Goal: Information Seeking & Learning: Learn about a topic

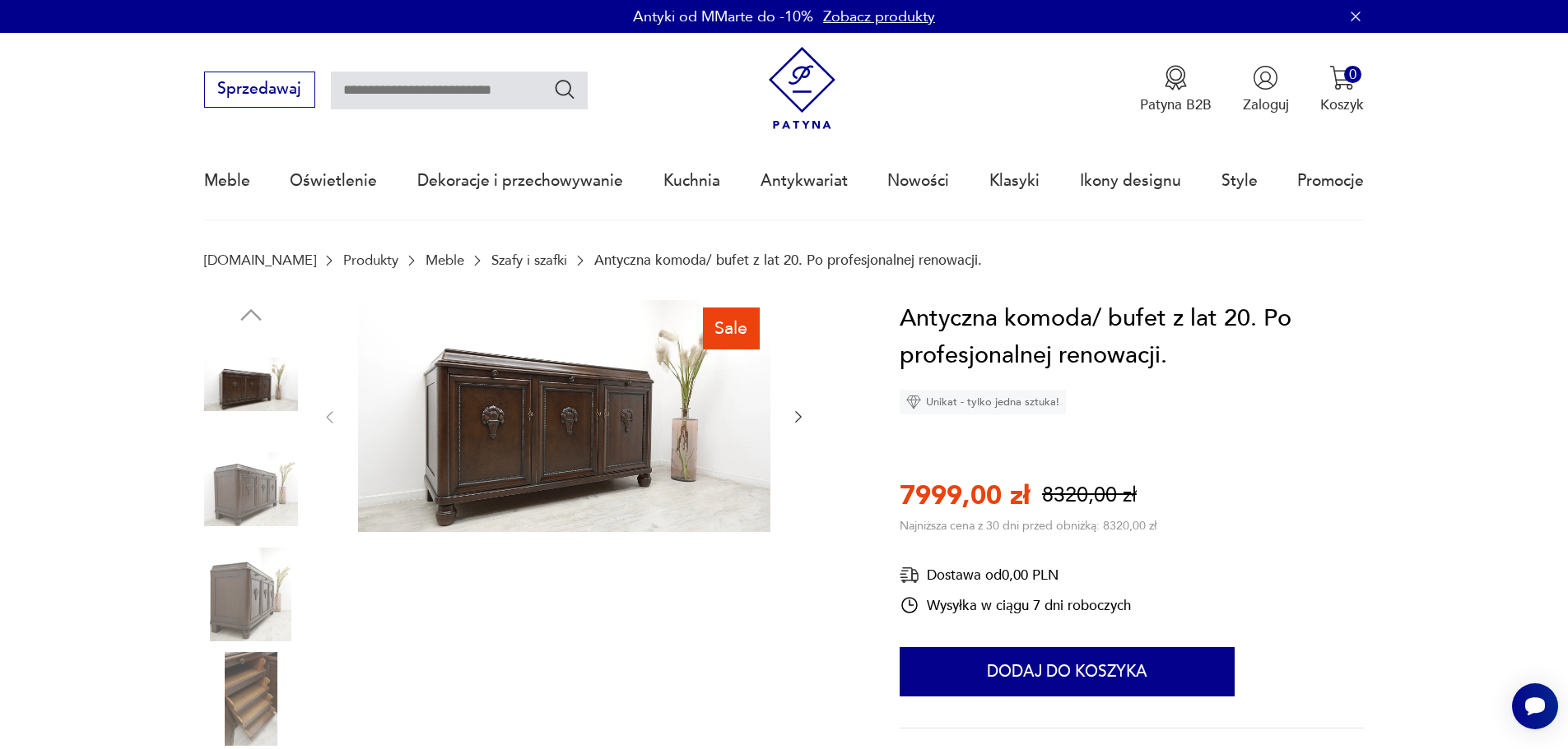
click at [264, 477] on img at bounding box center [251, 488] width 94 height 94
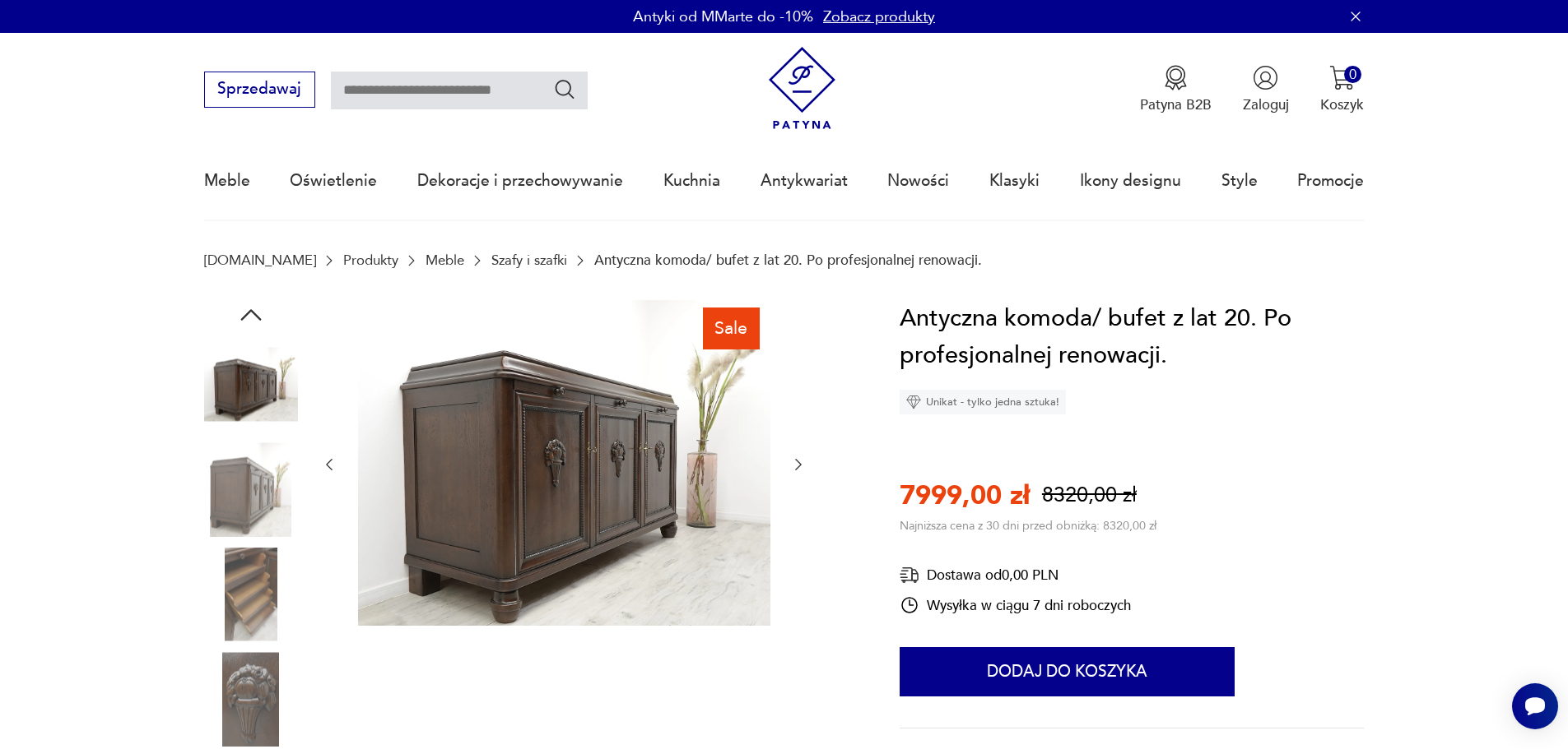
click at [799, 468] on icon "button" at bounding box center [799, 465] width 16 height 16
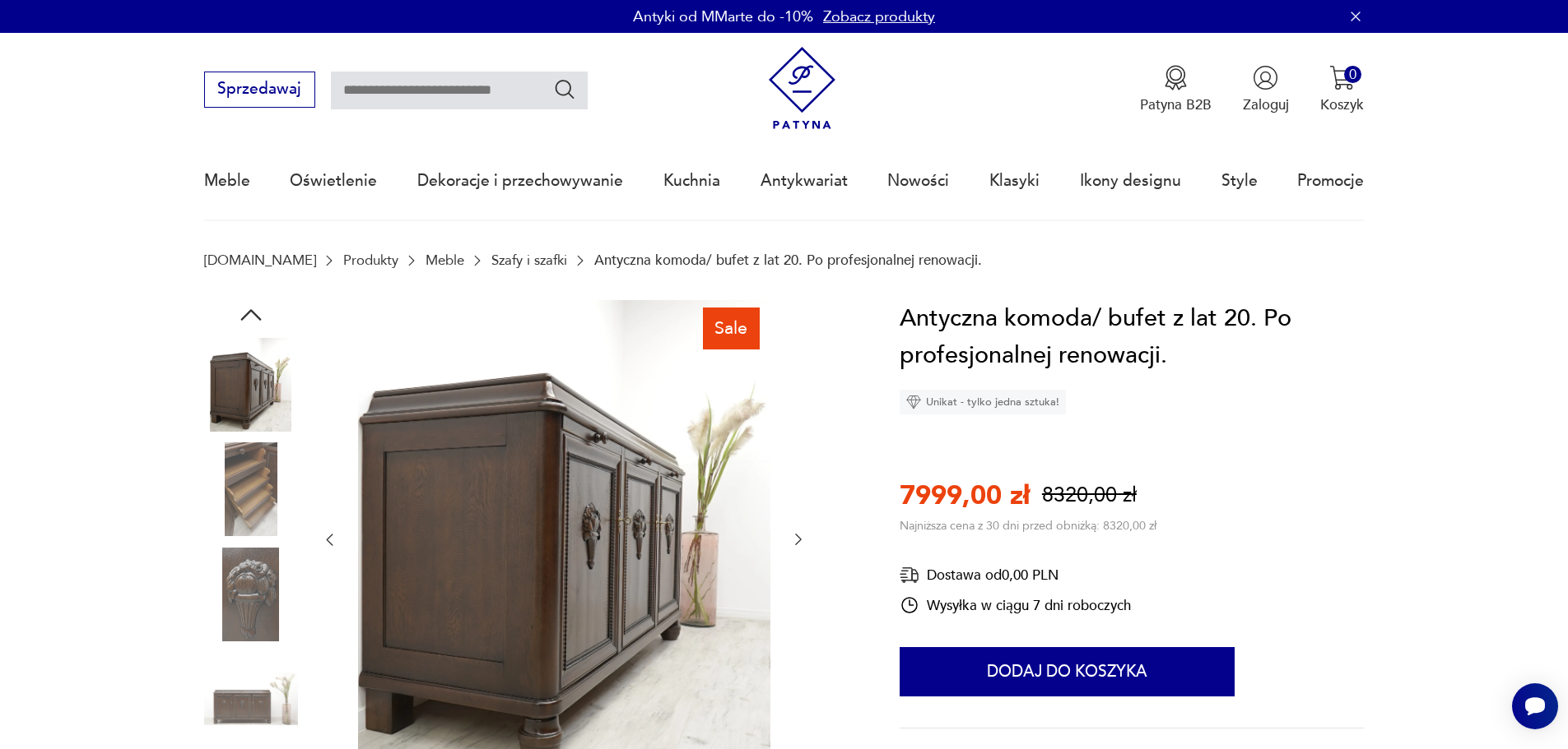
click at [795, 536] on icon "button" at bounding box center [799, 539] width 16 height 16
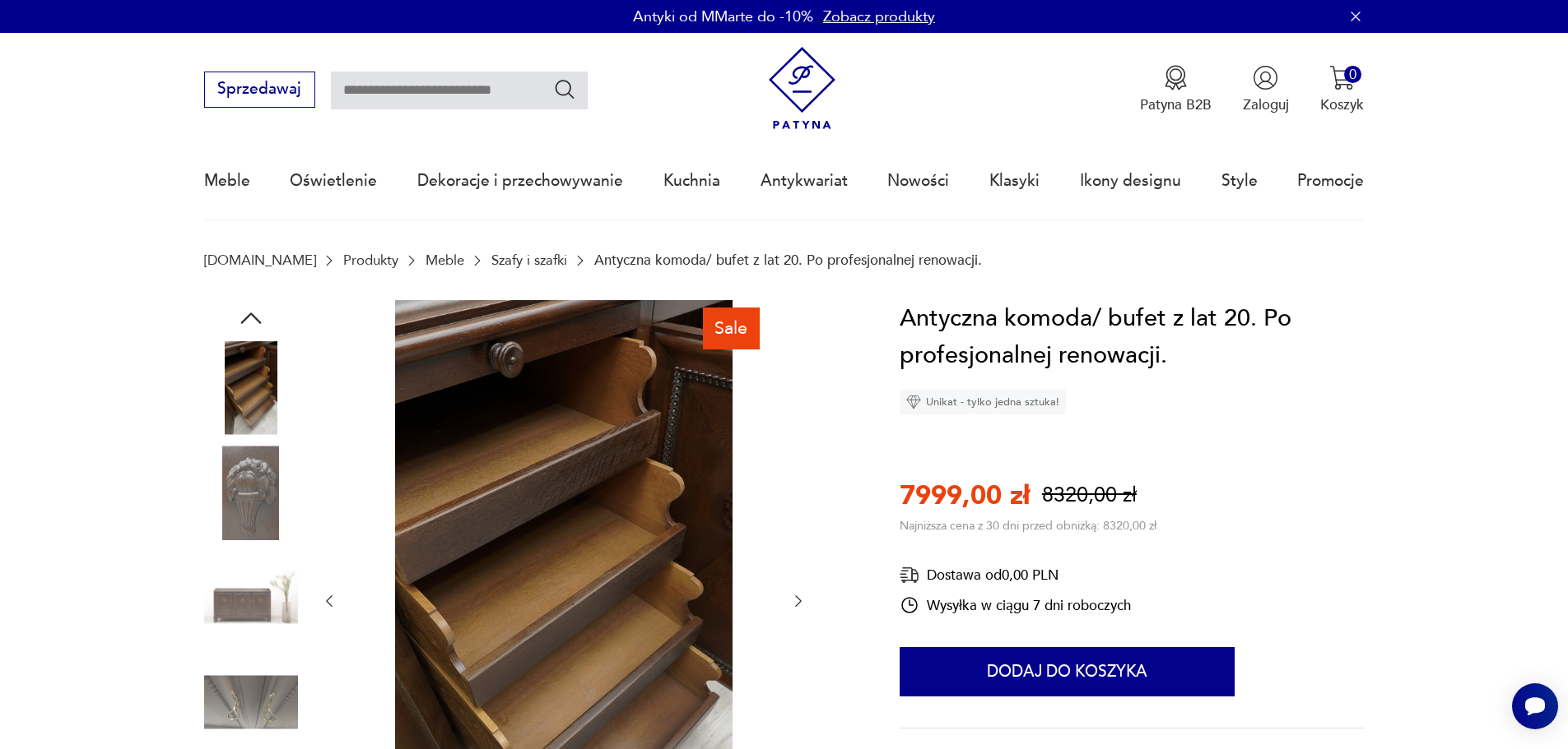
click at [250, 507] on img at bounding box center [251, 492] width 94 height 94
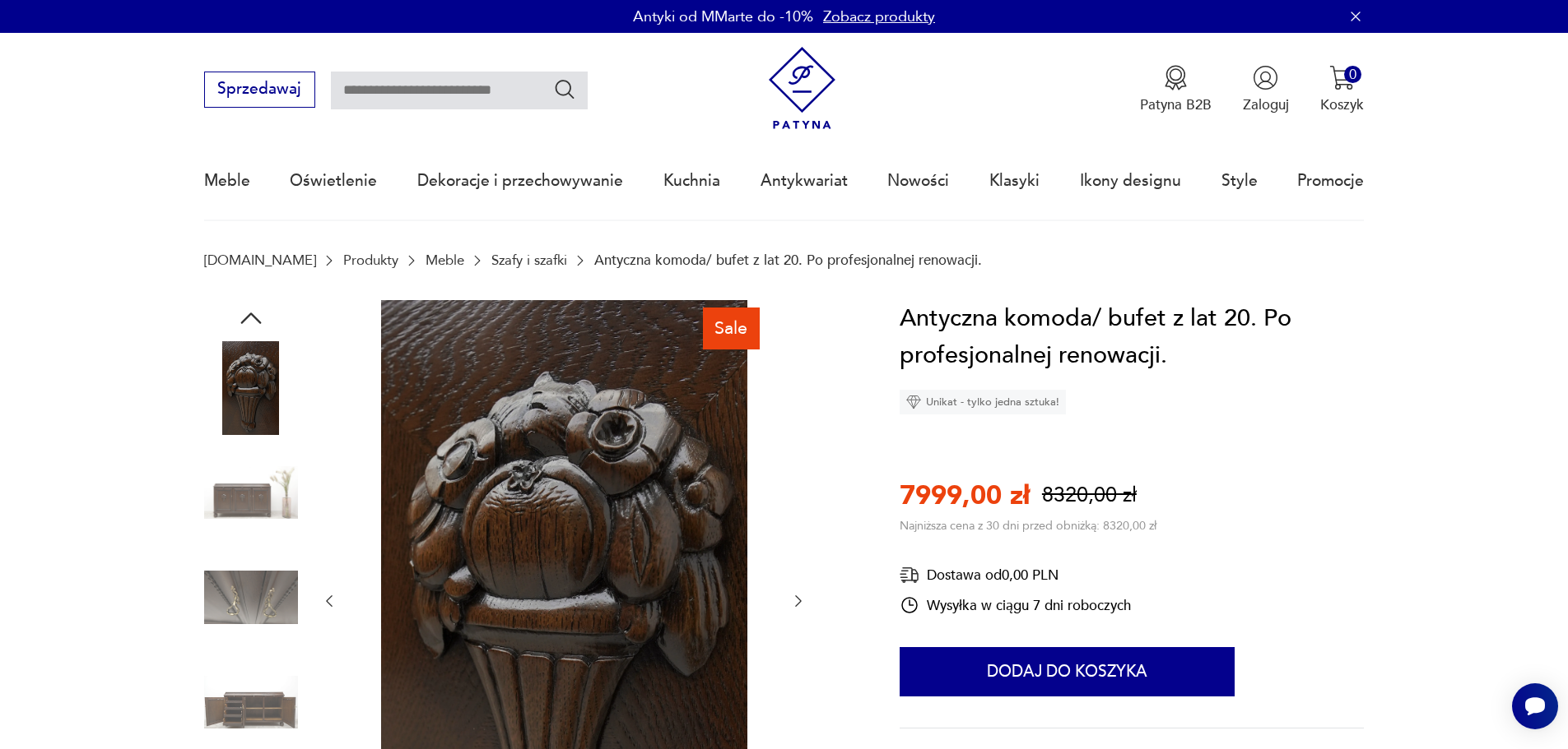
click at [262, 500] on img at bounding box center [251, 492] width 94 height 94
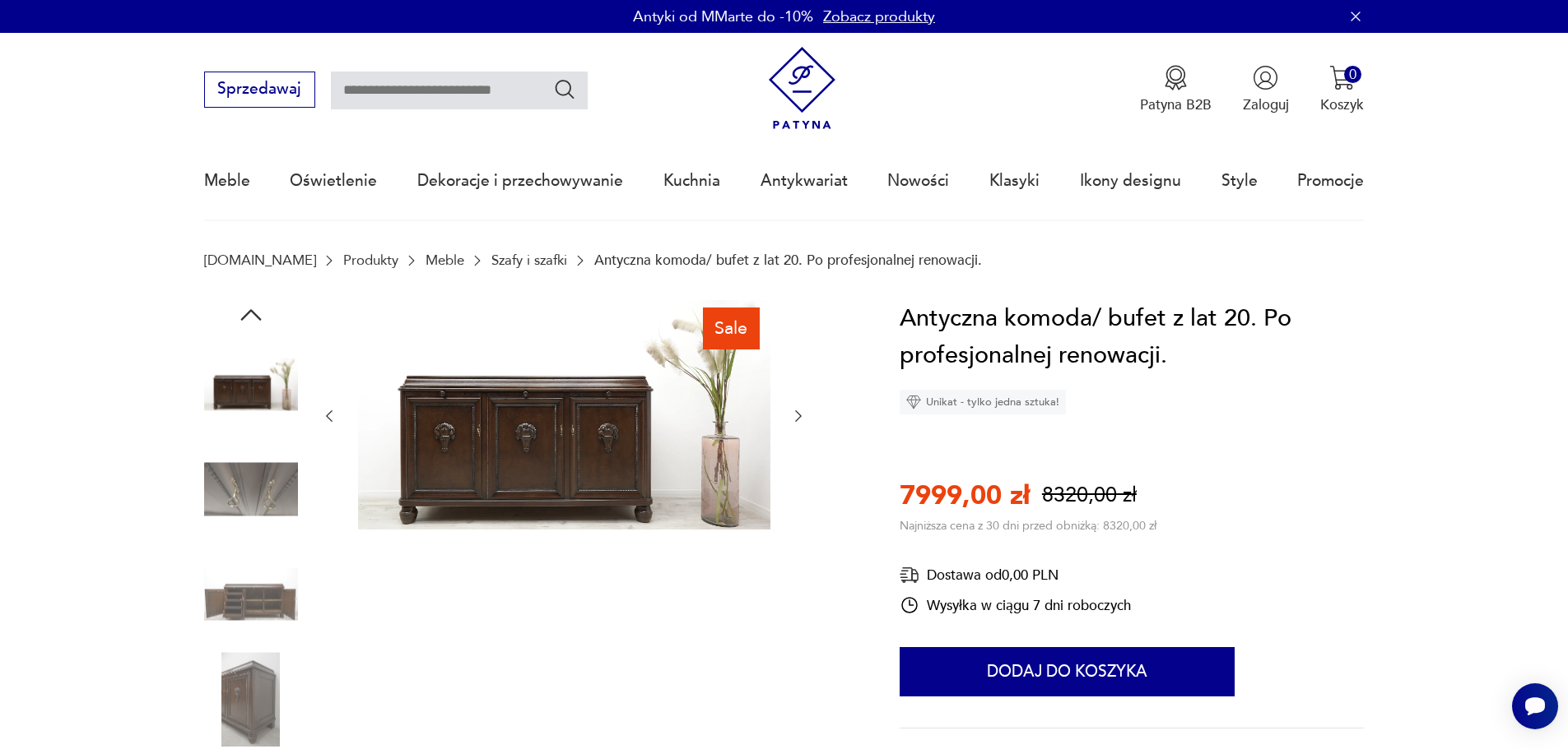
click at [264, 503] on img at bounding box center [251, 488] width 94 height 94
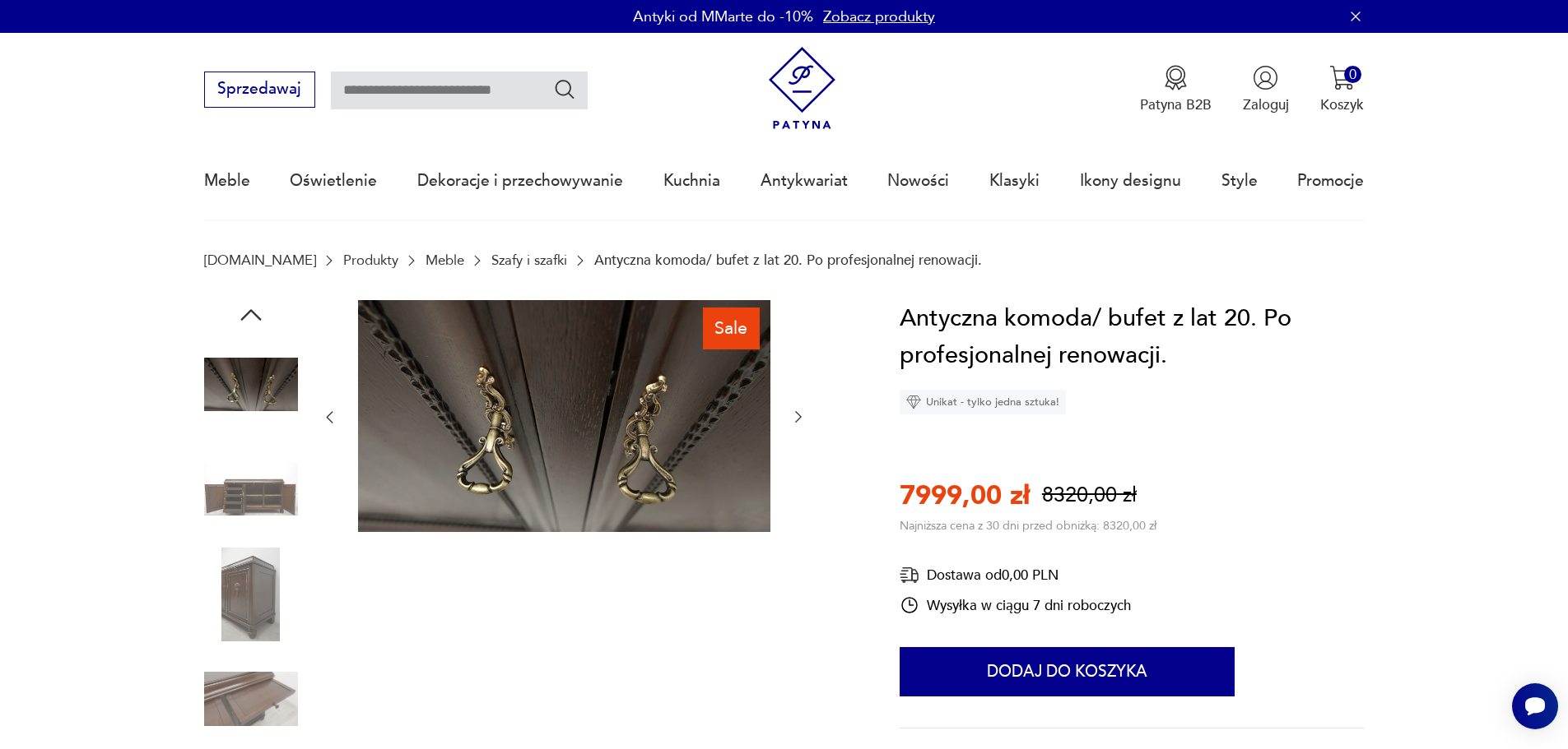
click at [264, 482] on img at bounding box center [251, 488] width 94 height 94
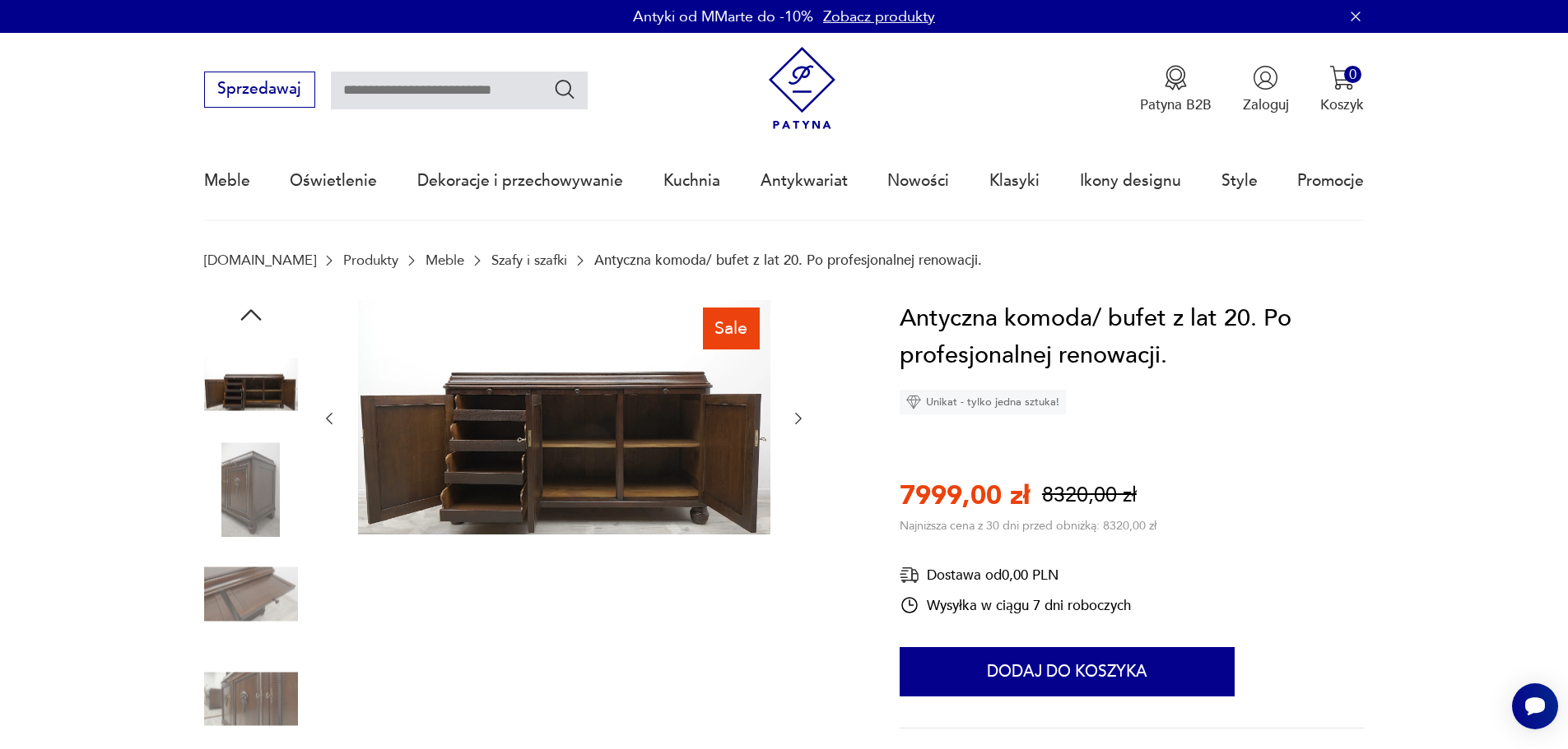
click at [246, 482] on img at bounding box center [251, 488] width 94 height 94
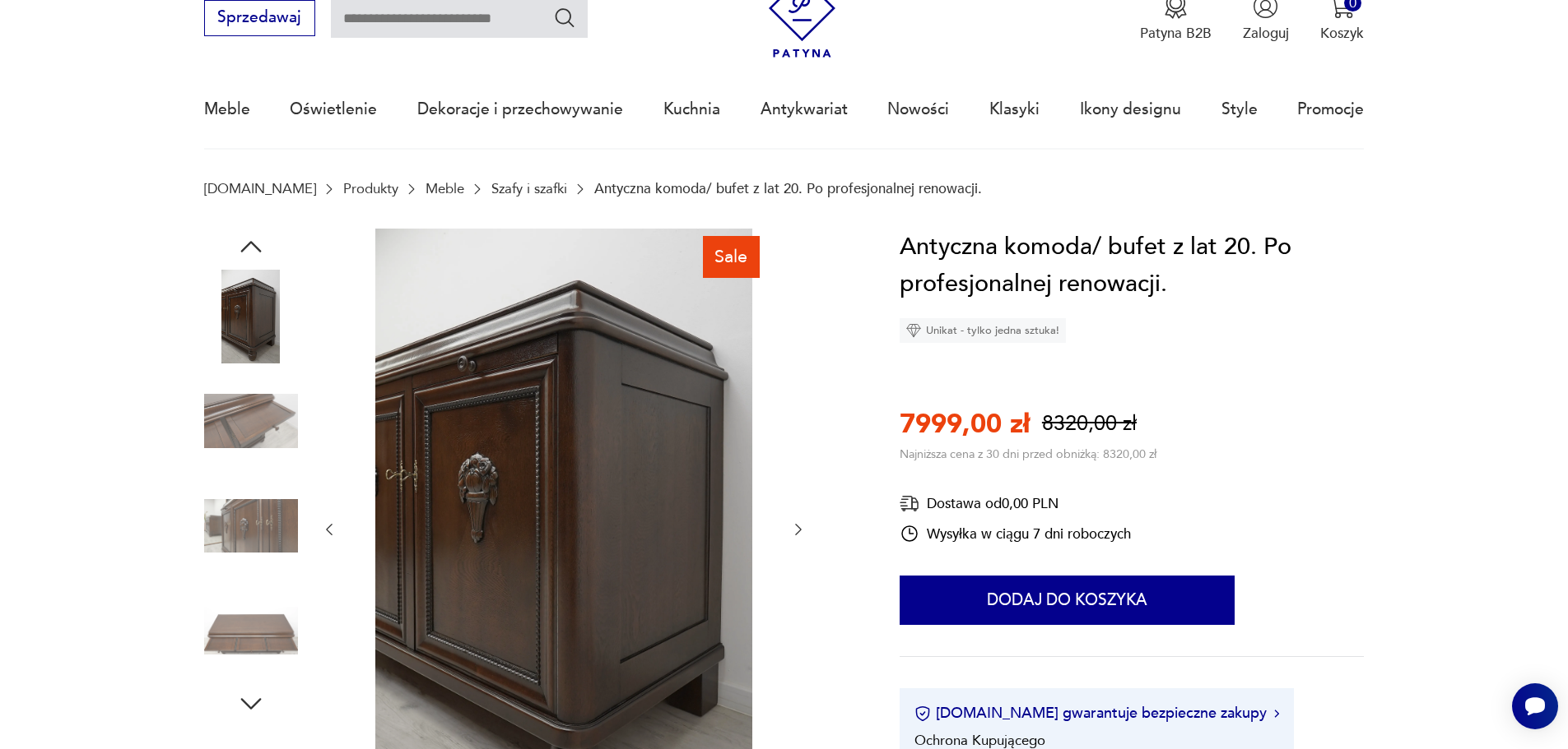
scroll to position [164, 0]
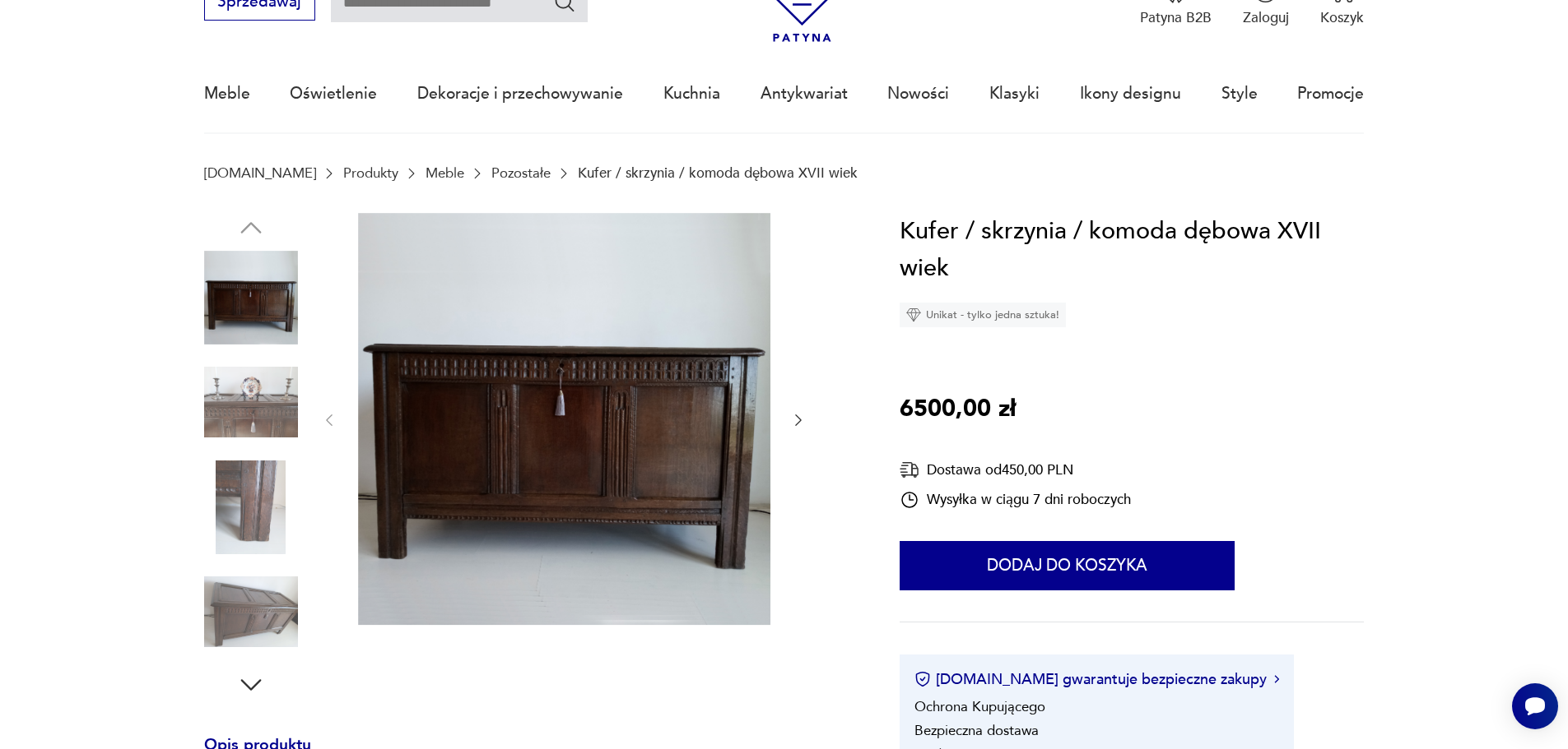
scroll to position [164, 0]
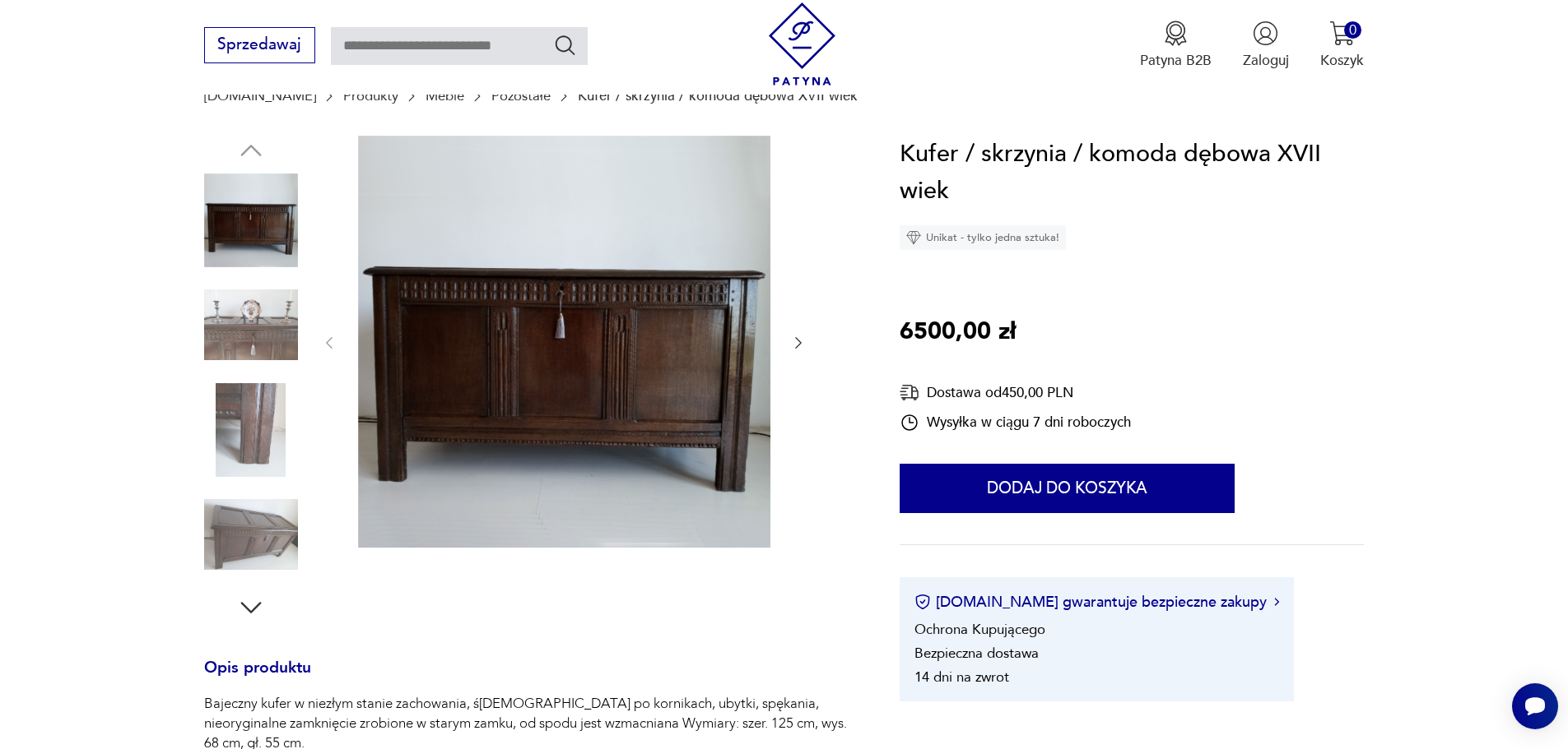
click at [266, 318] on img at bounding box center [251, 324] width 94 height 94
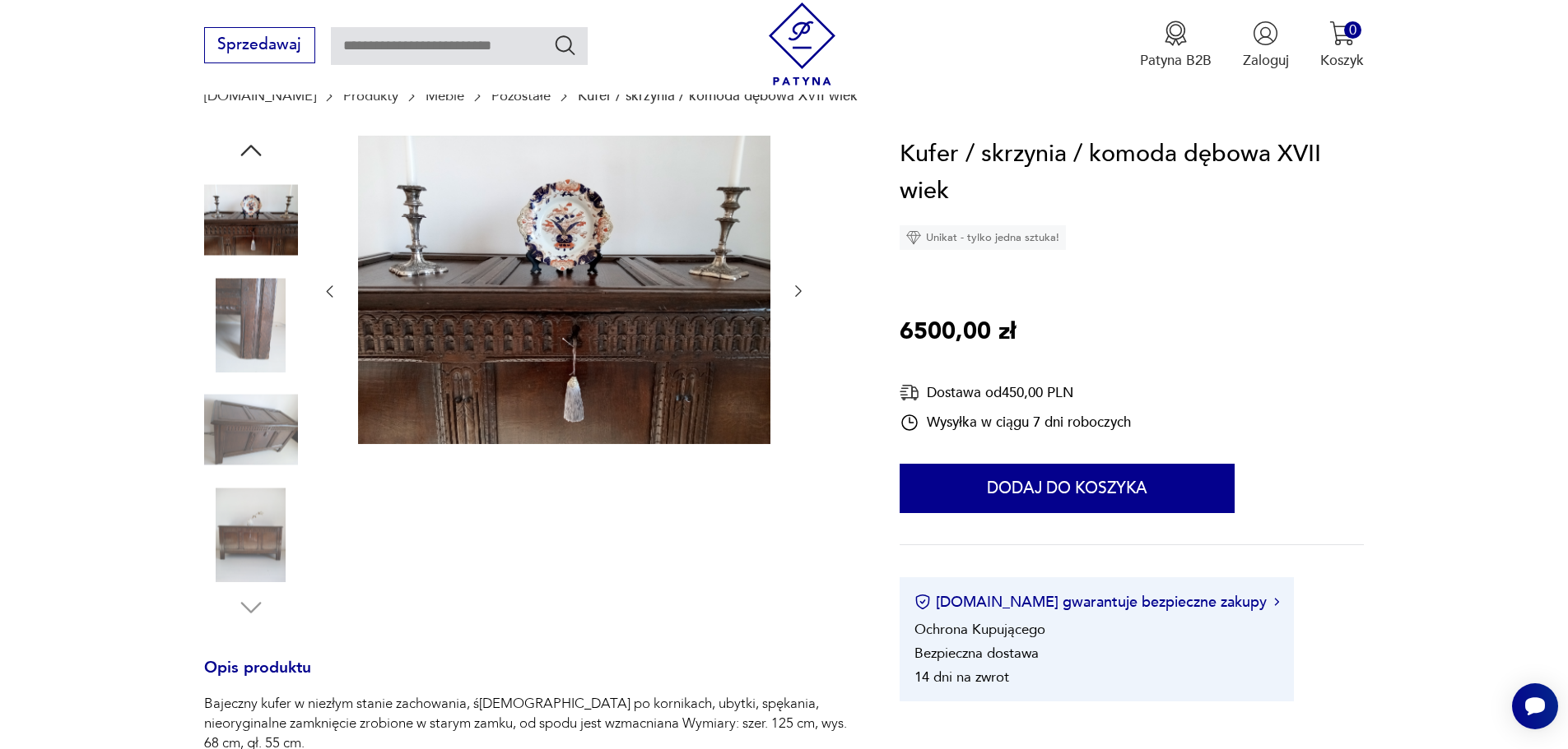
click at [263, 314] on img at bounding box center [251, 324] width 94 height 94
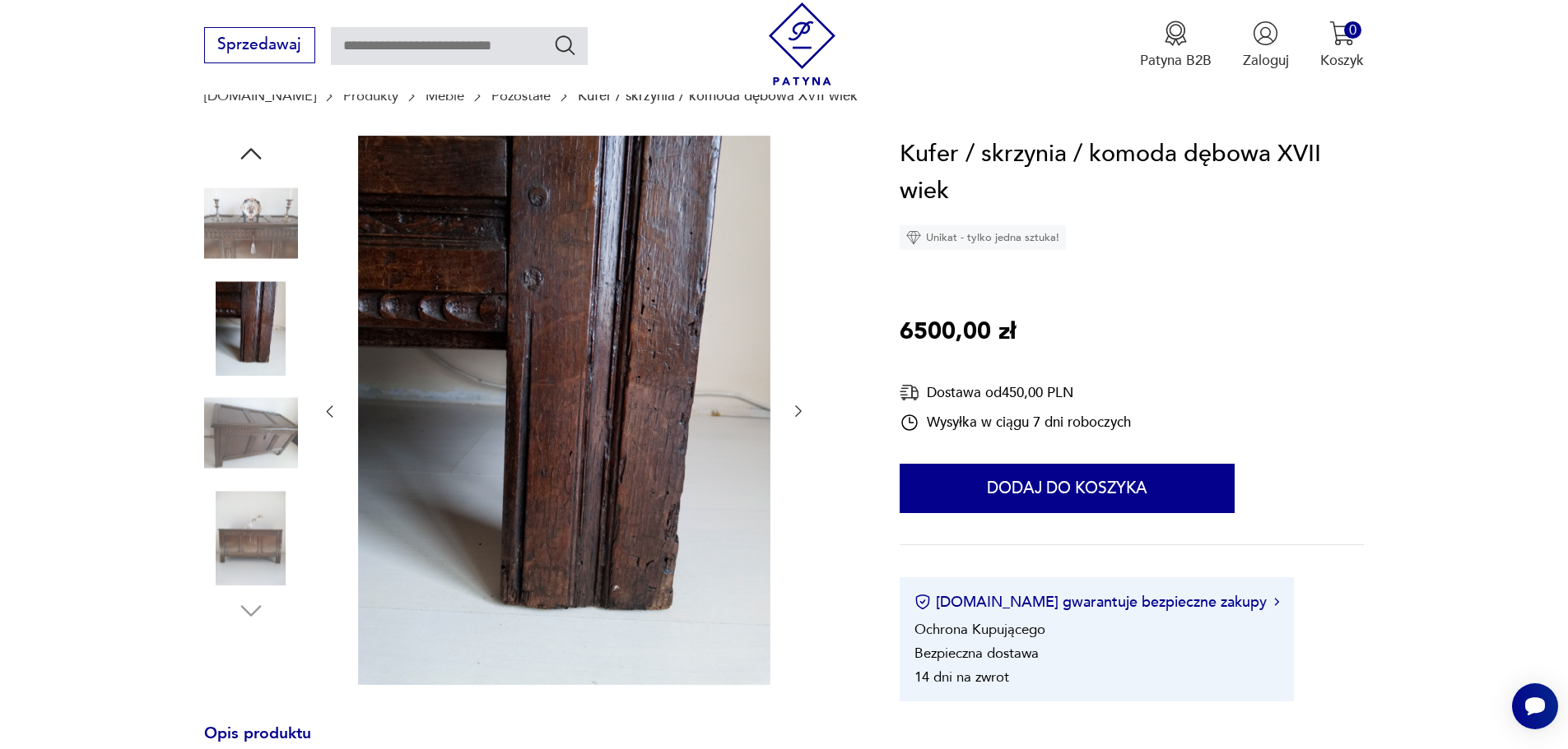
click at [251, 410] on img at bounding box center [251, 433] width 94 height 94
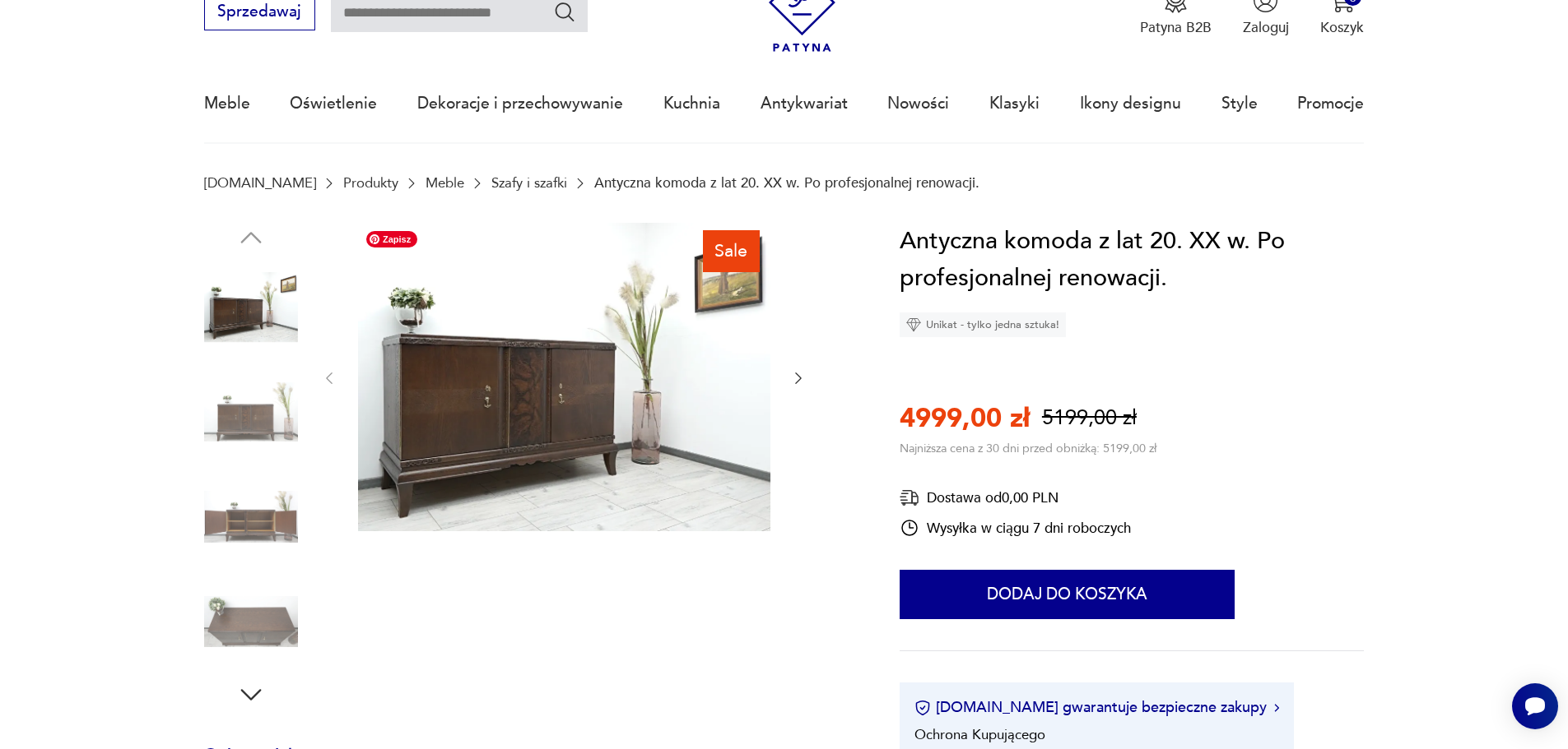
scroll to position [164, 0]
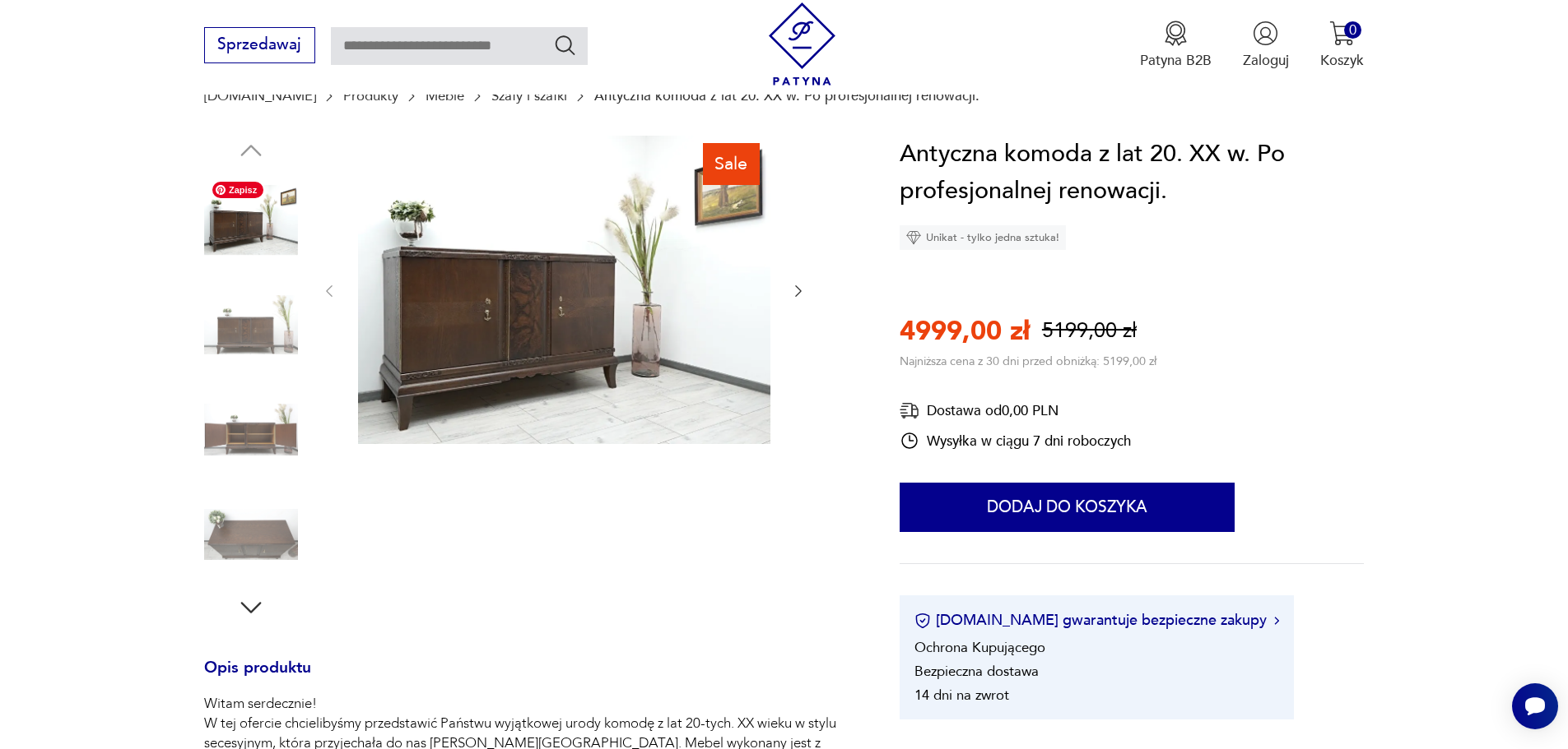
click at [274, 234] on img at bounding box center [251, 220] width 94 height 94
click at [512, 310] on img at bounding box center [564, 290] width 412 height 309
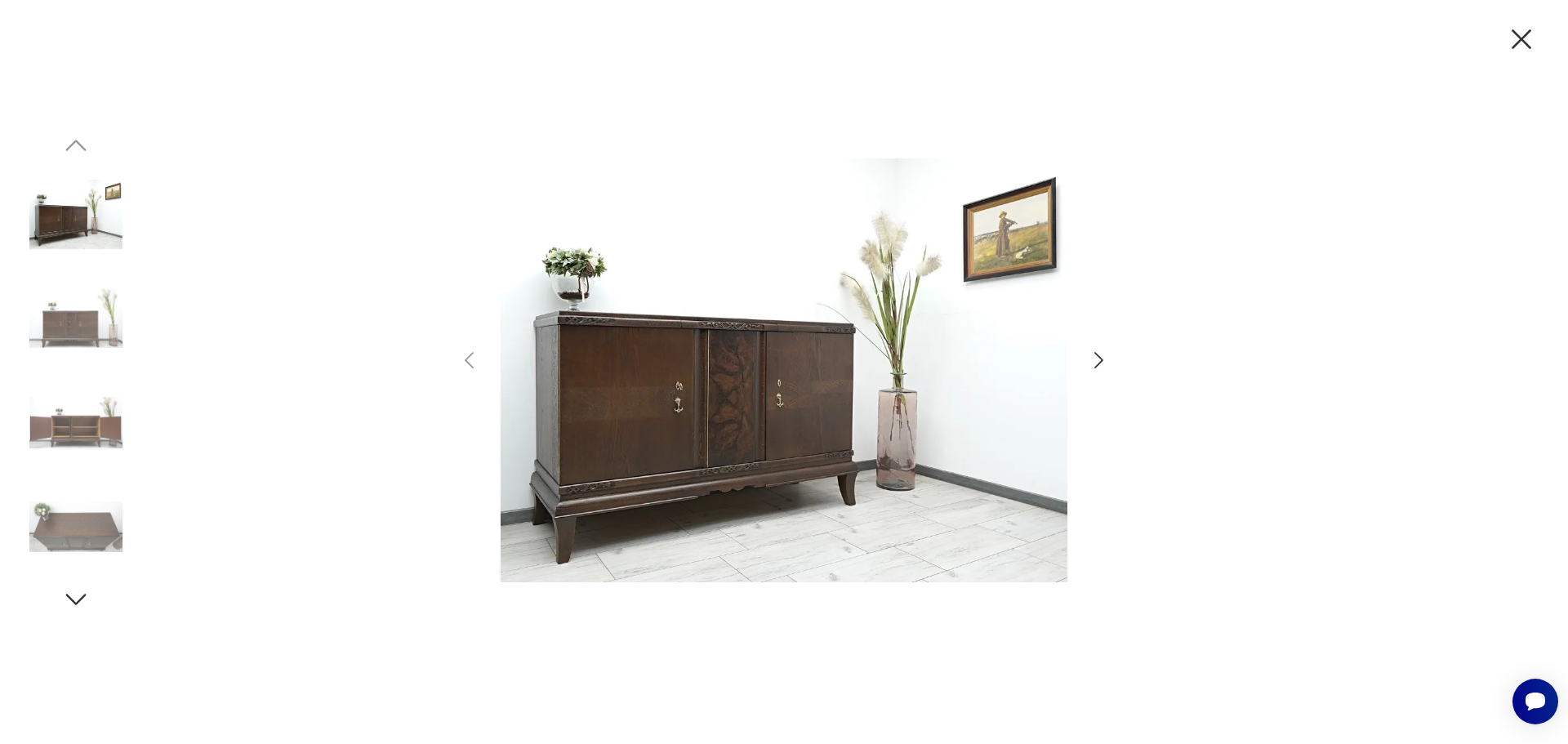
click at [1099, 361] on icon "button" at bounding box center [1099, 361] width 23 height 23
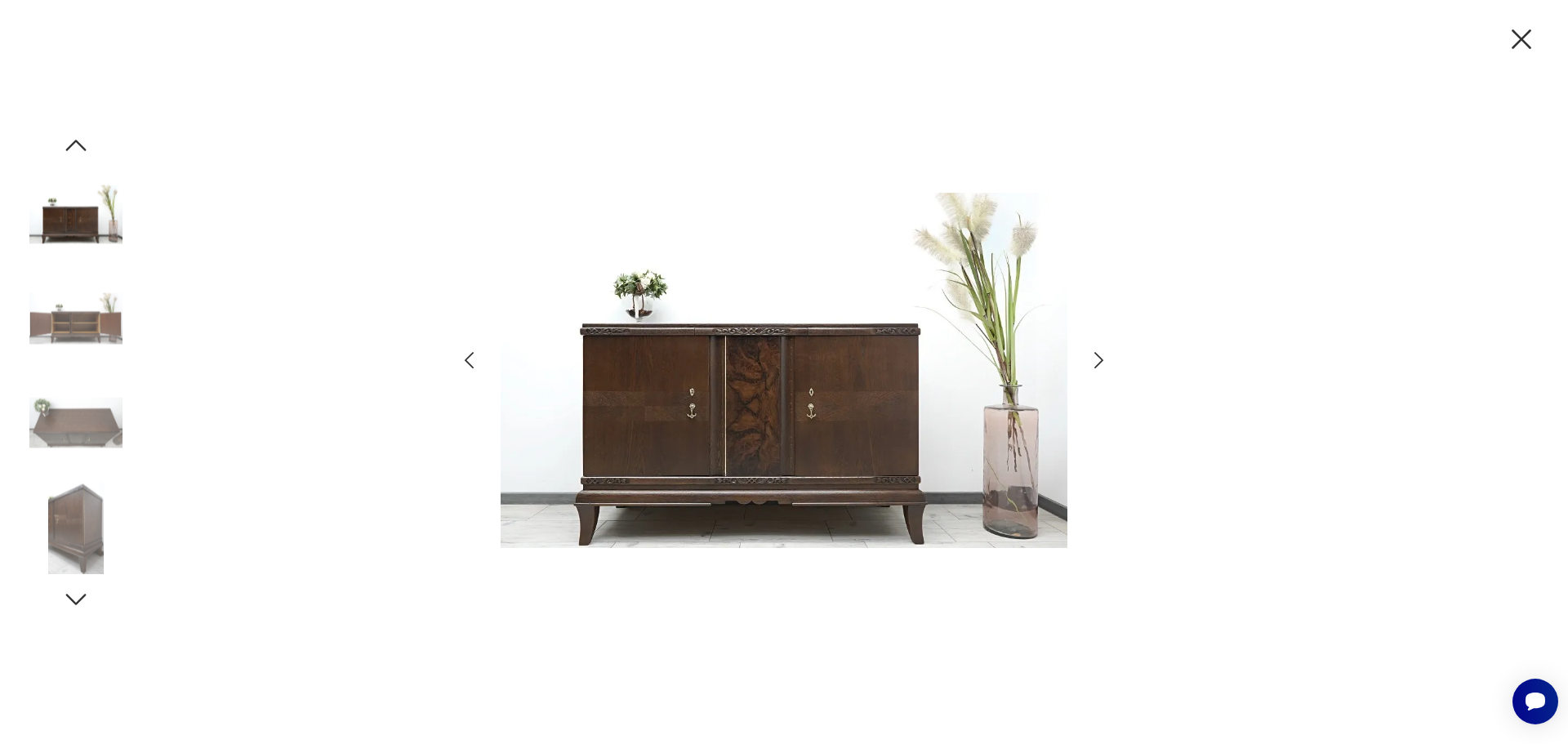
click at [1099, 361] on icon "button" at bounding box center [1099, 361] width 23 height 23
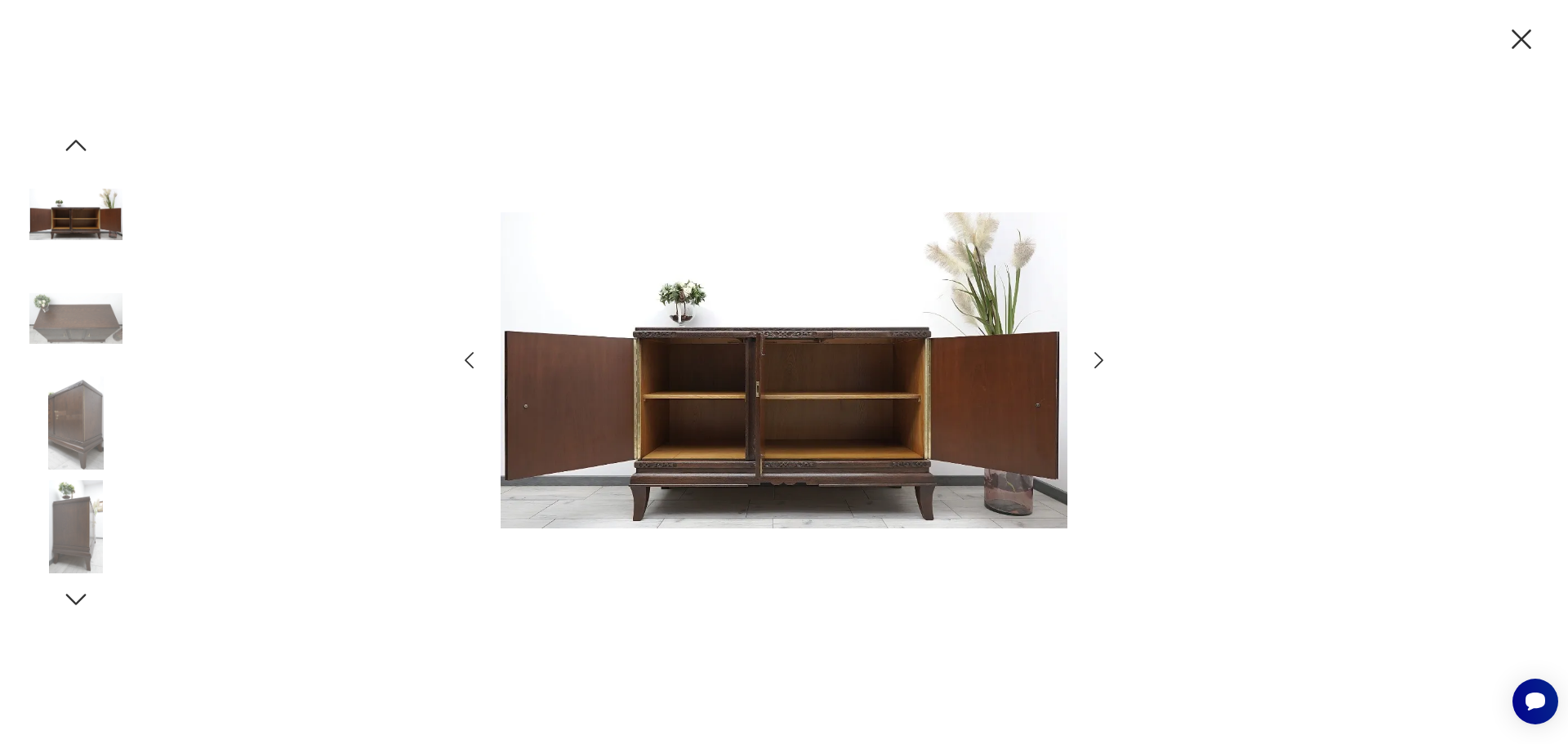
click at [1099, 361] on icon "button" at bounding box center [1099, 361] width 23 height 23
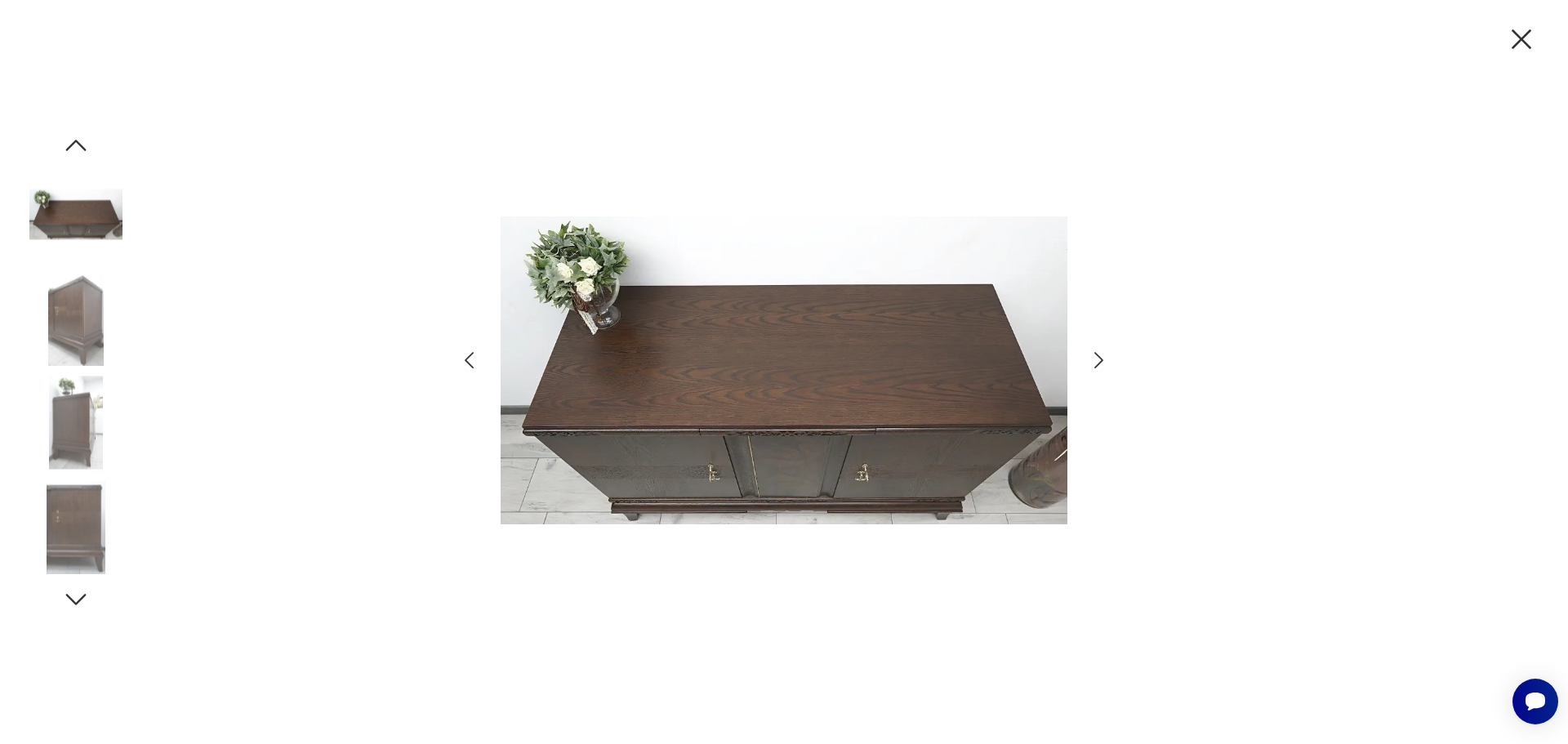
click at [1099, 361] on icon "button" at bounding box center [1099, 361] width 23 height 23
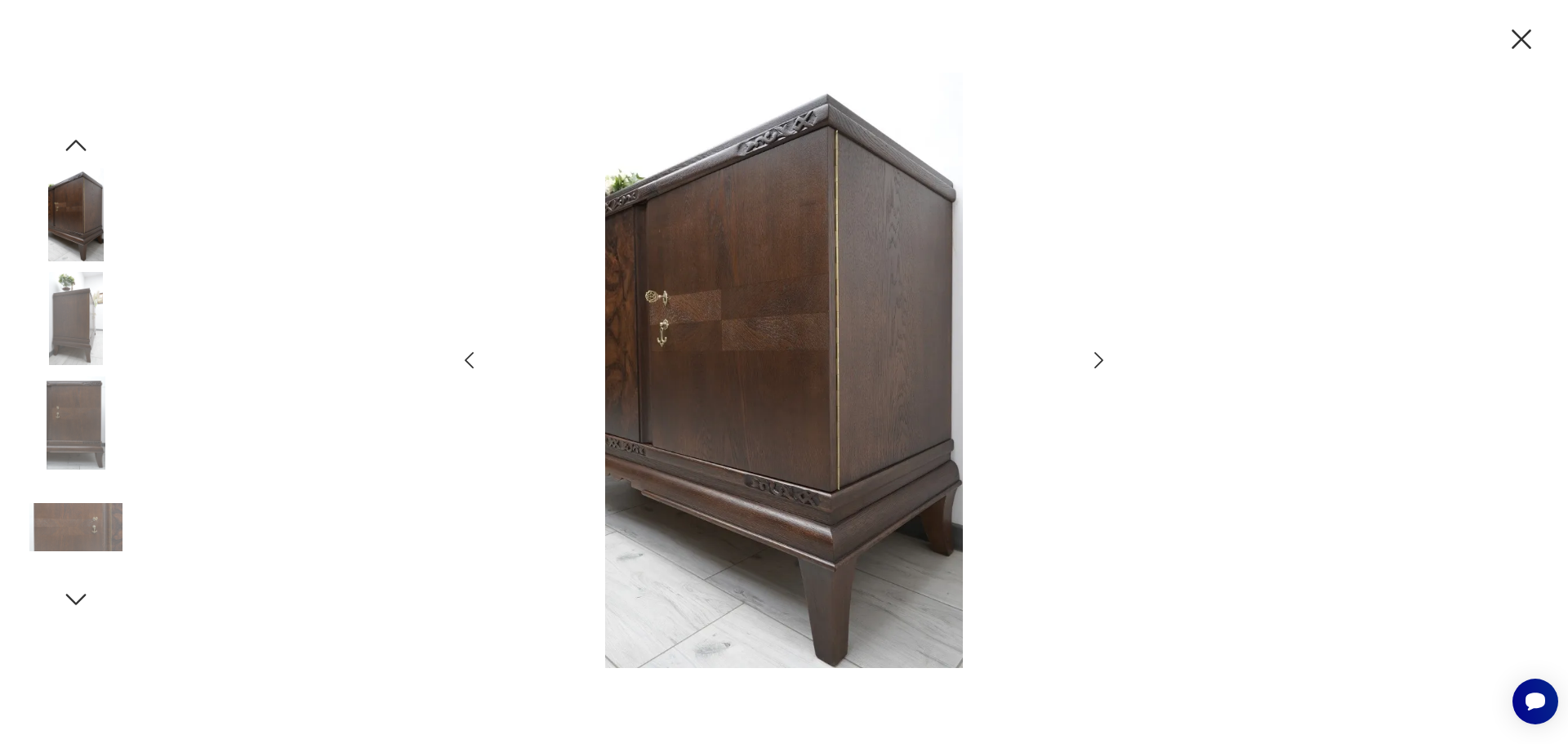
click at [1099, 361] on icon "button" at bounding box center [1099, 361] width 23 height 23
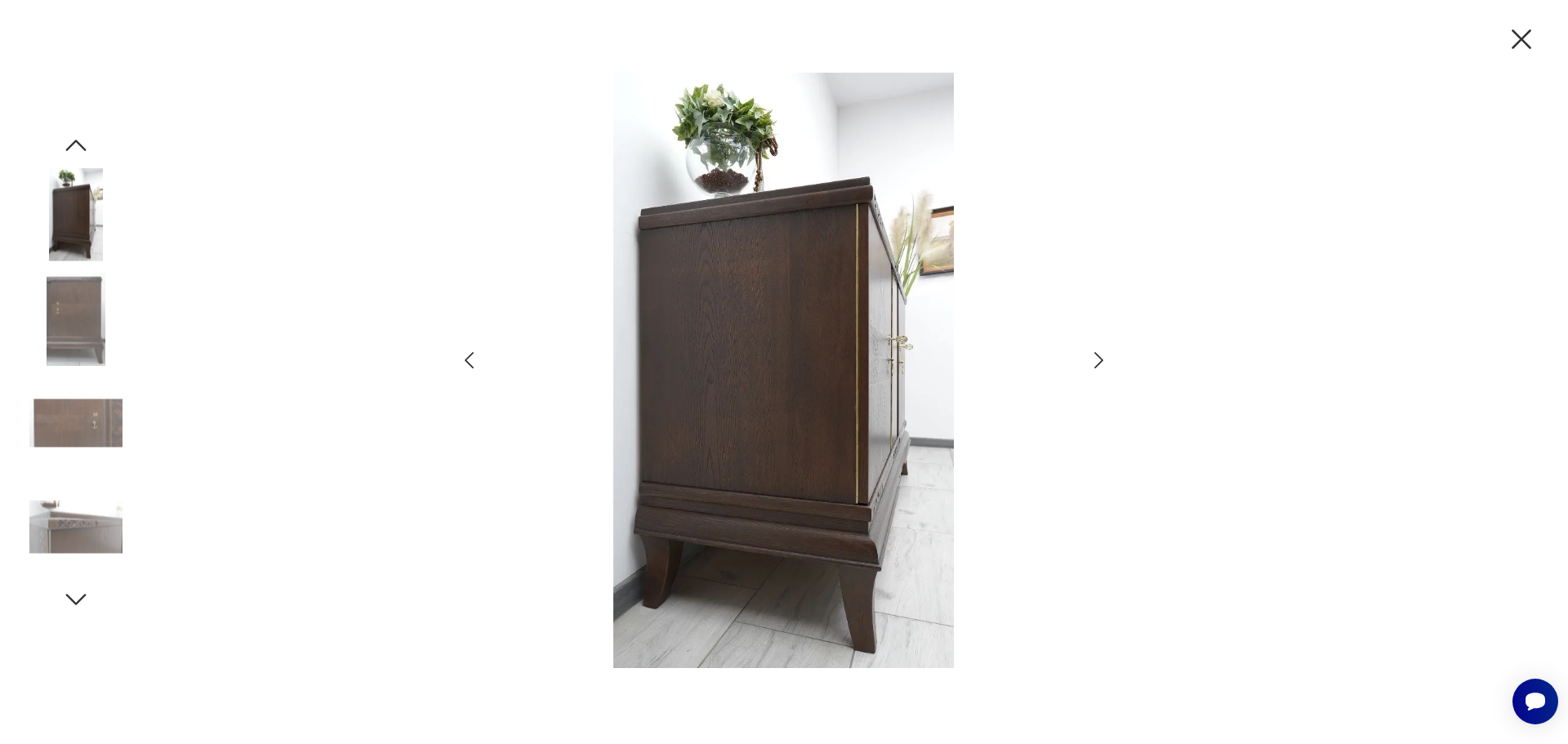
click at [1099, 361] on icon "button" at bounding box center [1099, 361] width 23 height 23
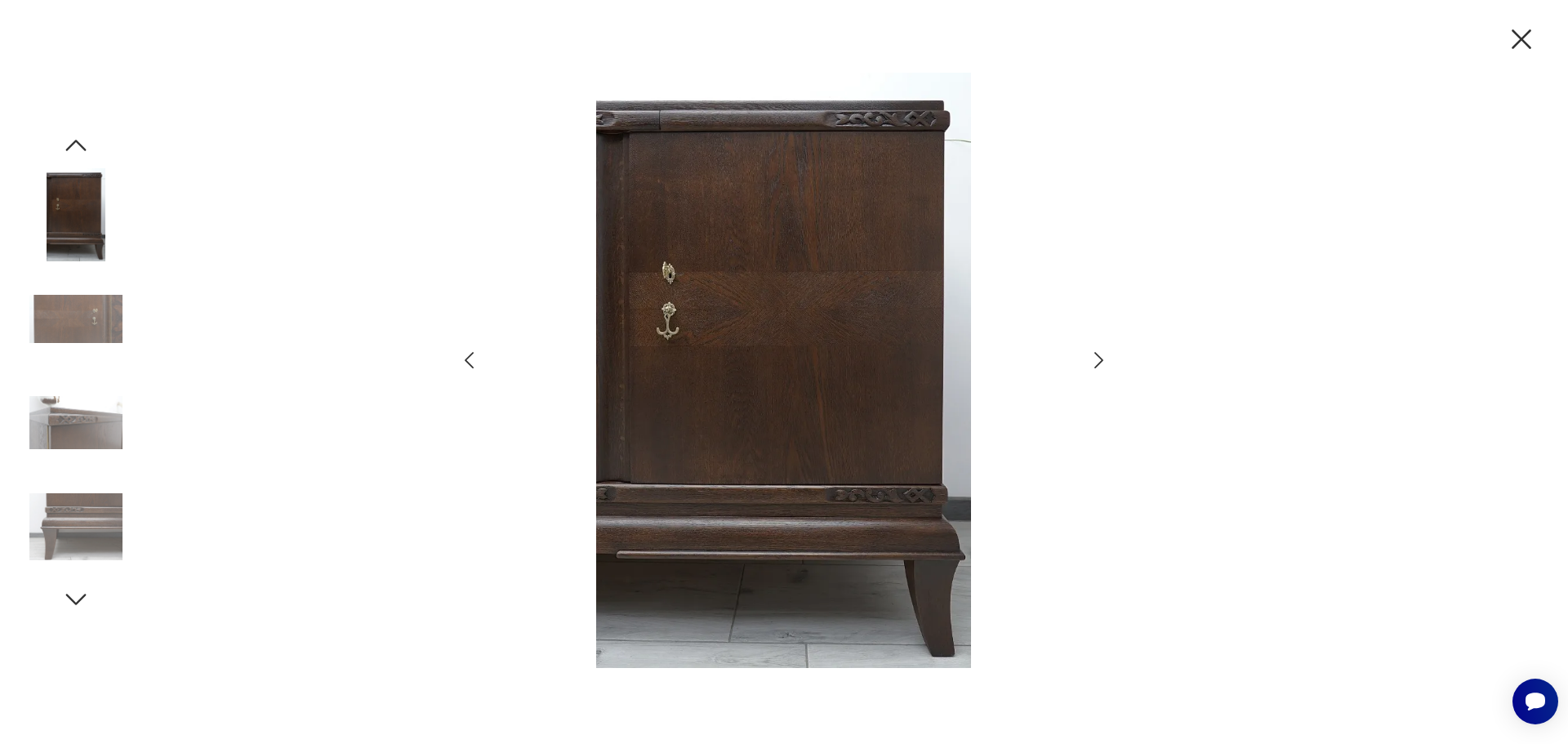
click at [1099, 361] on icon "button" at bounding box center [1099, 361] width 23 height 23
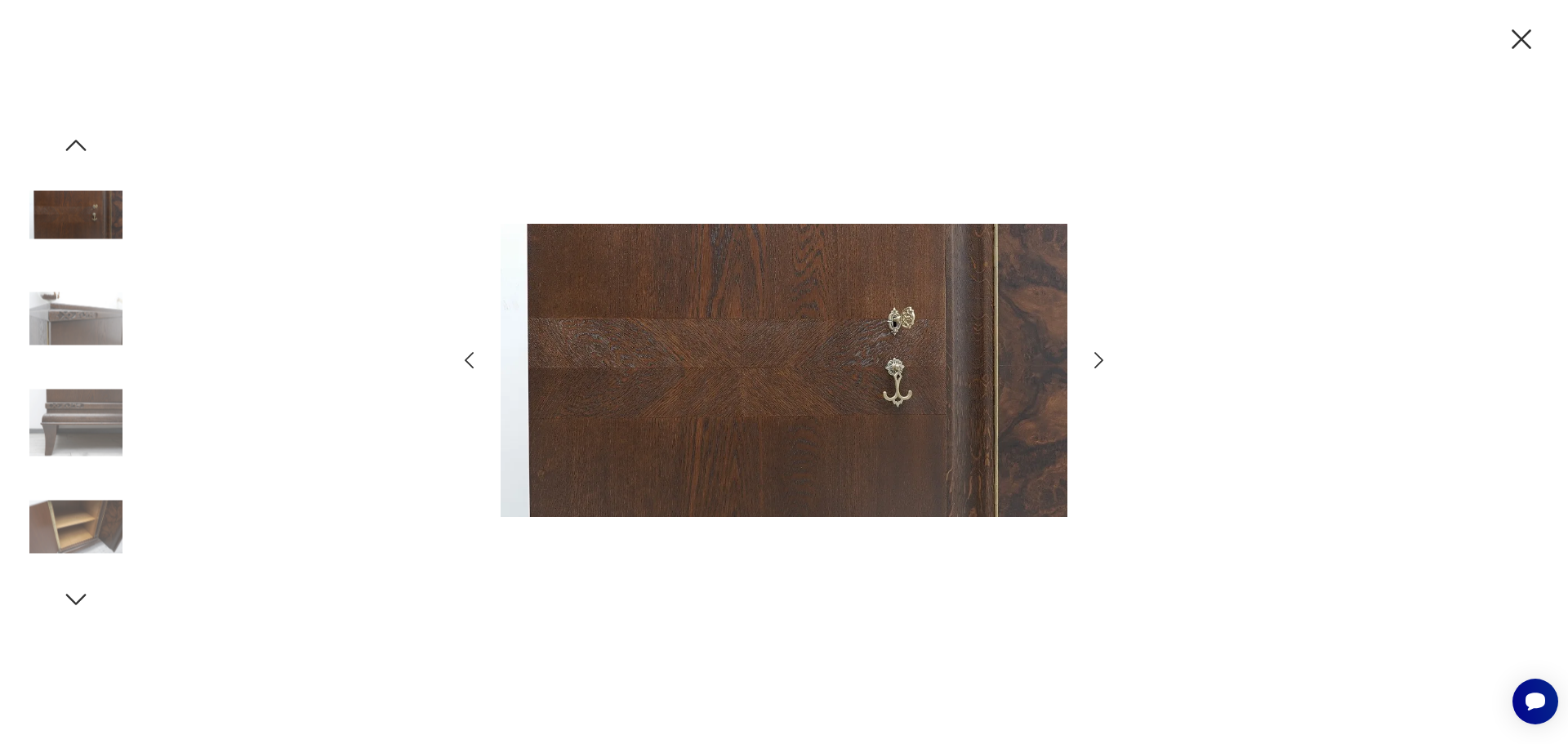
click at [1099, 361] on icon "button" at bounding box center [1099, 361] width 23 height 23
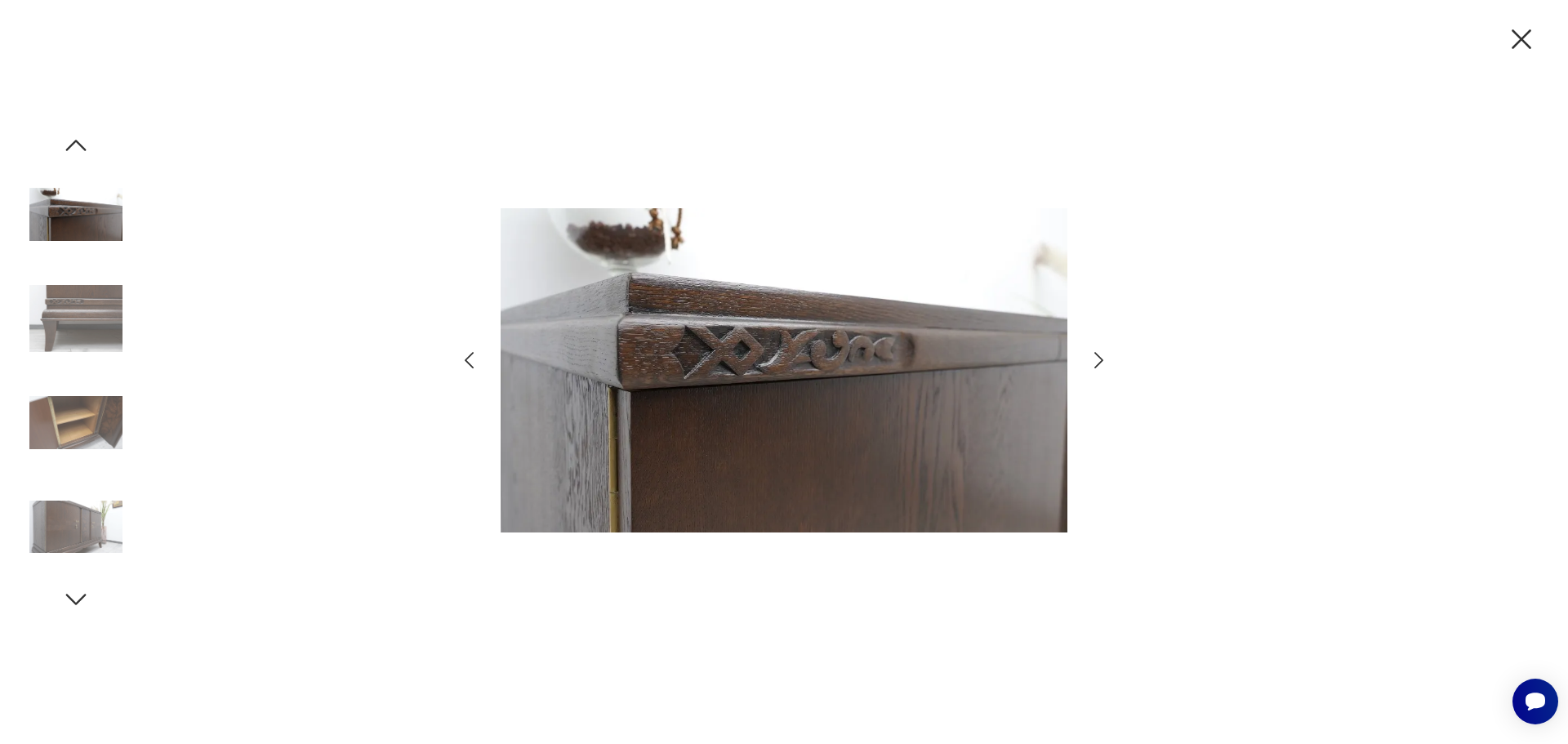
click at [1530, 36] on icon "button" at bounding box center [1522, 39] width 34 height 34
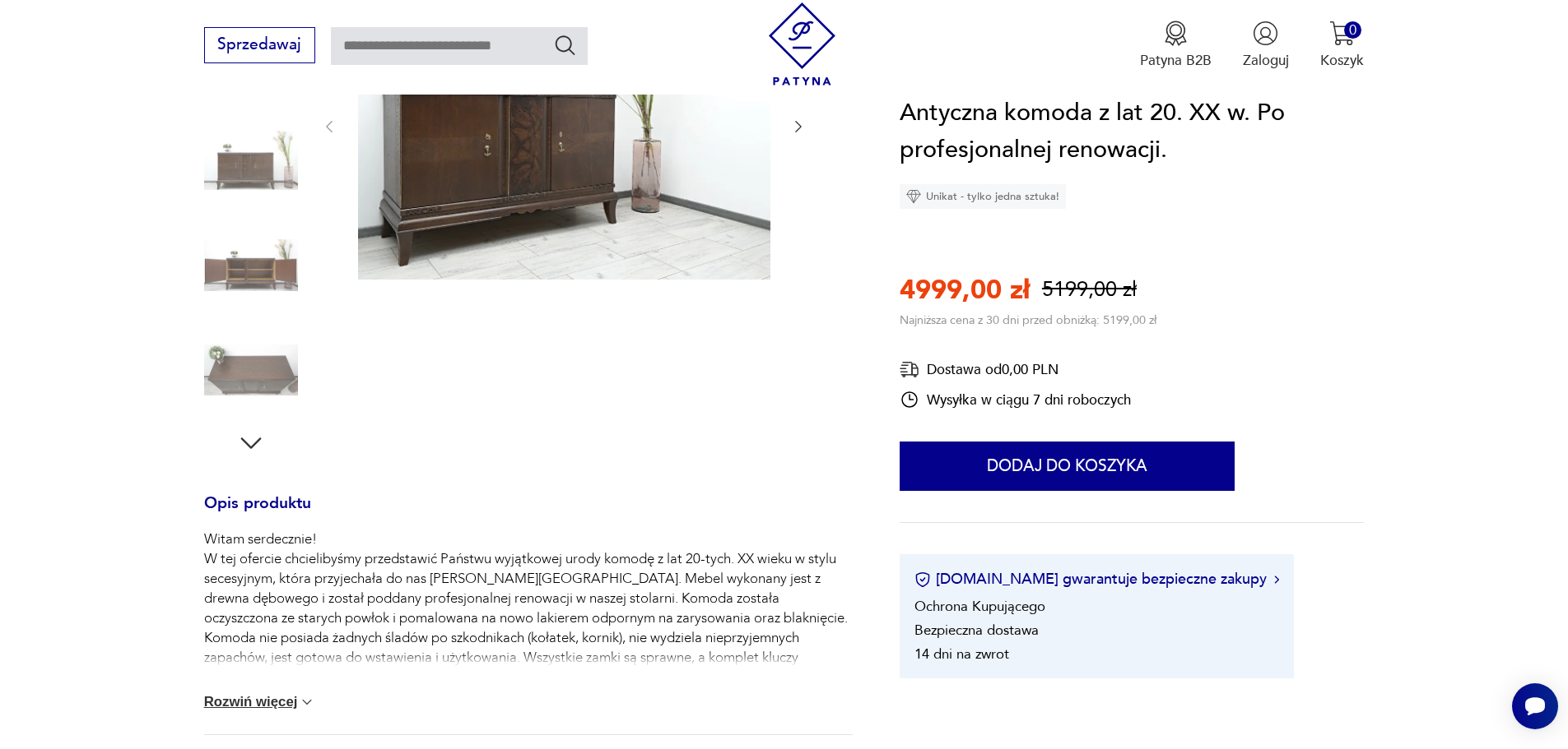
scroll to position [0, 0]
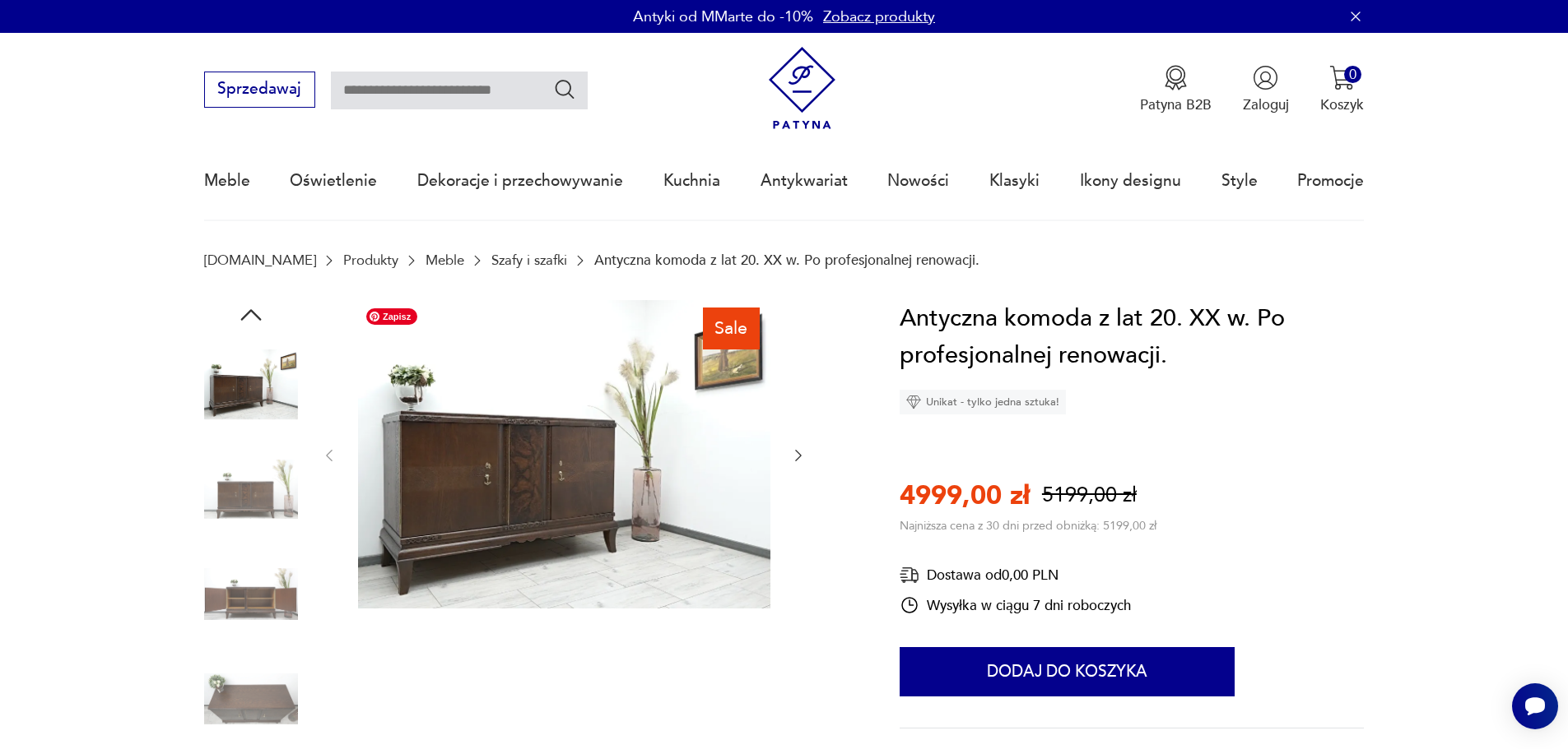
click at [558, 496] on img at bounding box center [564, 455] width 412 height 309
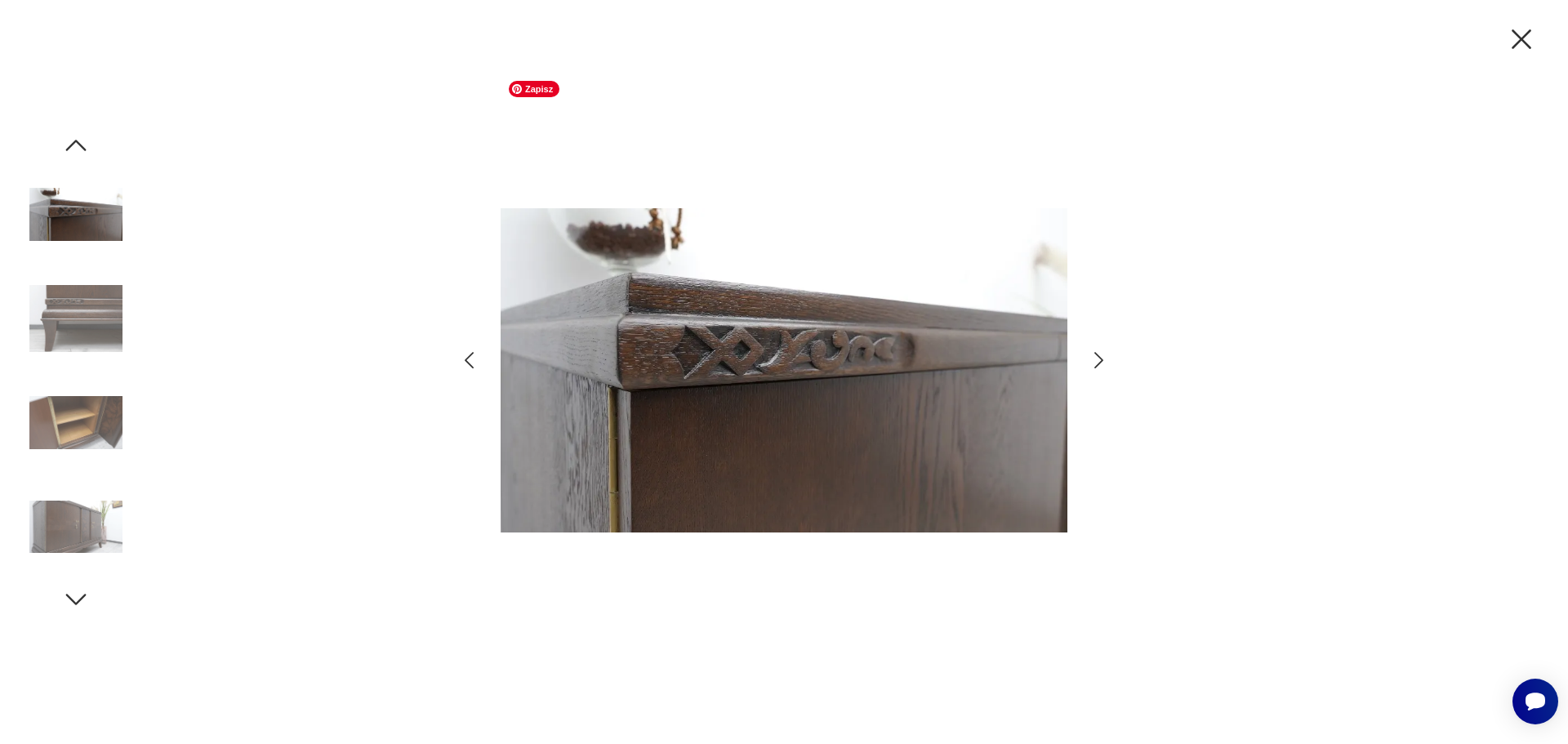
click at [772, 424] on img at bounding box center [784, 371] width 567 height 595
click at [1091, 360] on icon "button" at bounding box center [1099, 361] width 23 height 23
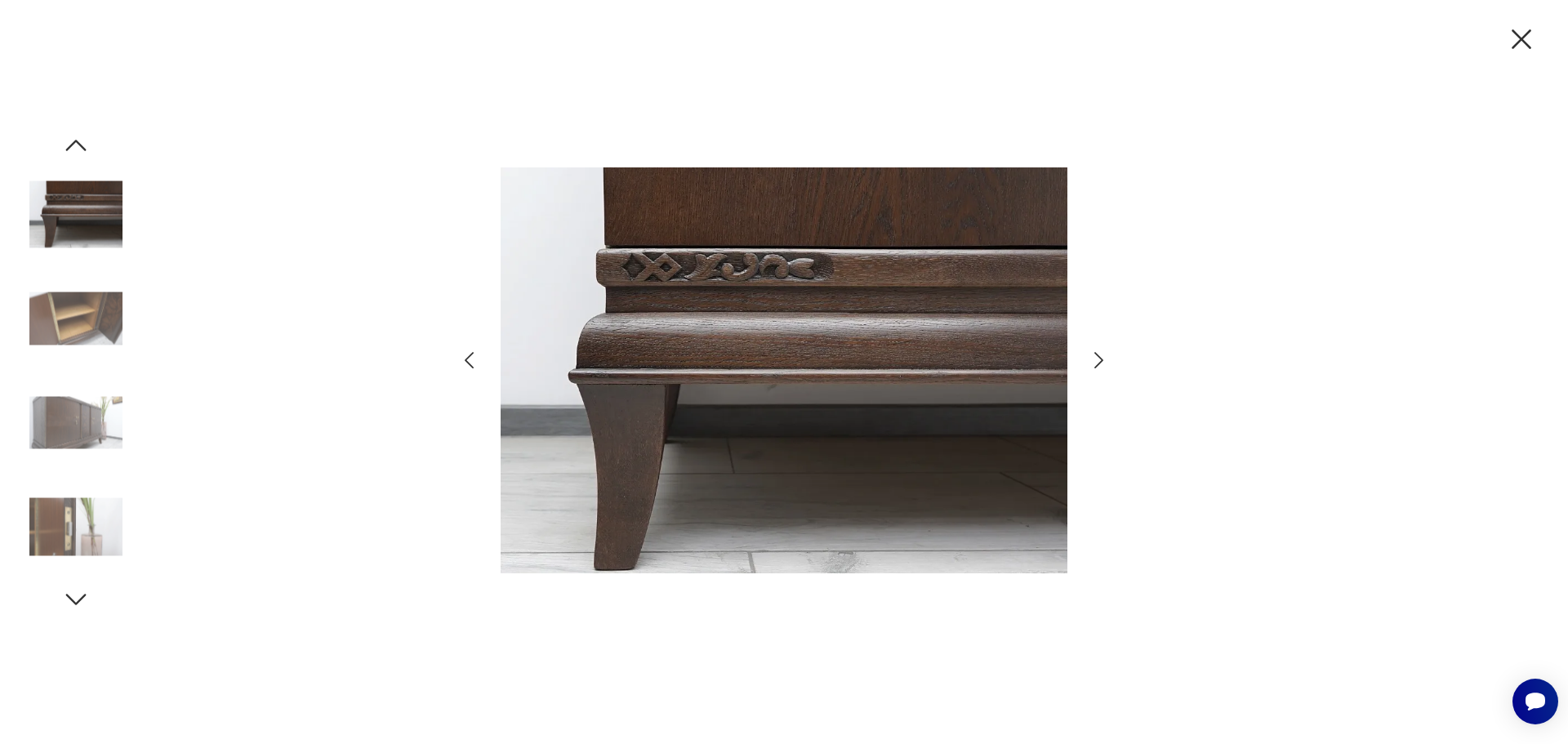
click at [1090, 360] on icon "button" at bounding box center [1099, 361] width 23 height 23
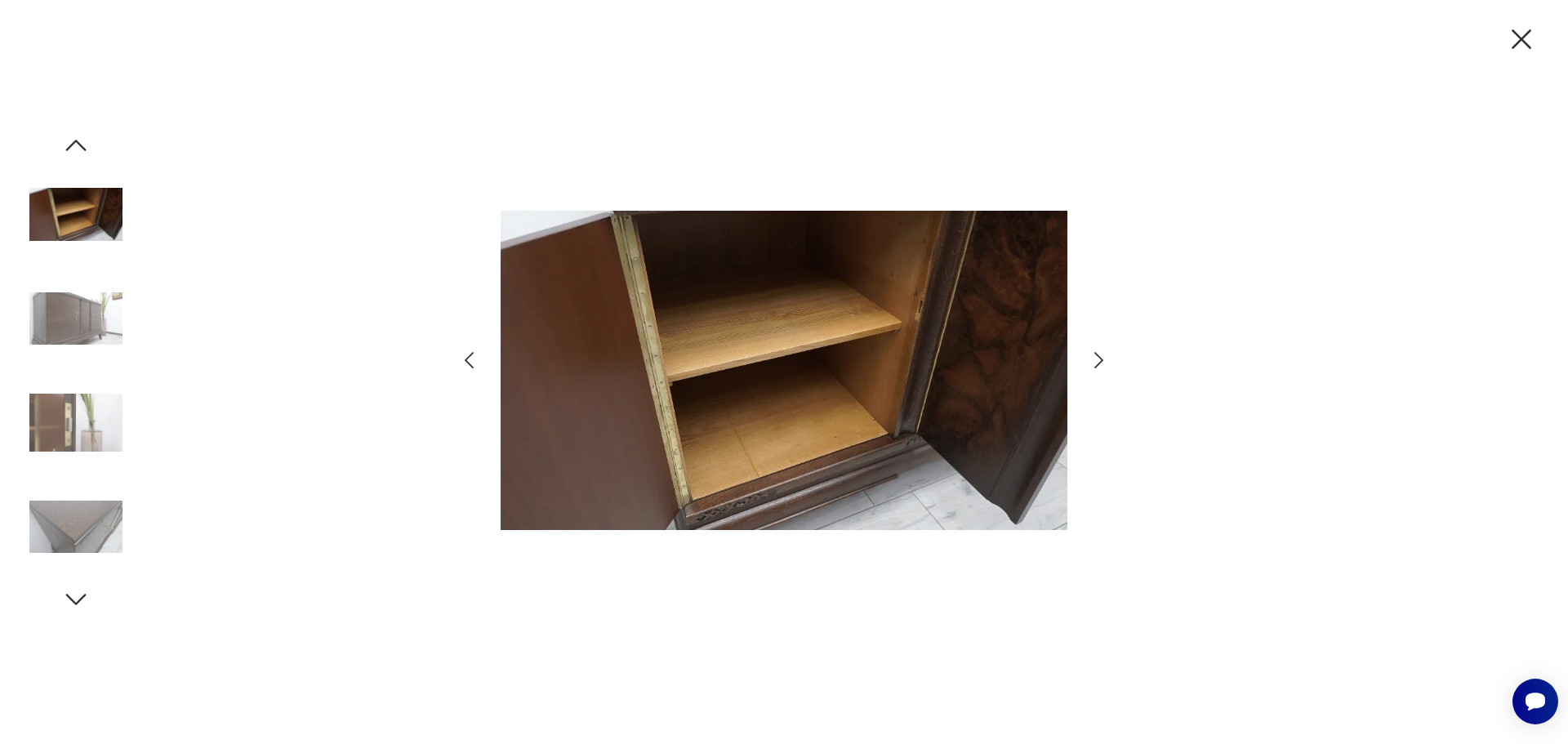
click at [1090, 360] on icon "button" at bounding box center [1099, 361] width 23 height 23
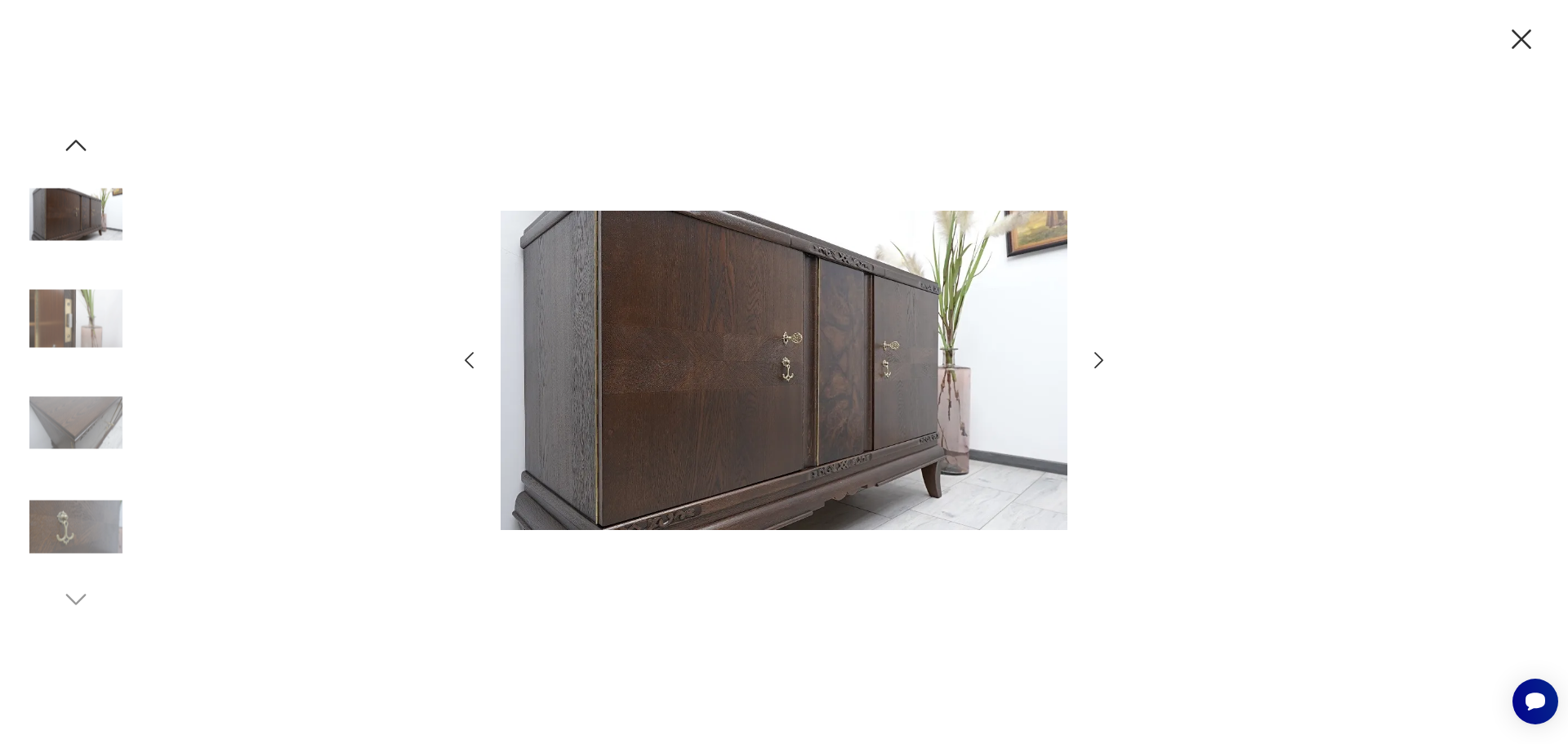
click at [1090, 360] on icon "button" at bounding box center [1099, 361] width 23 height 23
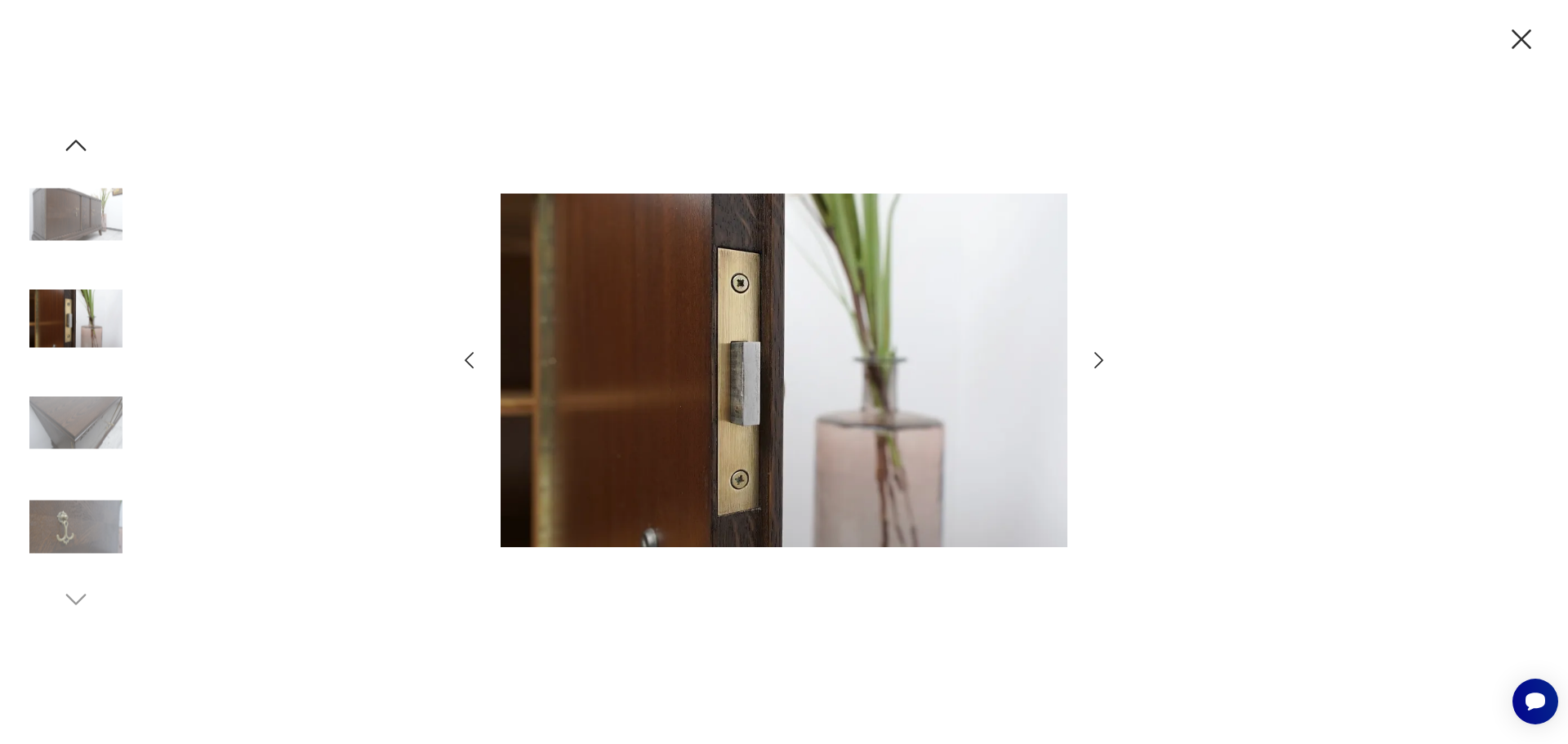
click at [1090, 360] on icon "button" at bounding box center [1099, 361] width 23 height 23
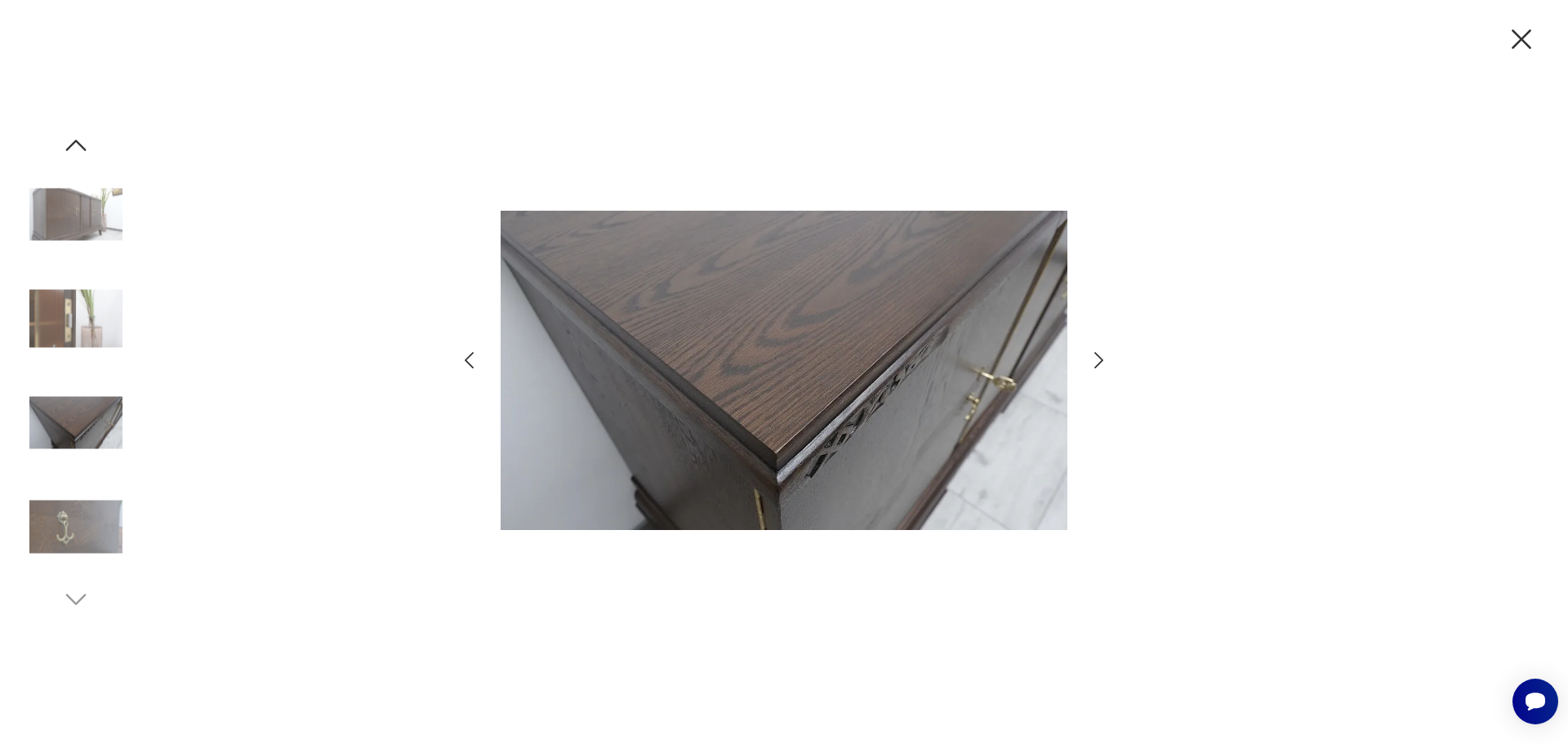
click at [1511, 46] on icon "button" at bounding box center [1522, 39] width 34 height 34
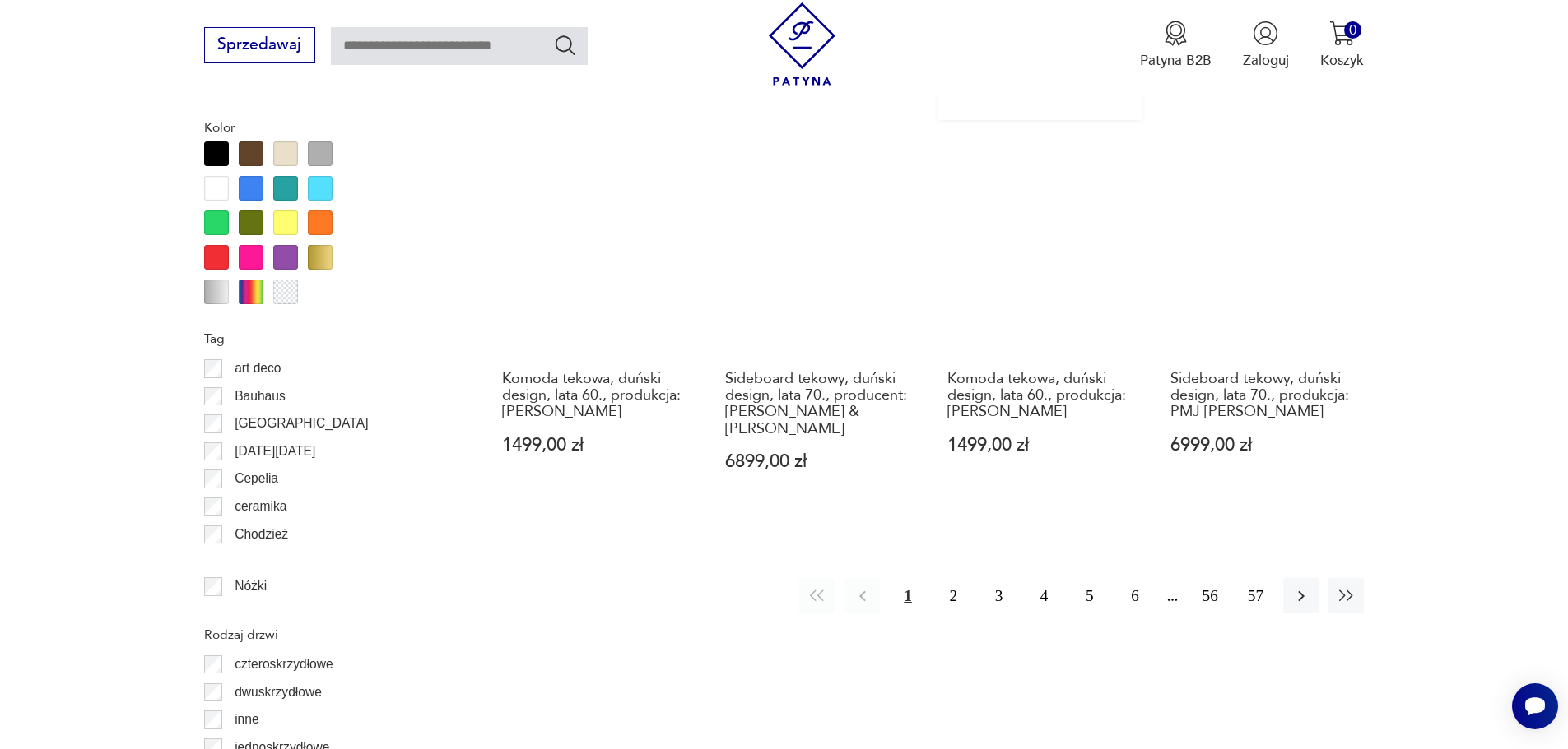
scroll to position [2110, 0]
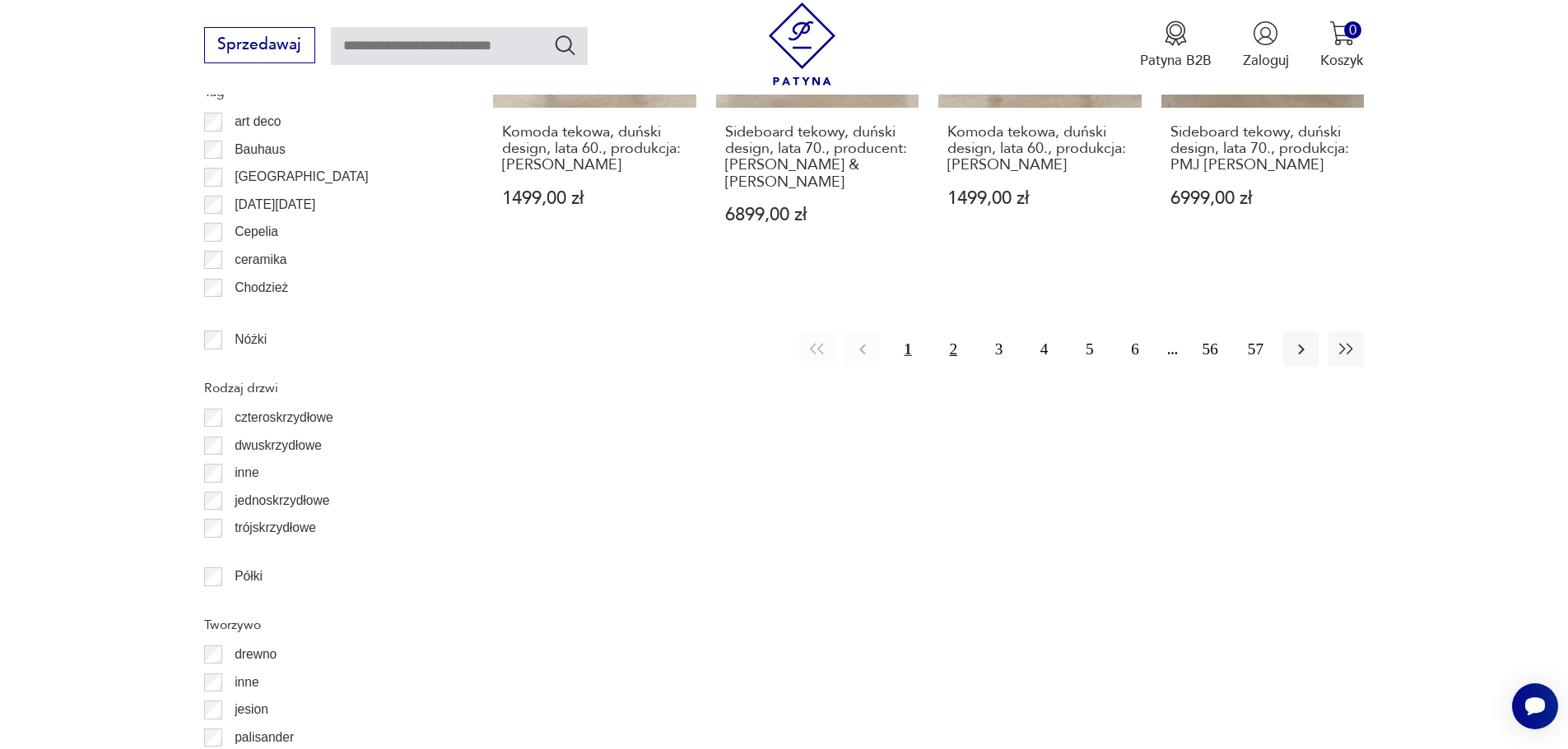
click at [958, 331] on button "2" at bounding box center [953, 349] width 35 height 35
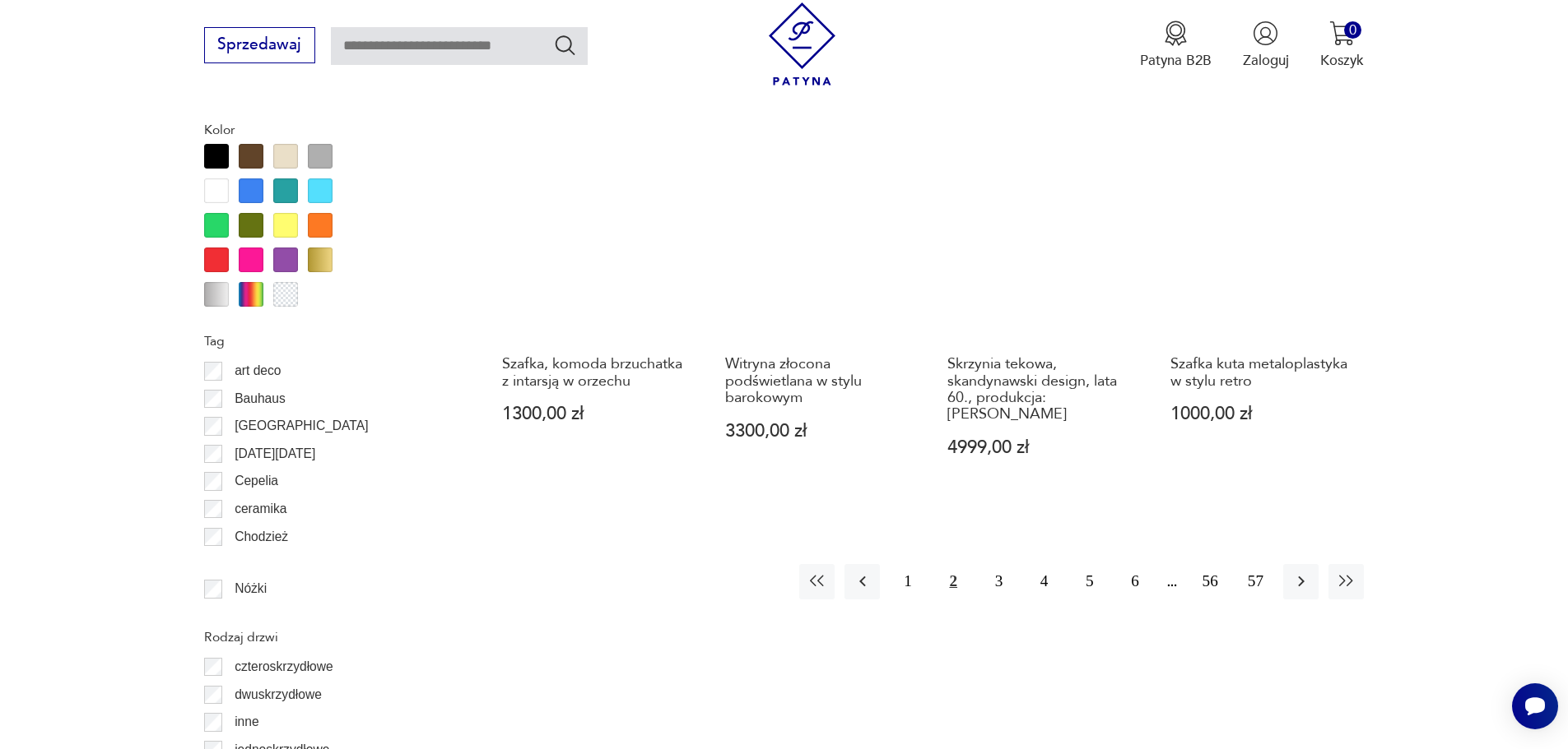
scroll to position [2038, 0]
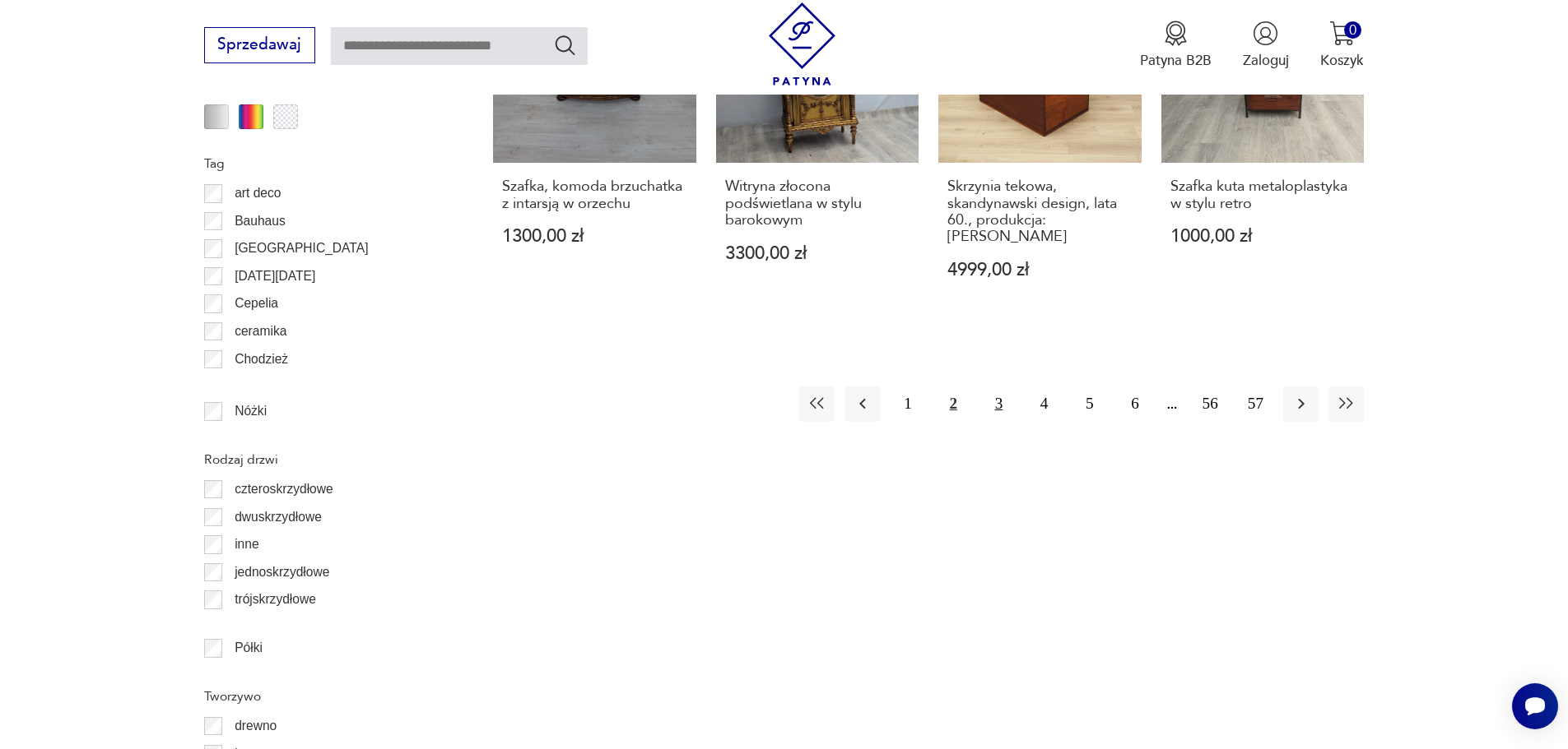
click at [994, 393] on button "3" at bounding box center [998, 404] width 35 height 35
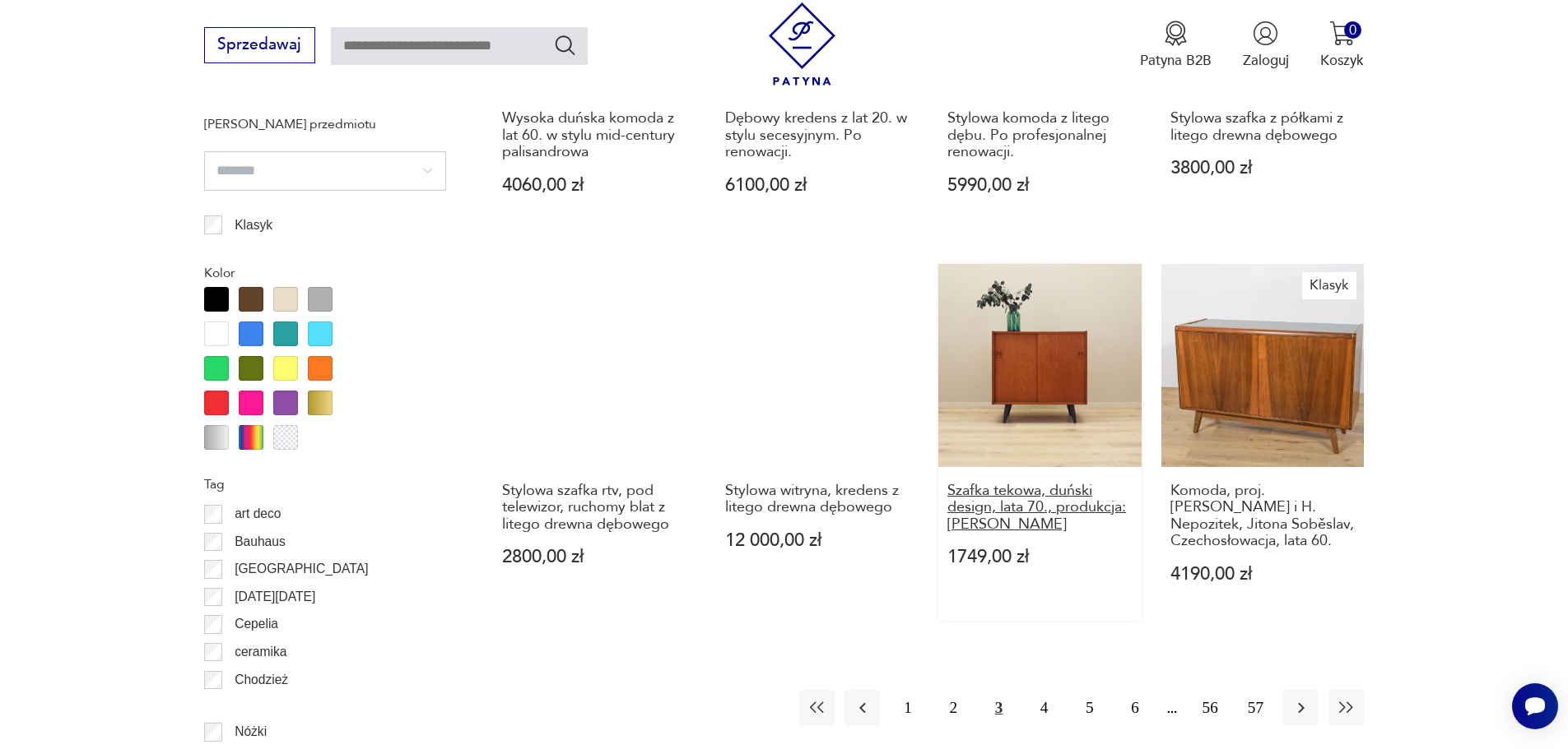
scroll to position [1874, 0]
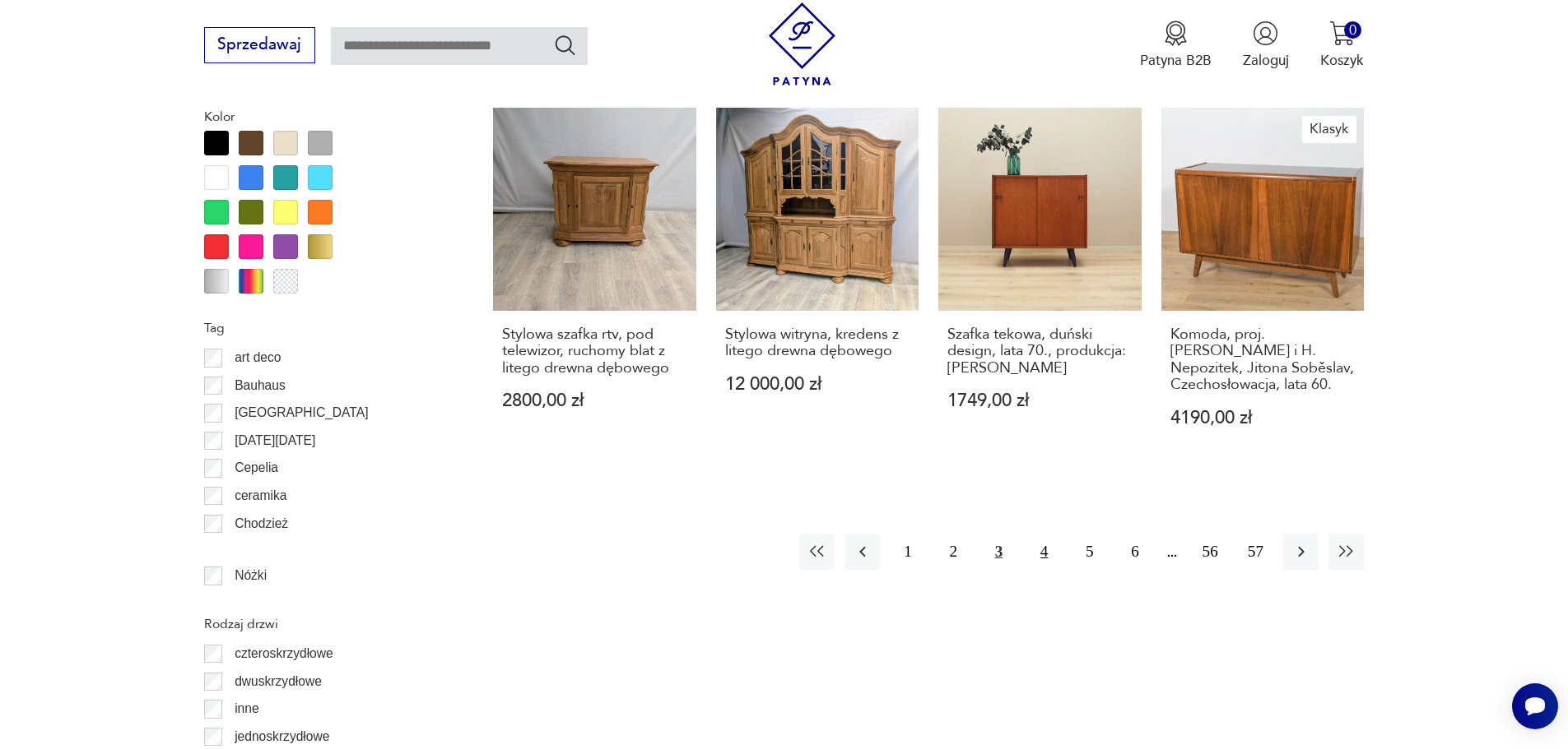
click at [1046, 556] on button "4" at bounding box center [1044, 551] width 35 height 35
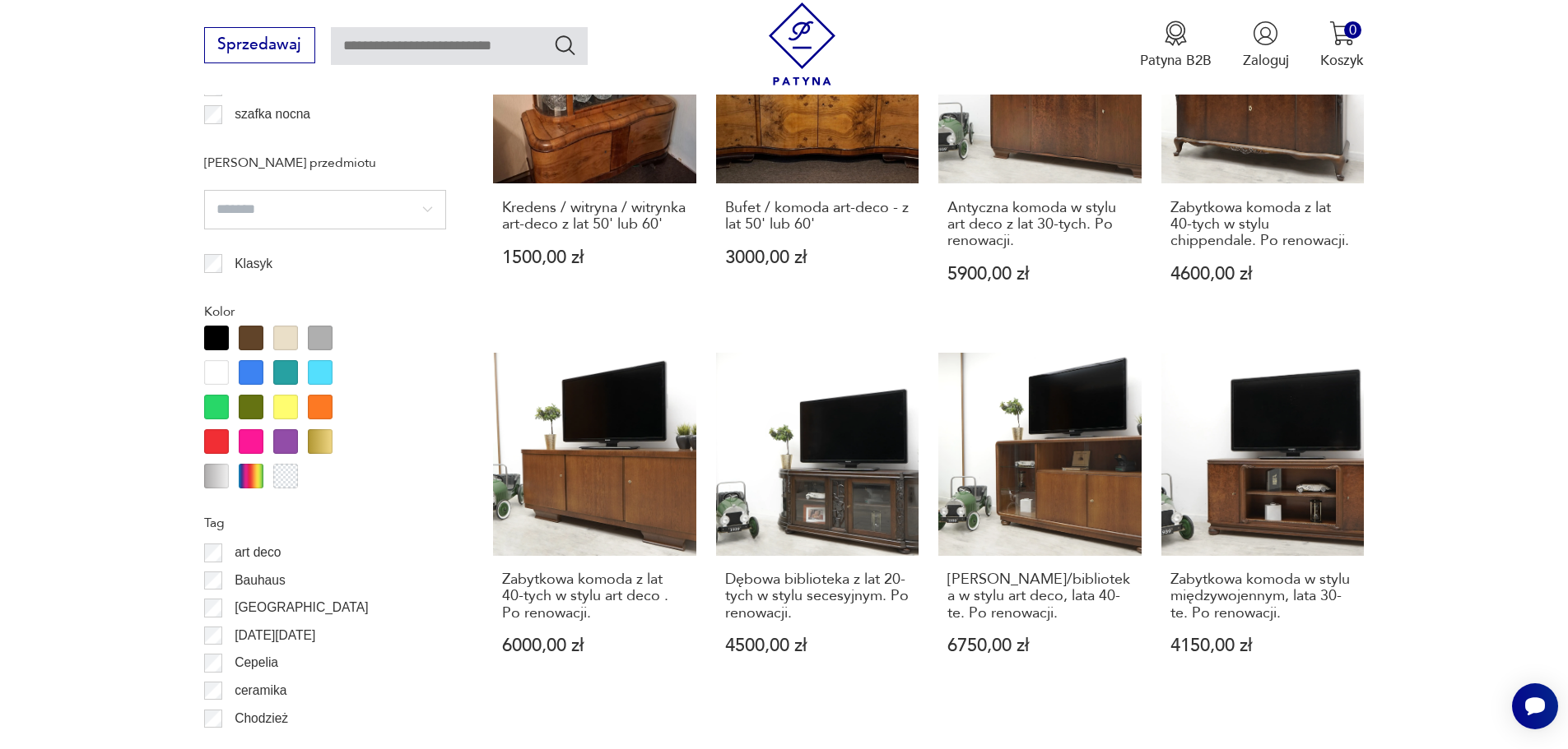
scroll to position [1956, 0]
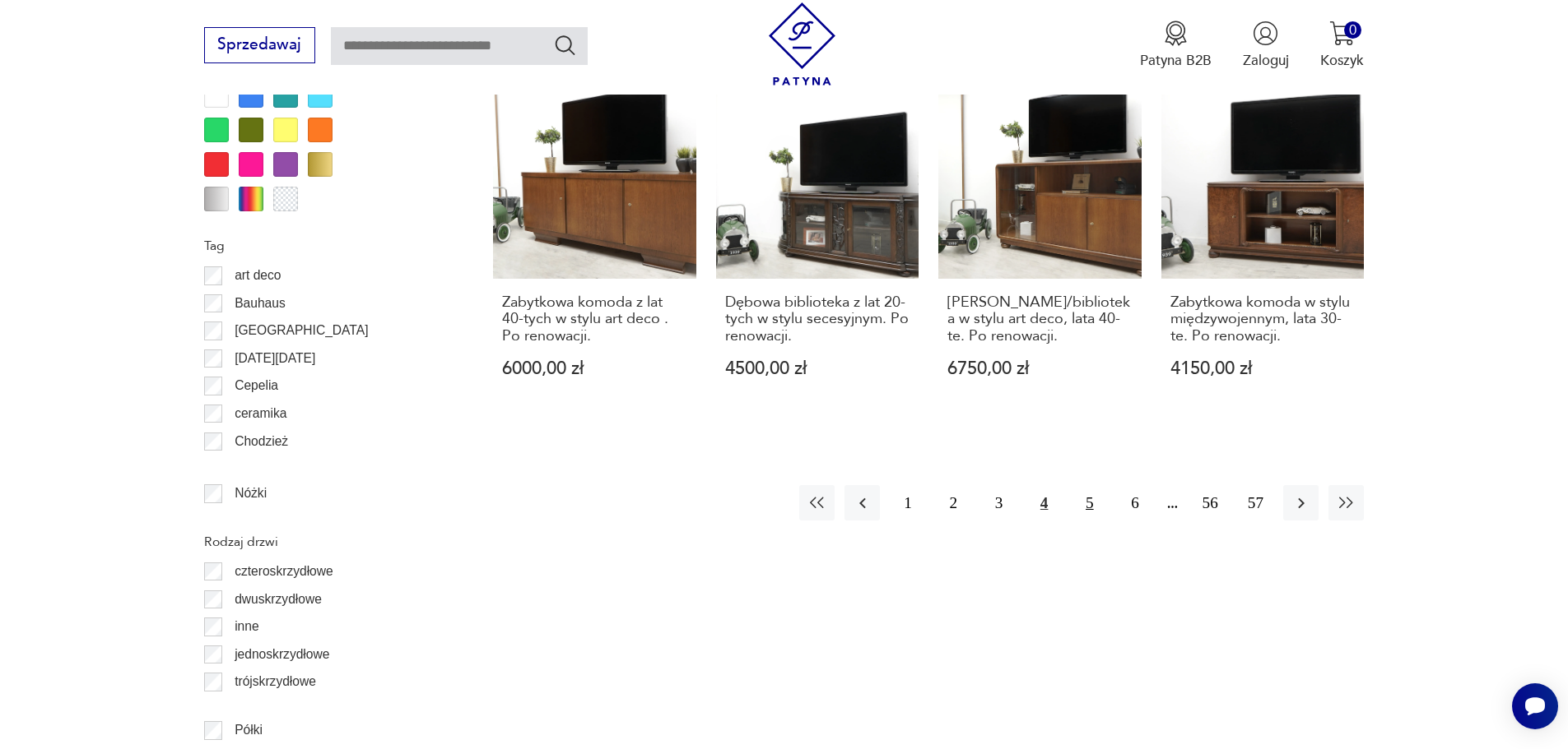
click at [1096, 486] on button "5" at bounding box center [1089, 503] width 35 height 35
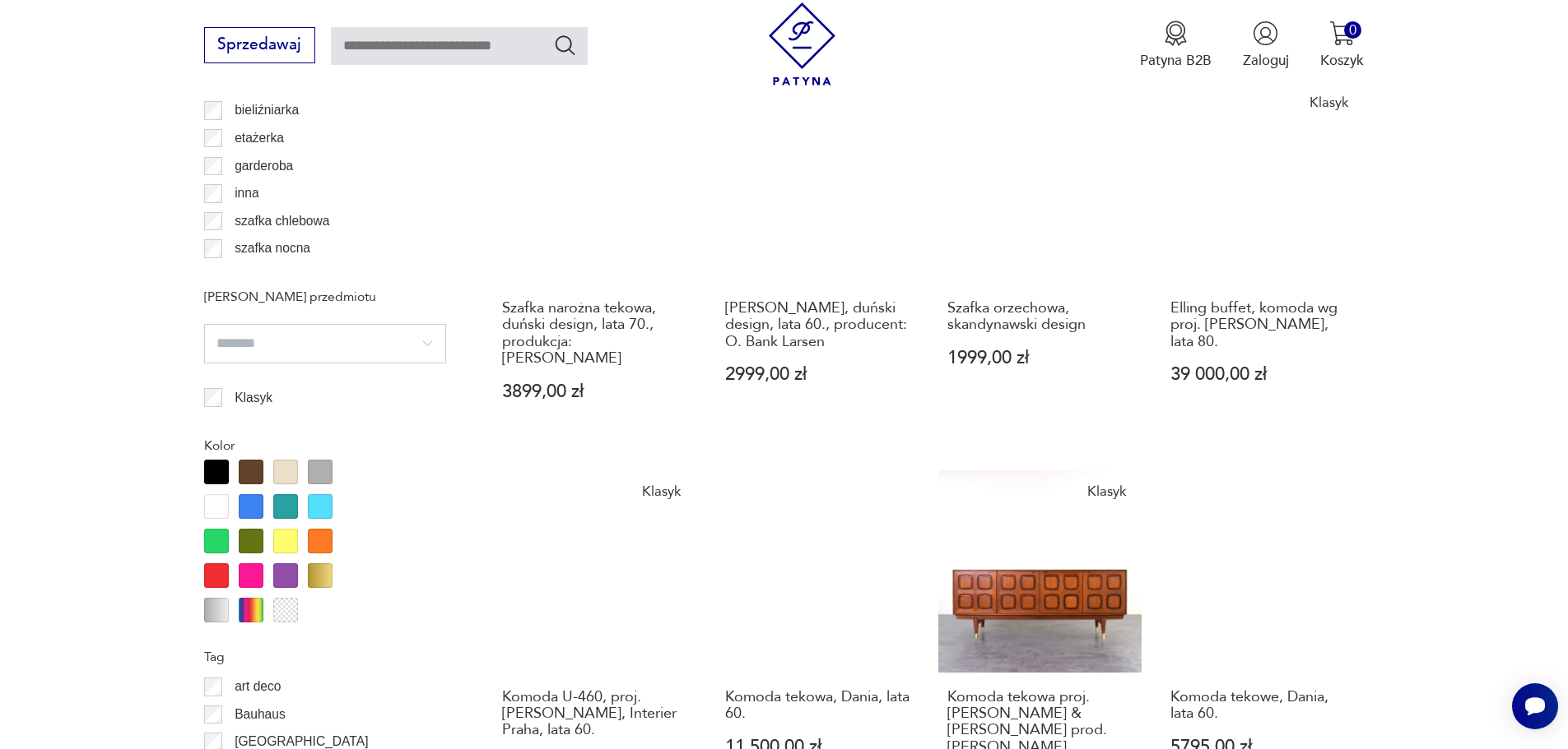
scroll to position [1874, 0]
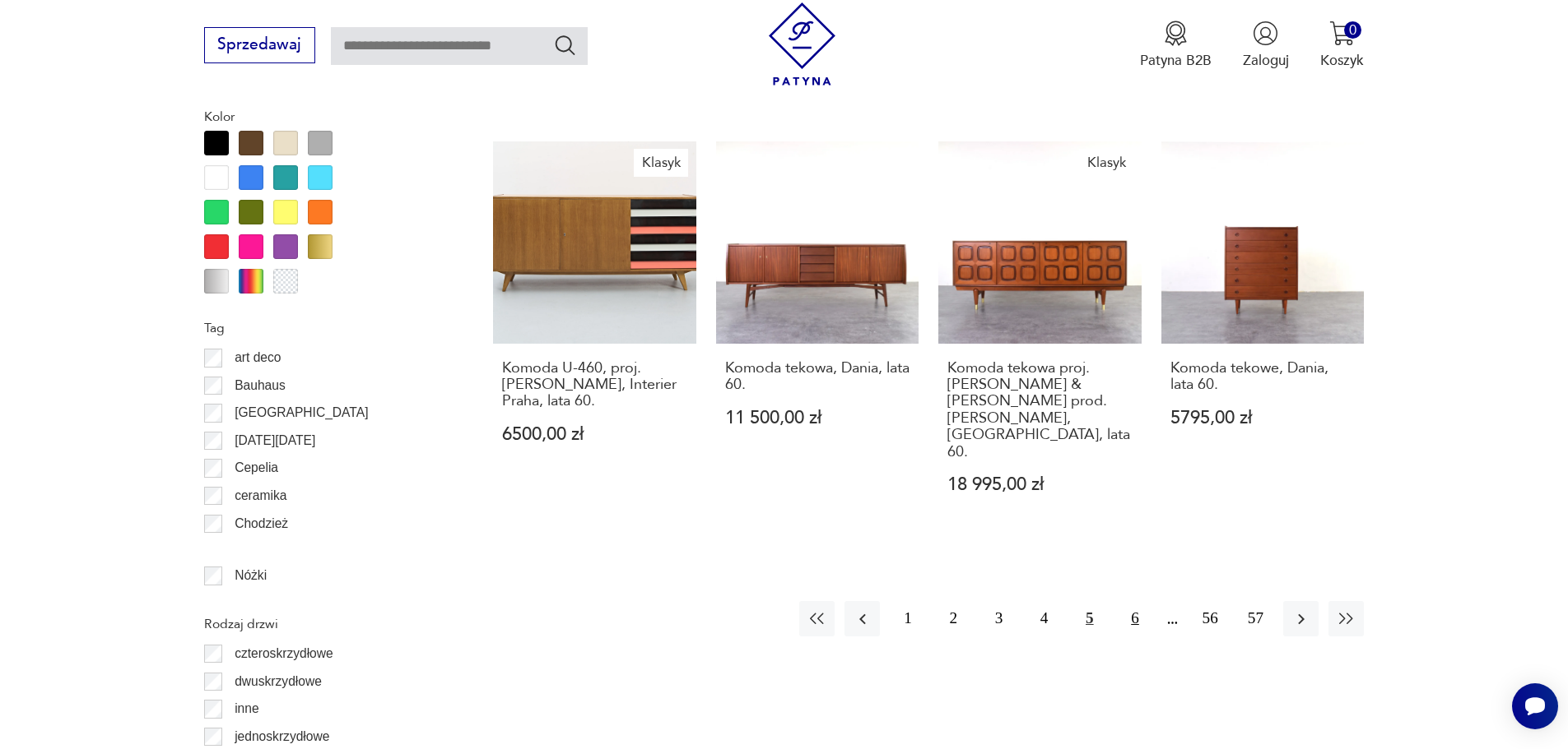
click at [1134, 601] on button "6" at bounding box center [1134, 618] width 35 height 35
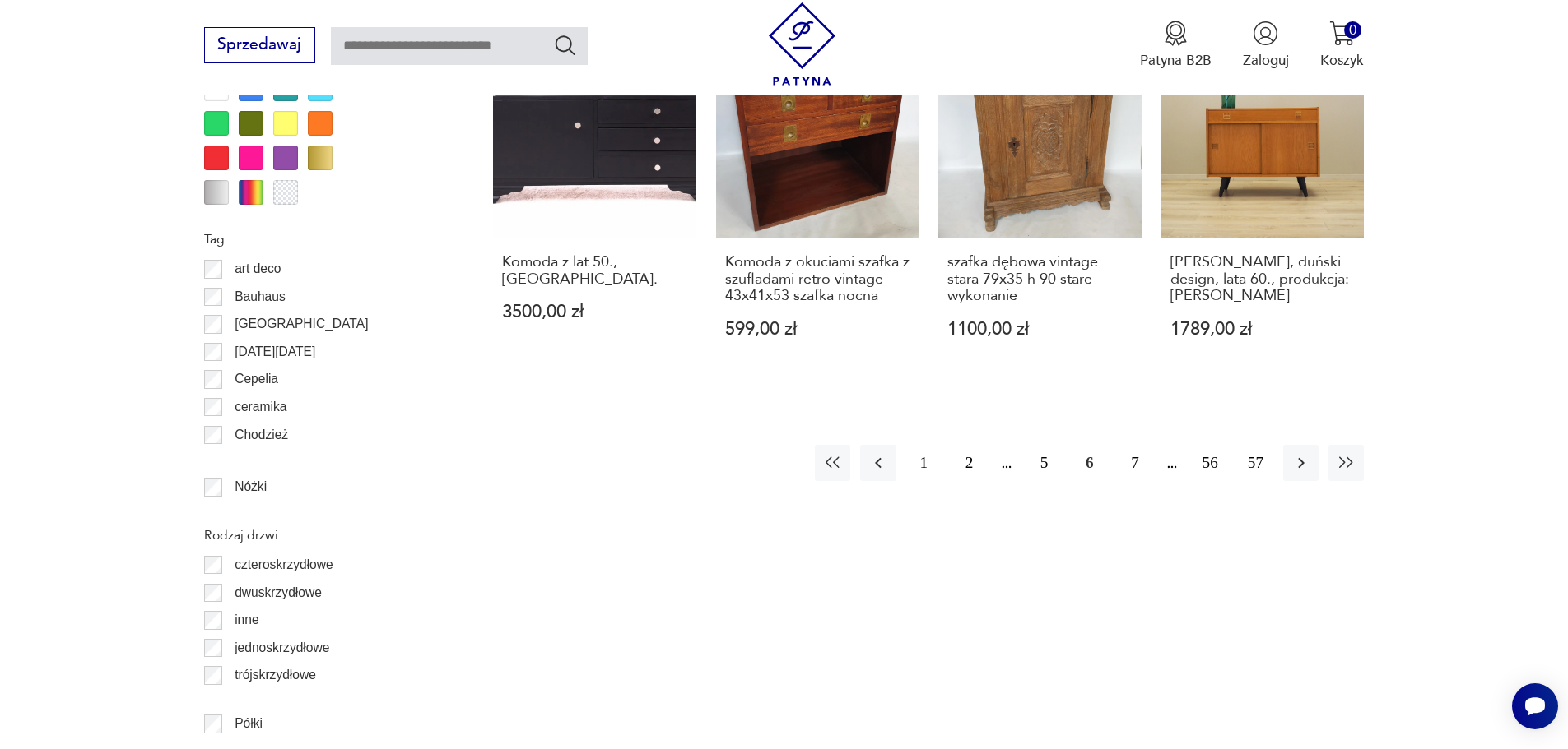
scroll to position [2121, 0]
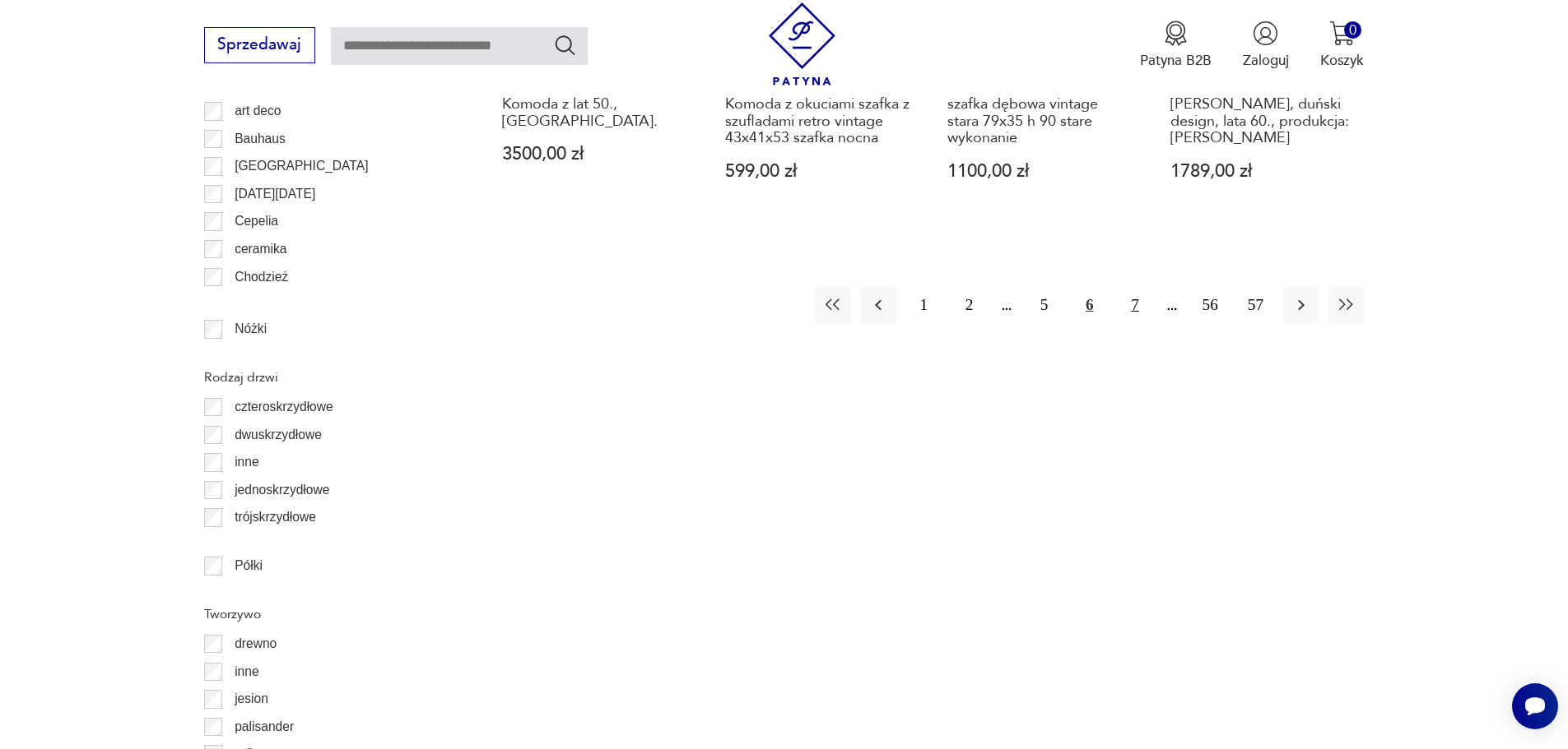
click at [1127, 289] on button "7" at bounding box center [1134, 304] width 35 height 35
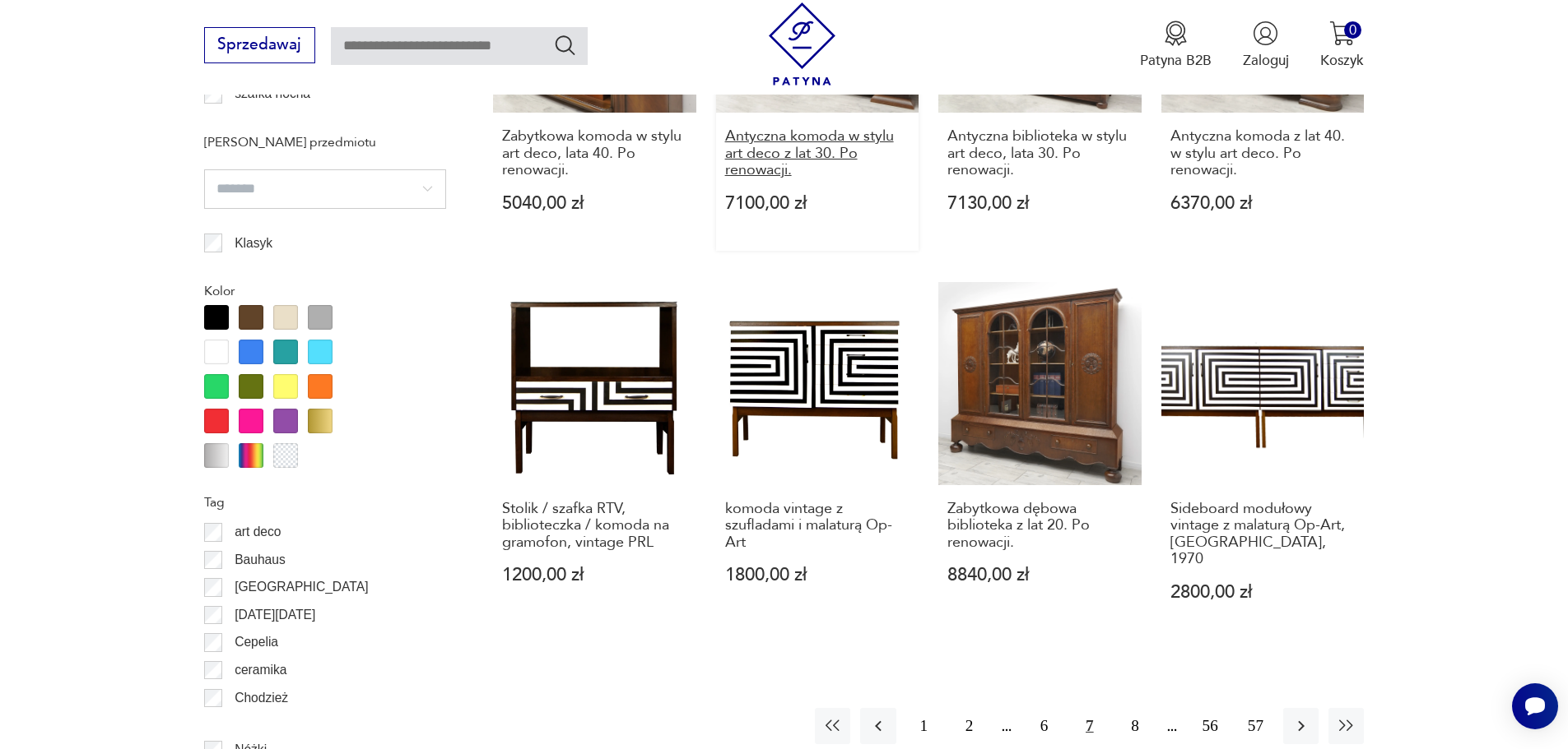
scroll to position [1874, 0]
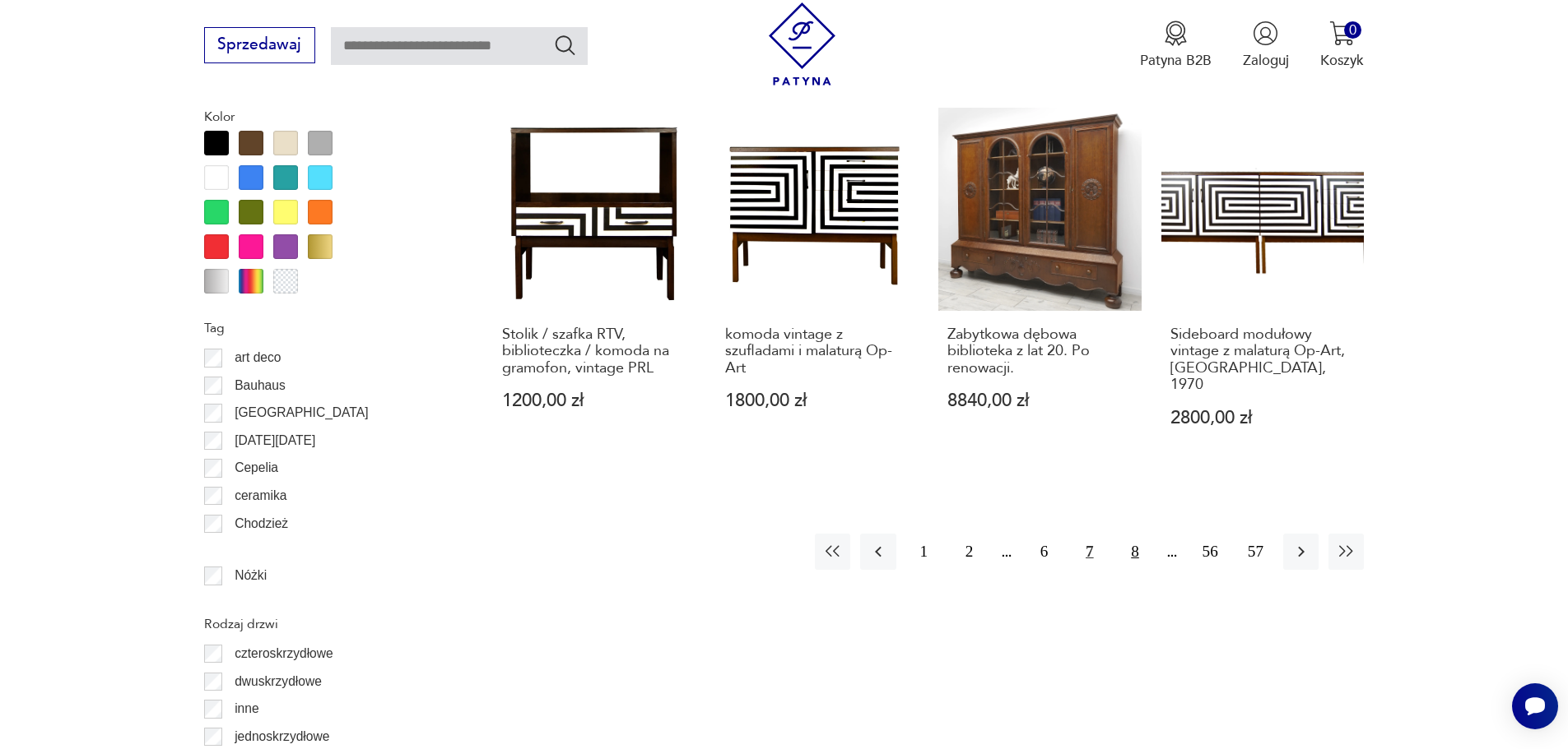
click at [1134, 538] on button "8" at bounding box center [1134, 551] width 35 height 35
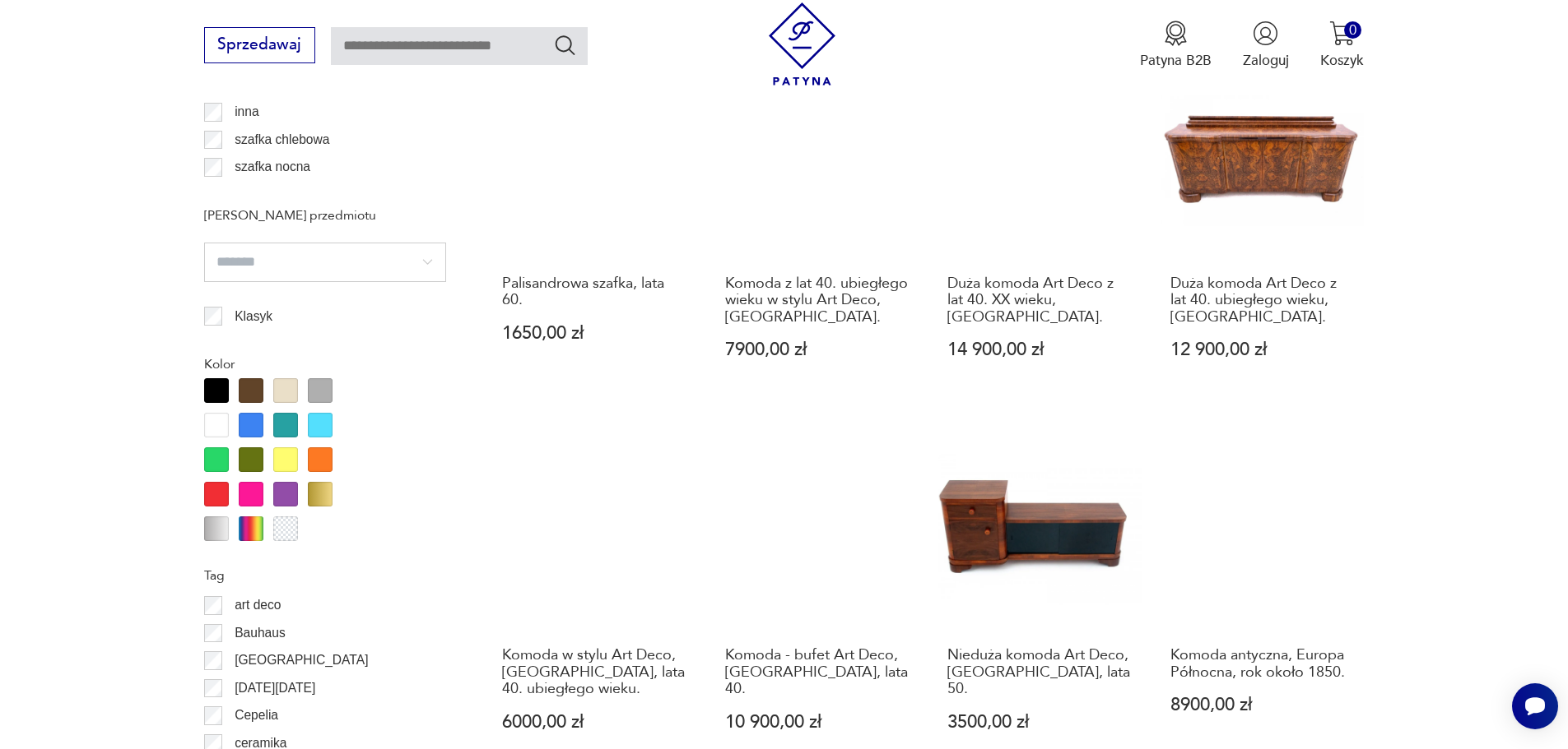
scroll to position [1627, 0]
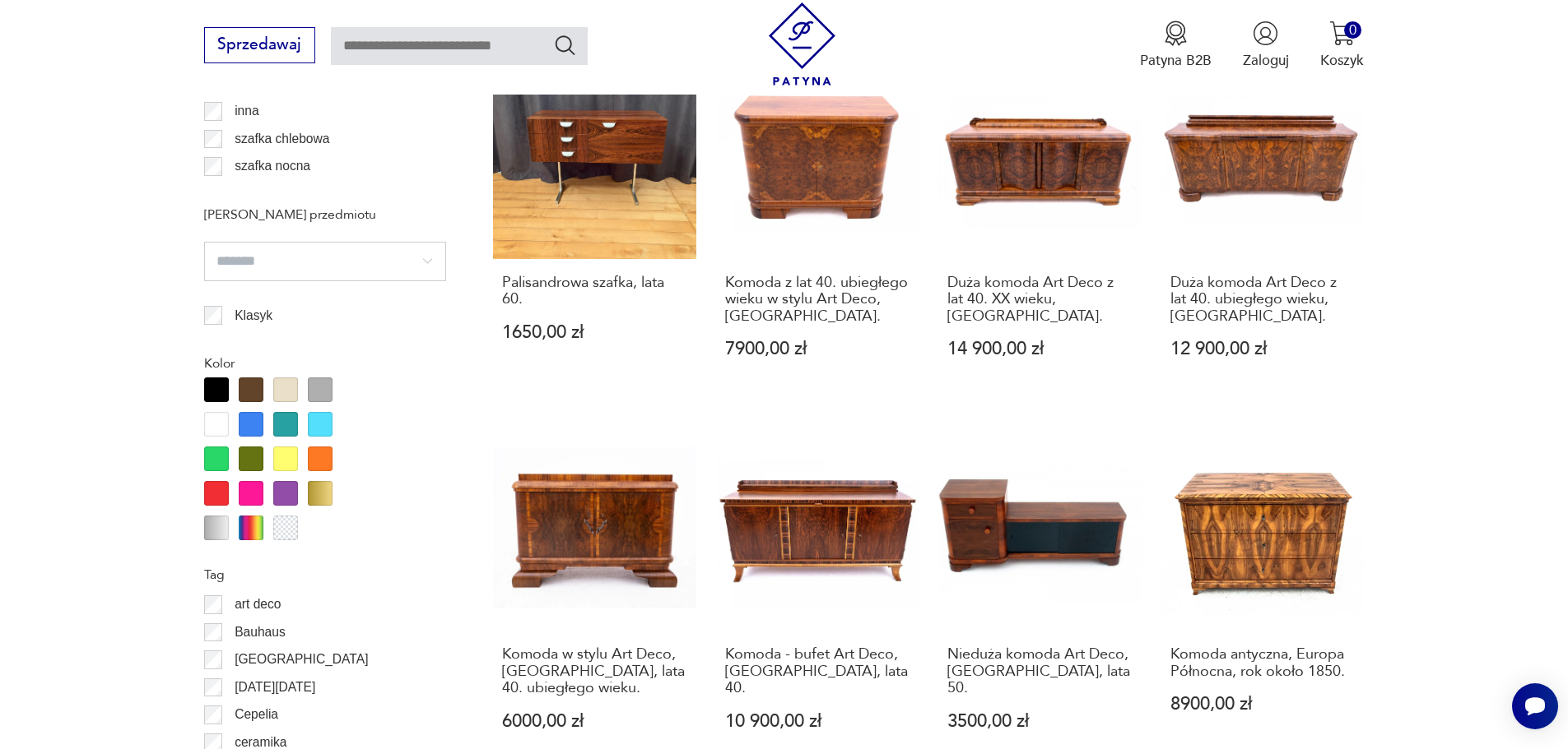
click at [220, 390] on div at bounding box center [216, 389] width 25 height 25
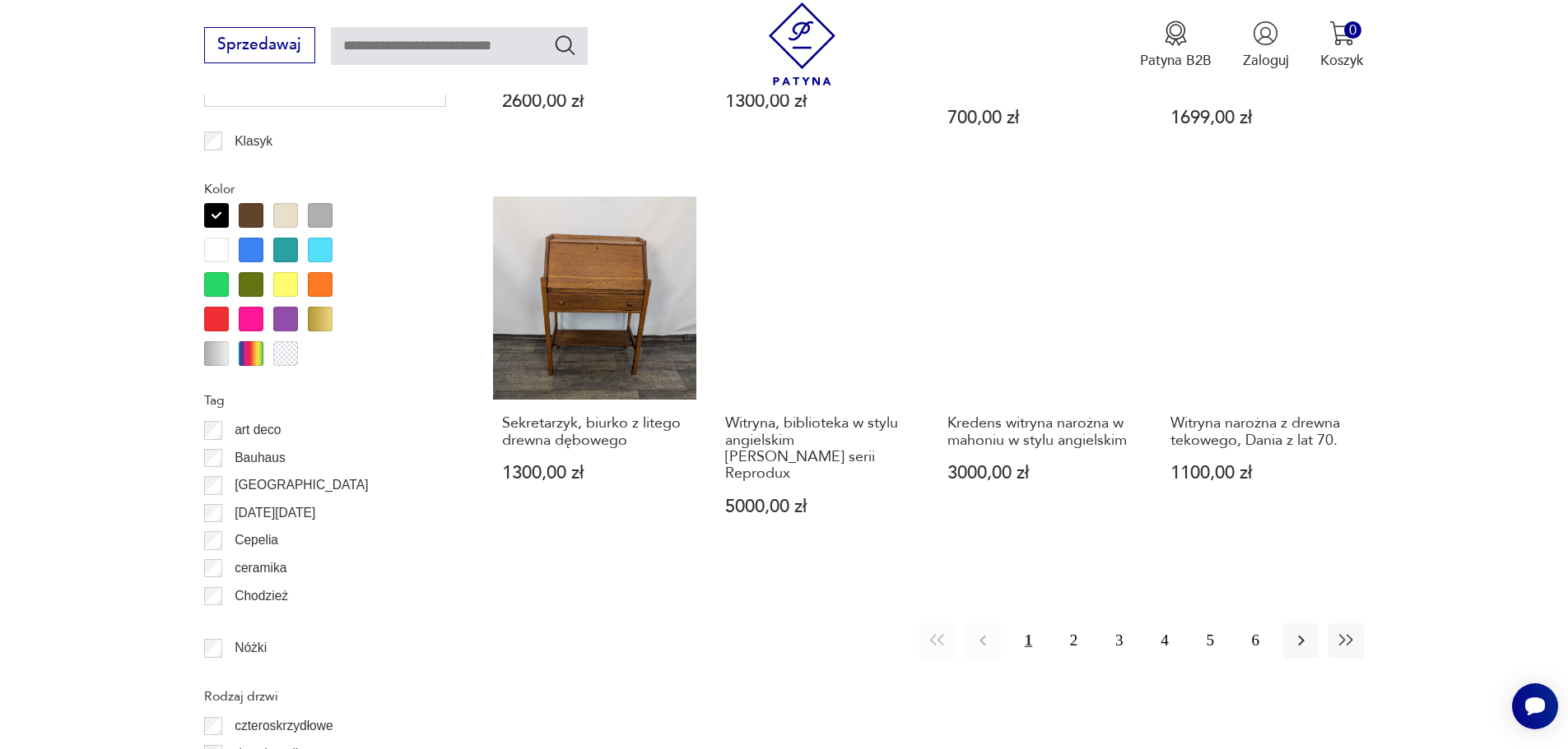
scroll to position [1956, 0]
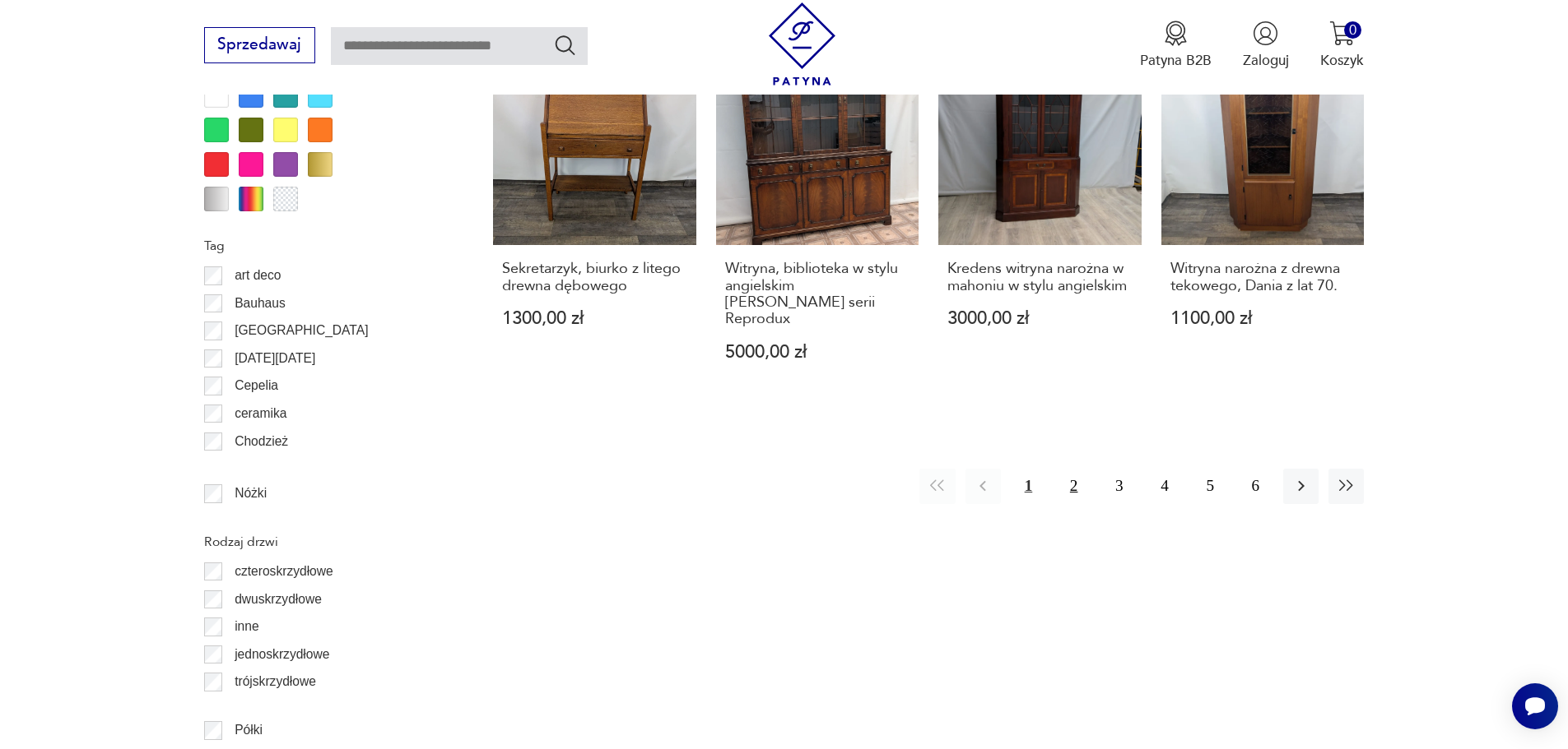
click at [1078, 472] on button "2" at bounding box center [1073, 486] width 35 height 35
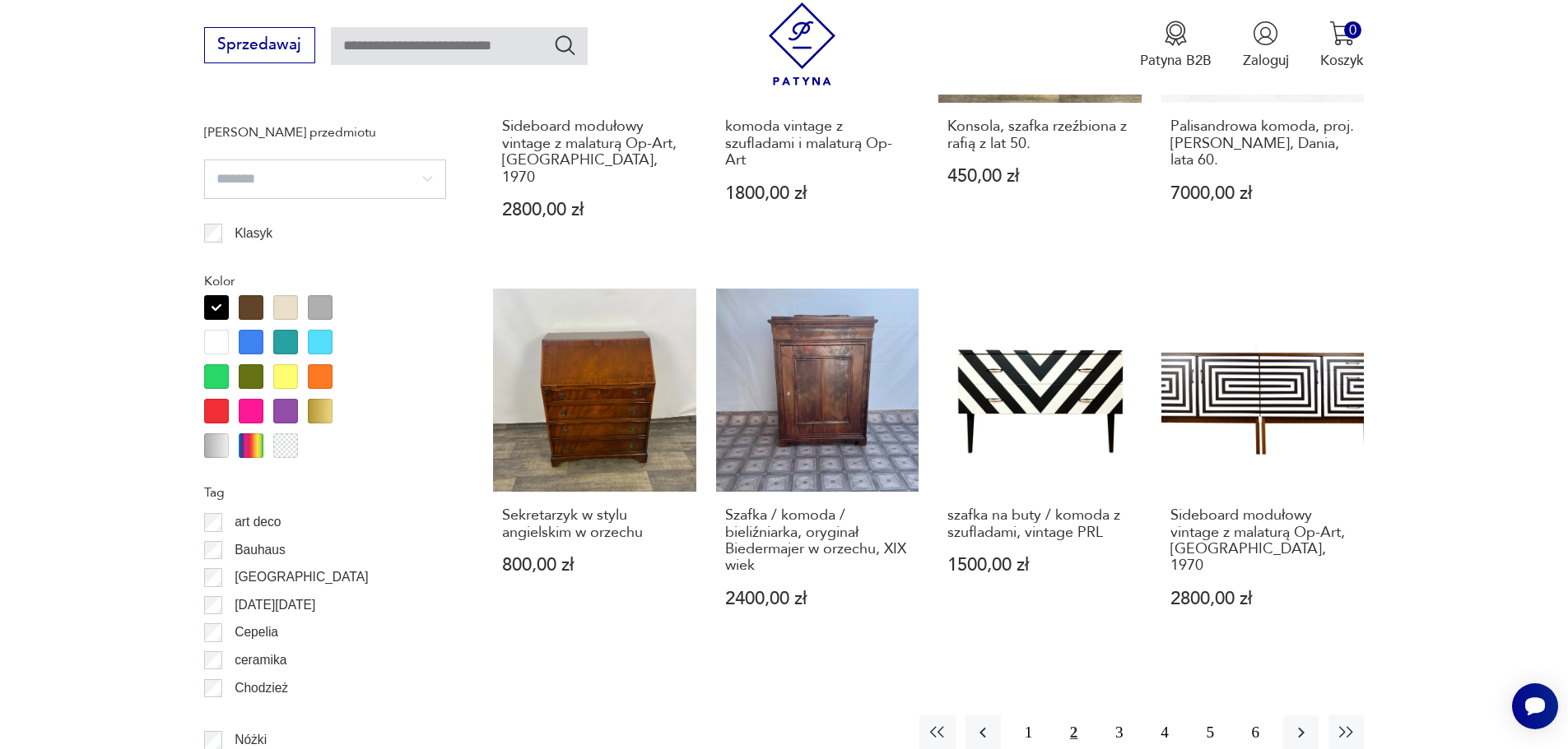
scroll to position [2038, 0]
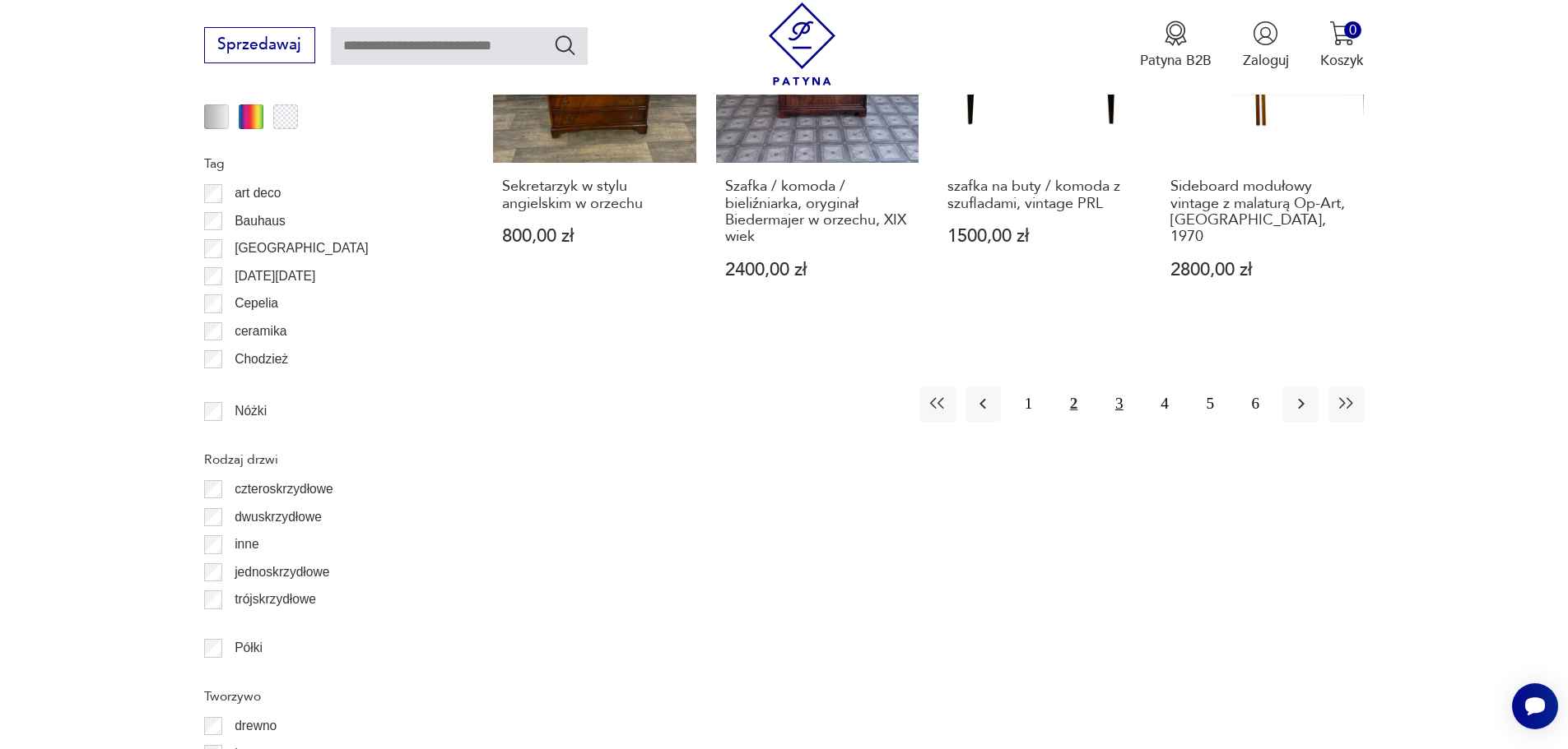
click at [1114, 389] on button "3" at bounding box center [1118, 404] width 35 height 35
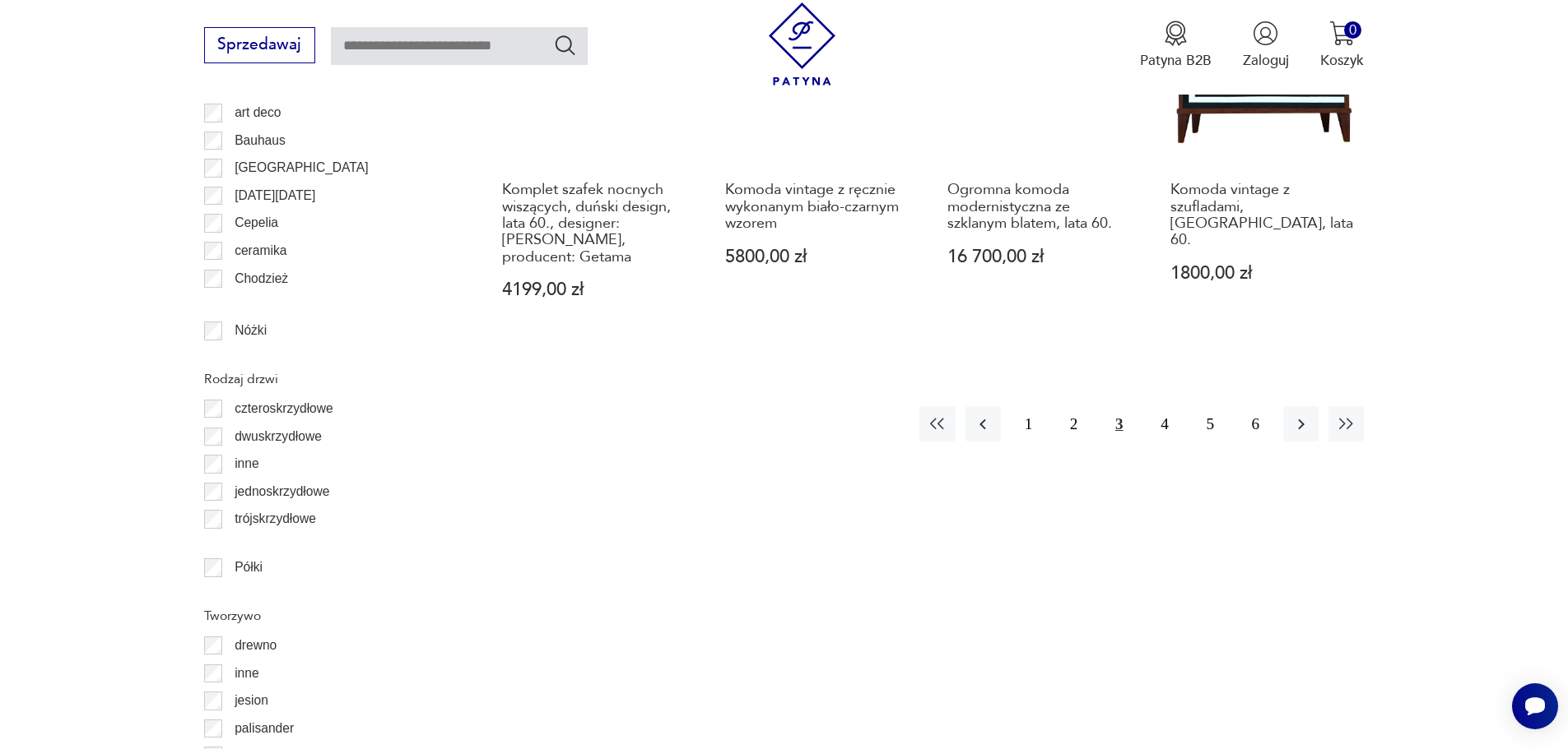
scroll to position [2121, 0]
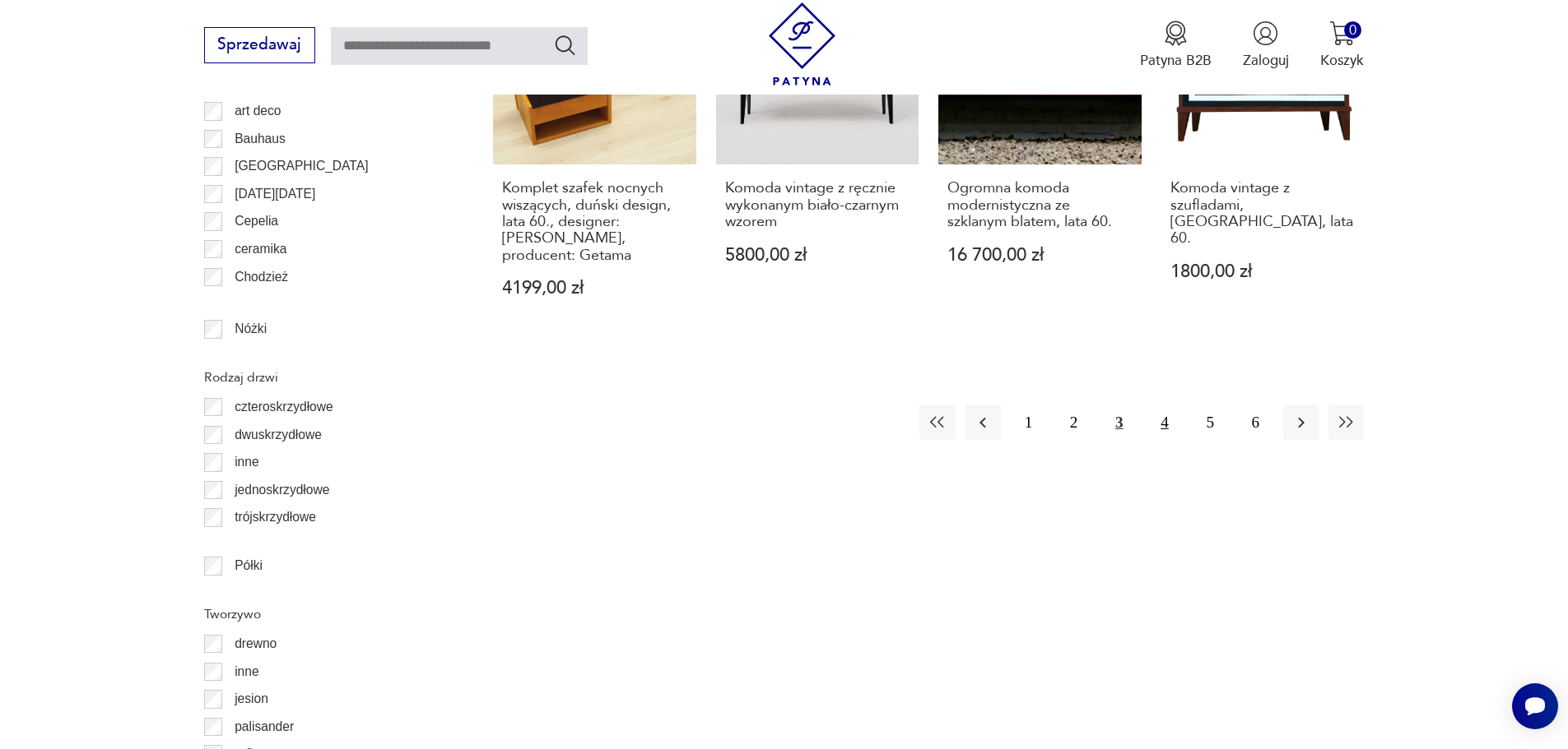
click at [1160, 405] on button "4" at bounding box center [1164, 422] width 35 height 35
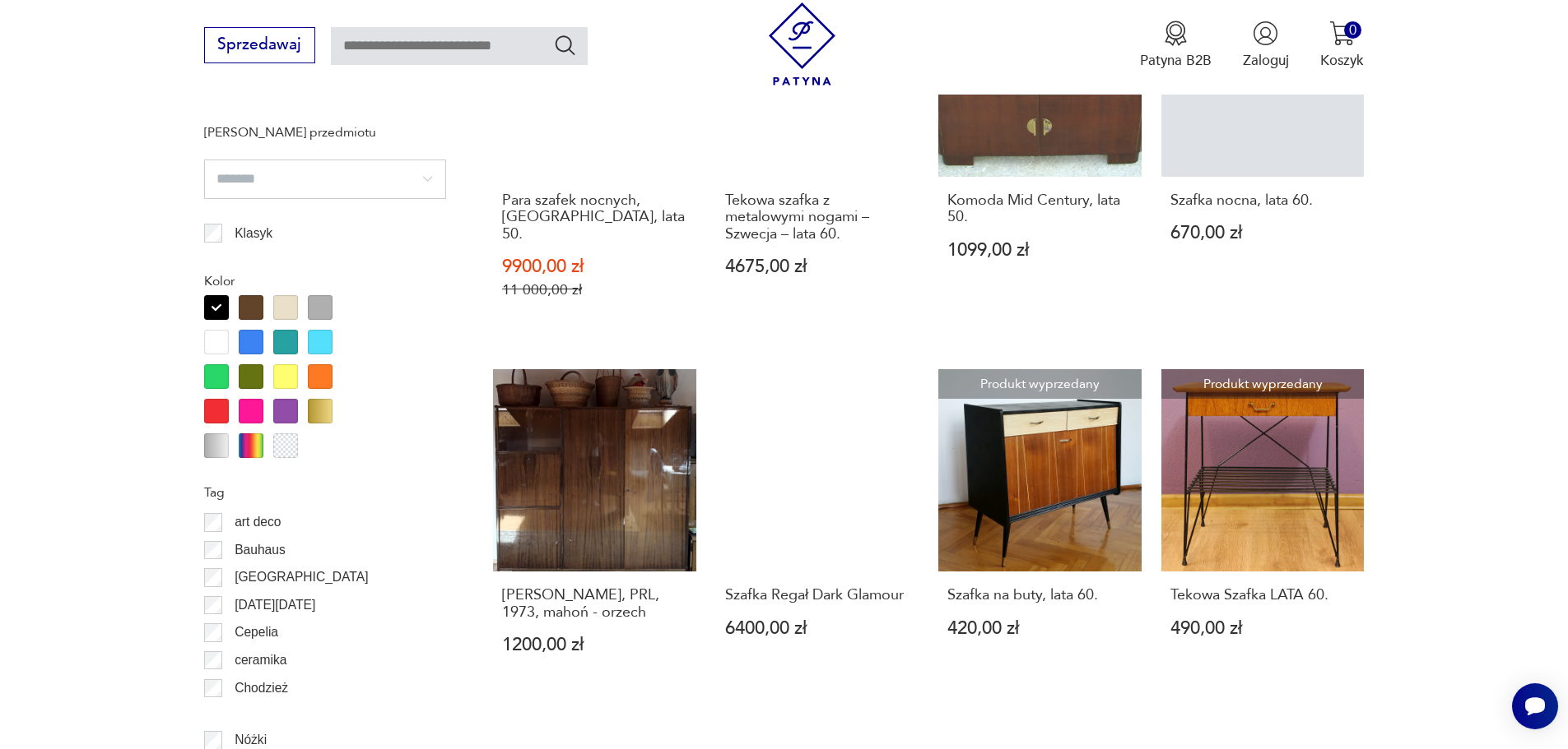
scroll to position [2121, 0]
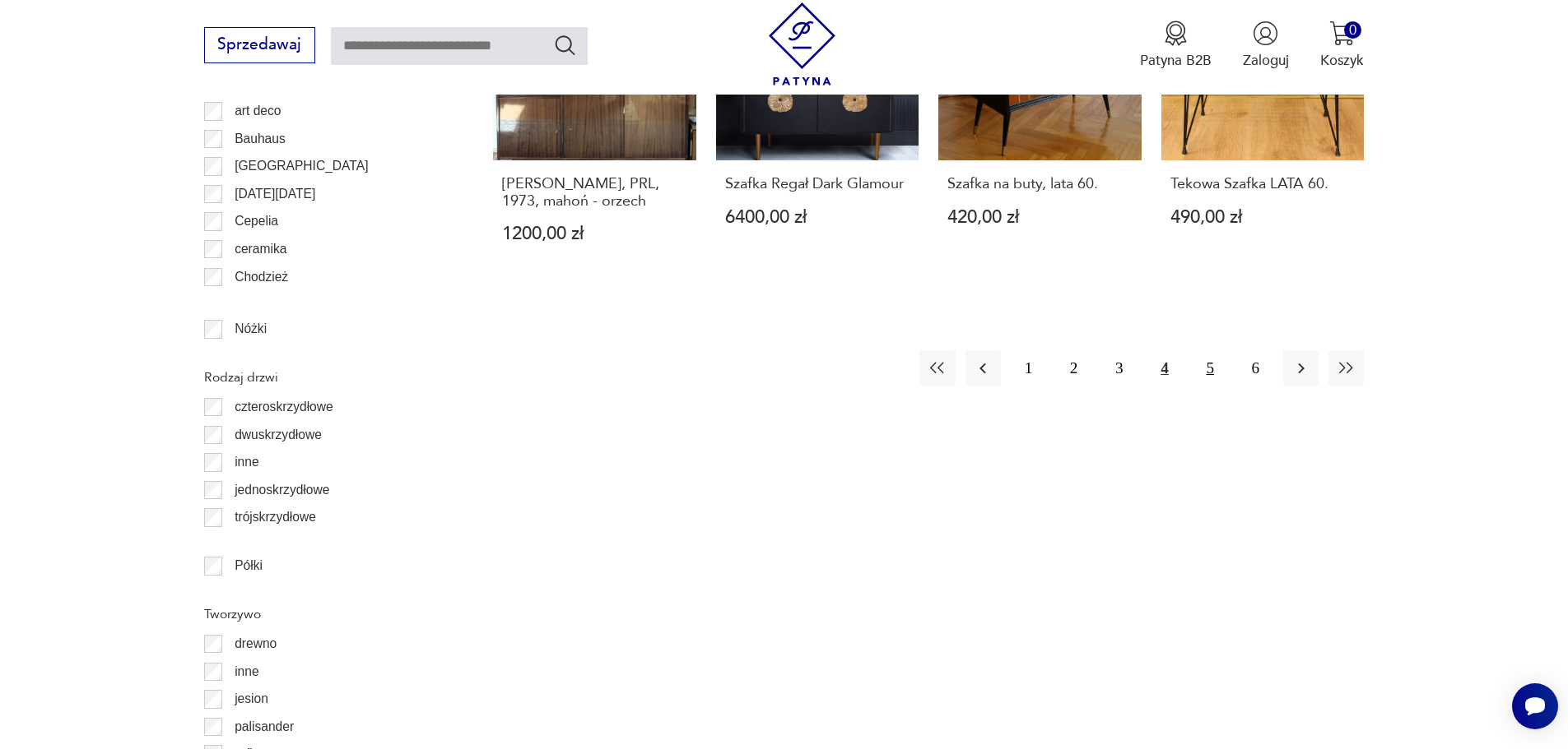
click at [1211, 350] on button "5" at bounding box center [1210, 368] width 35 height 35
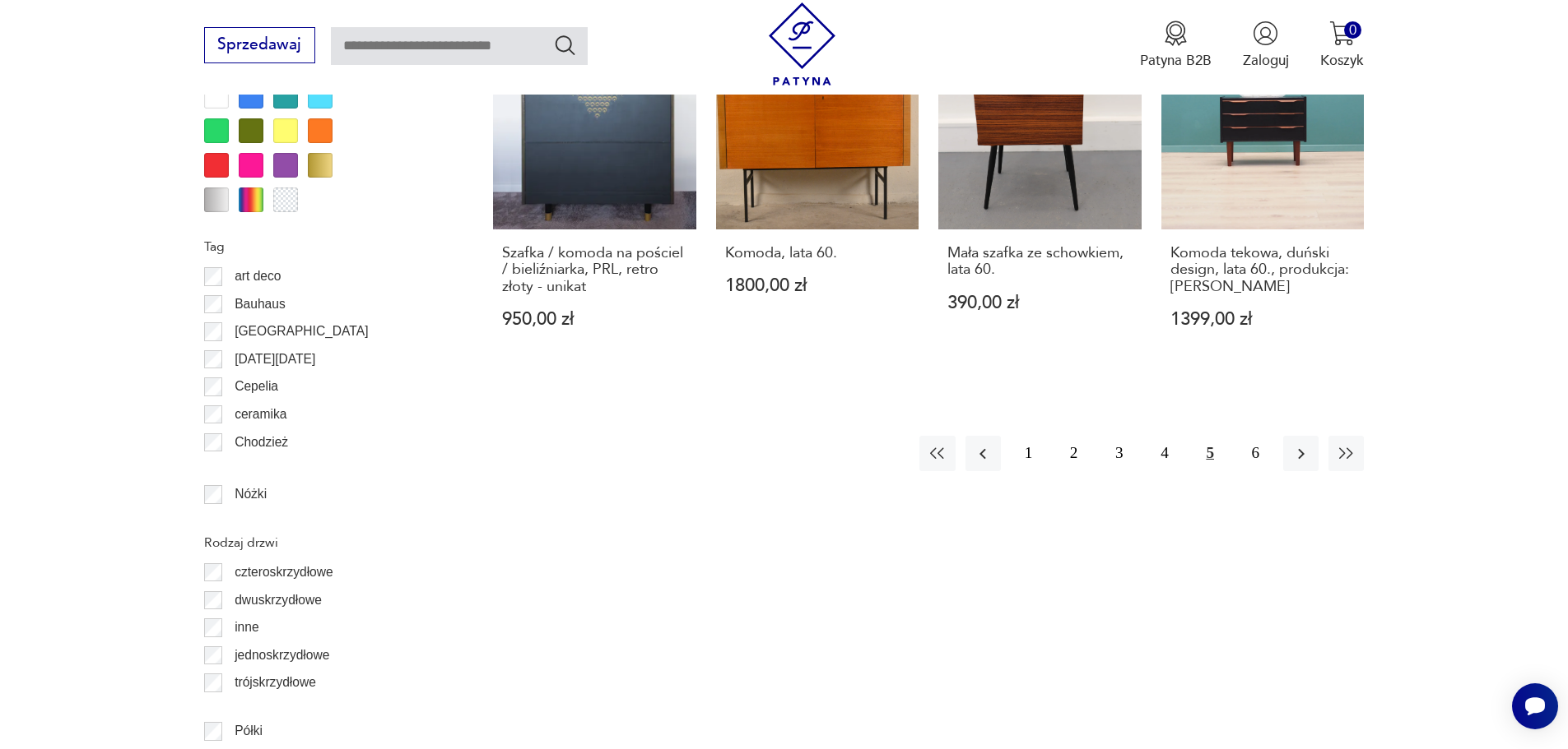
scroll to position [1956, 0]
click at [1255, 441] on button "6" at bounding box center [1255, 452] width 35 height 35
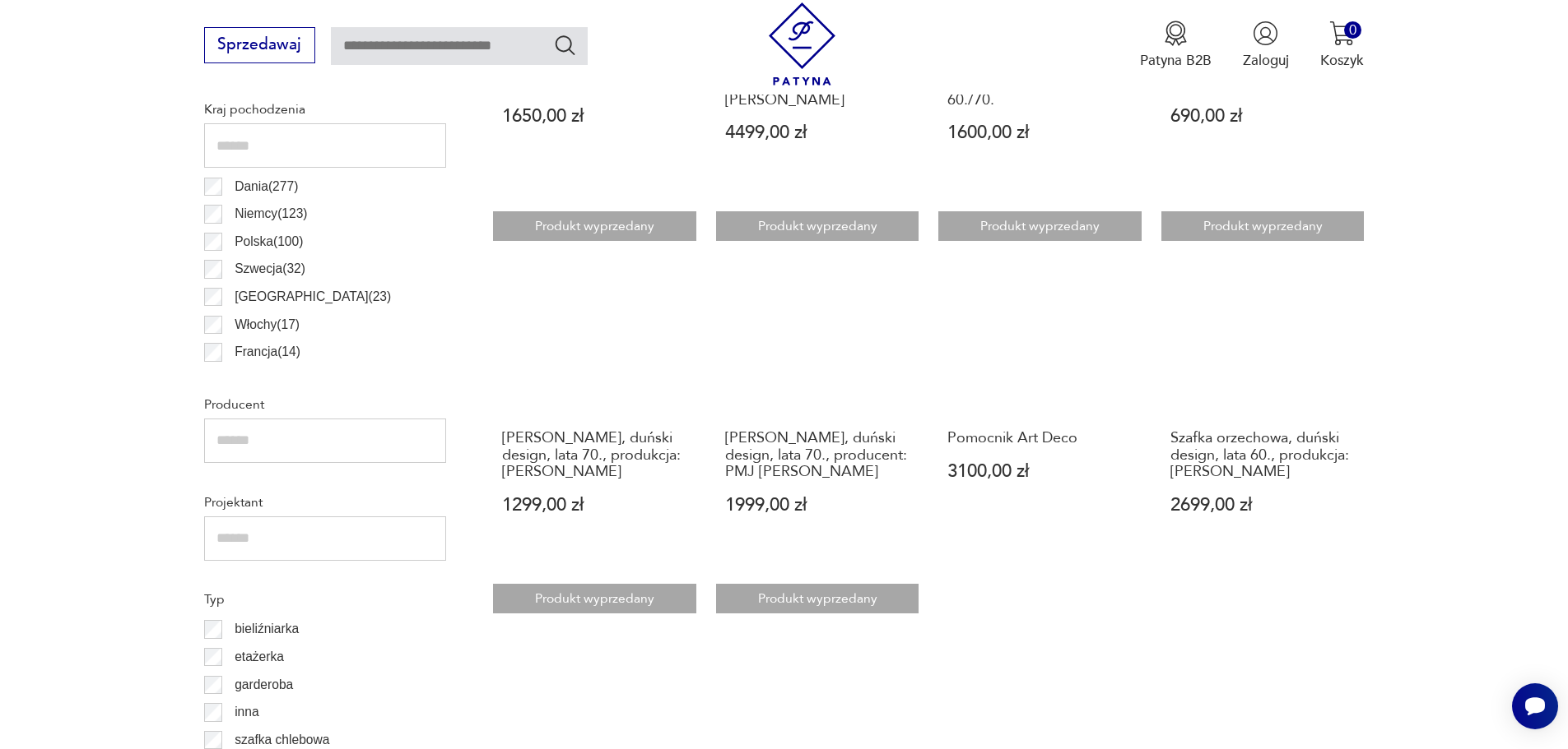
scroll to position [1216, 0]
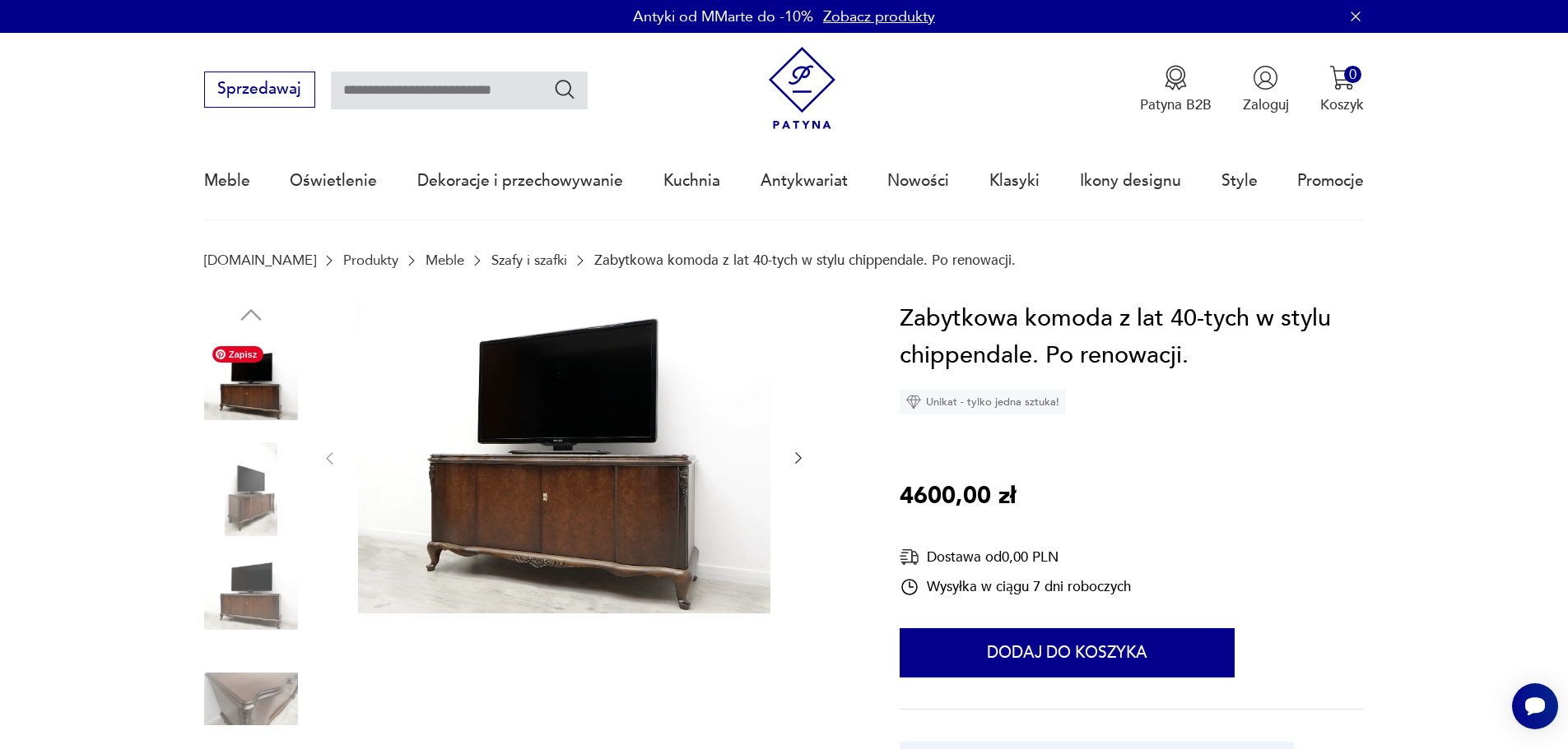
click at [243, 386] on img at bounding box center [251, 384] width 94 height 94
click at [239, 508] on img at bounding box center [251, 488] width 94 height 94
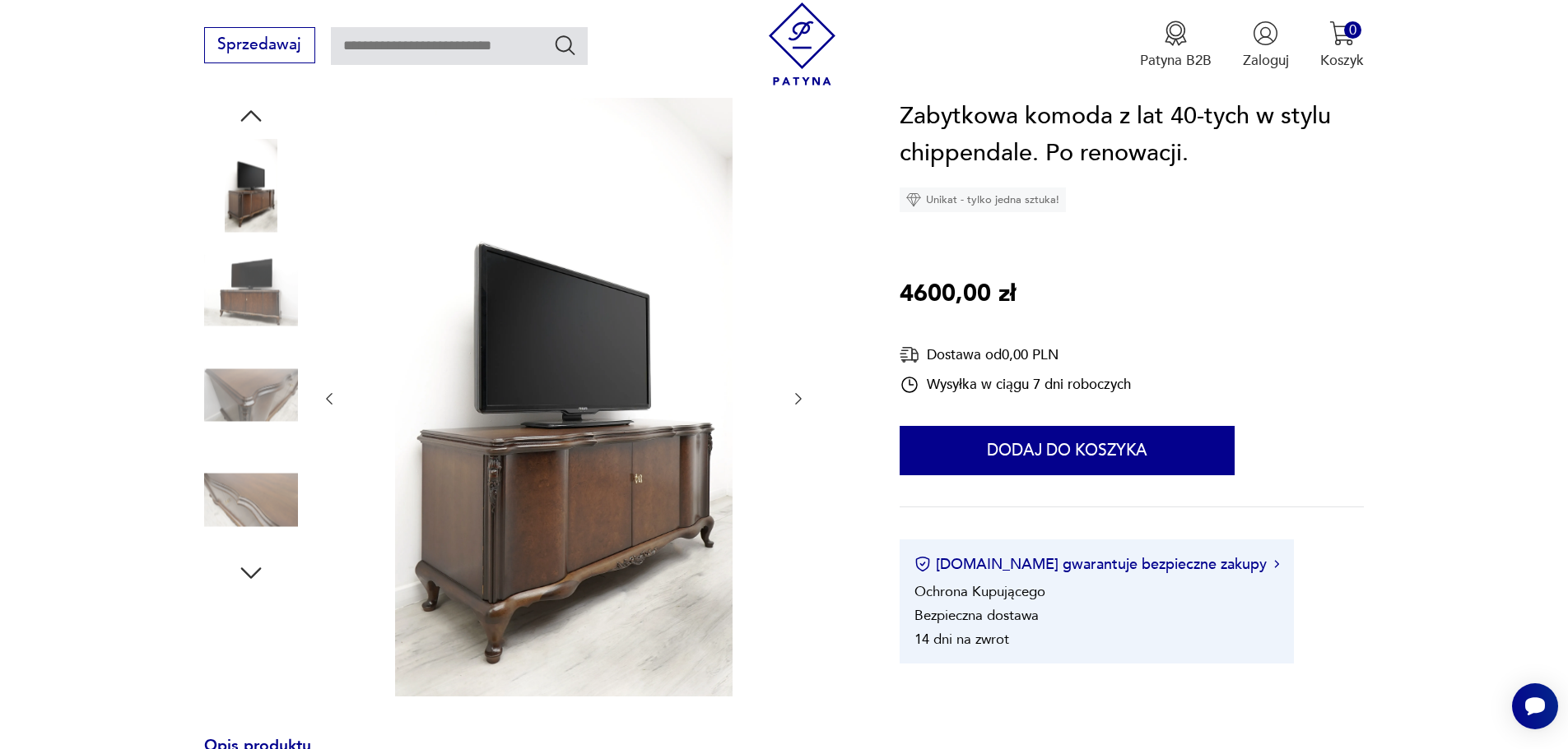
scroll to position [247, 0]
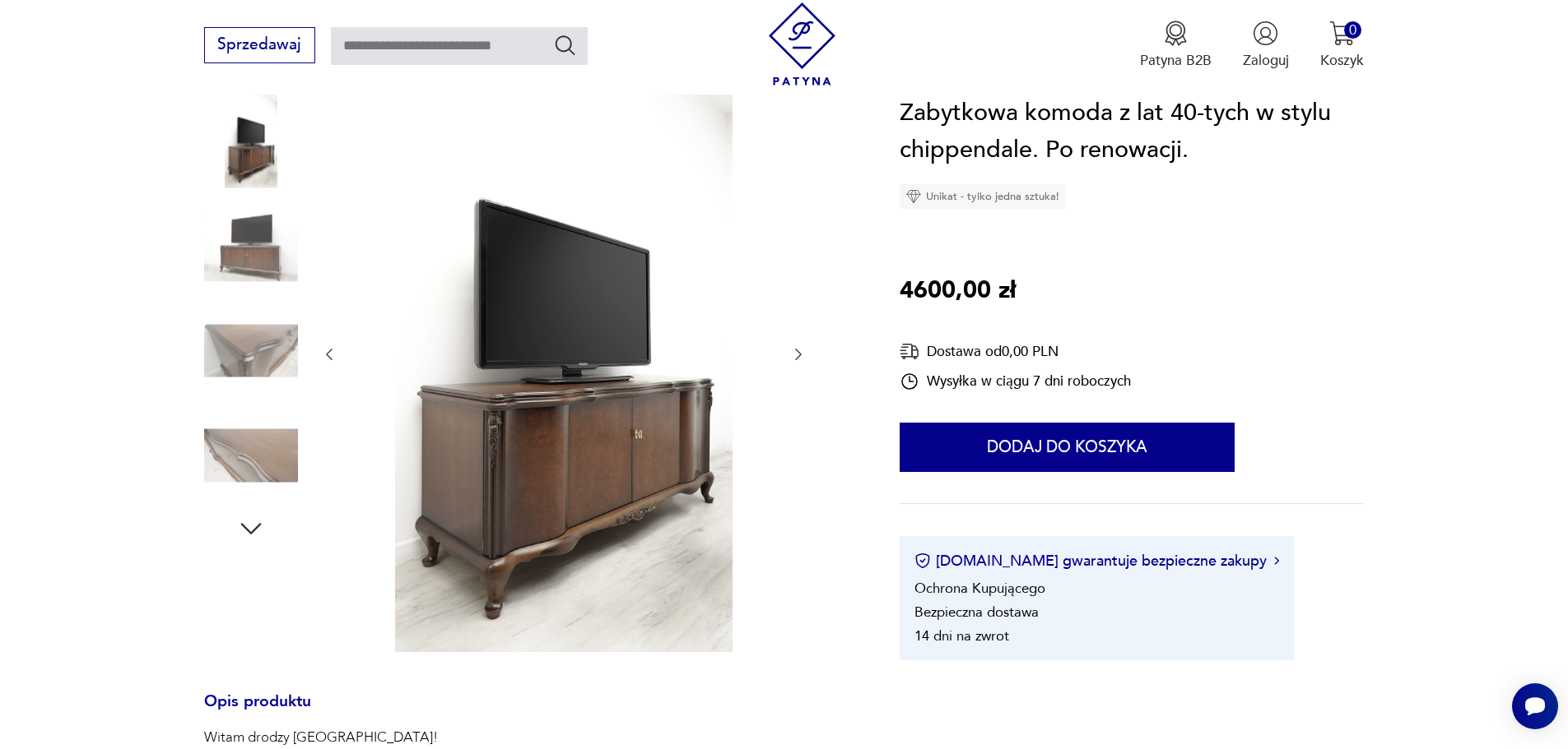
click at [276, 333] on img at bounding box center [251, 350] width 94 height 94
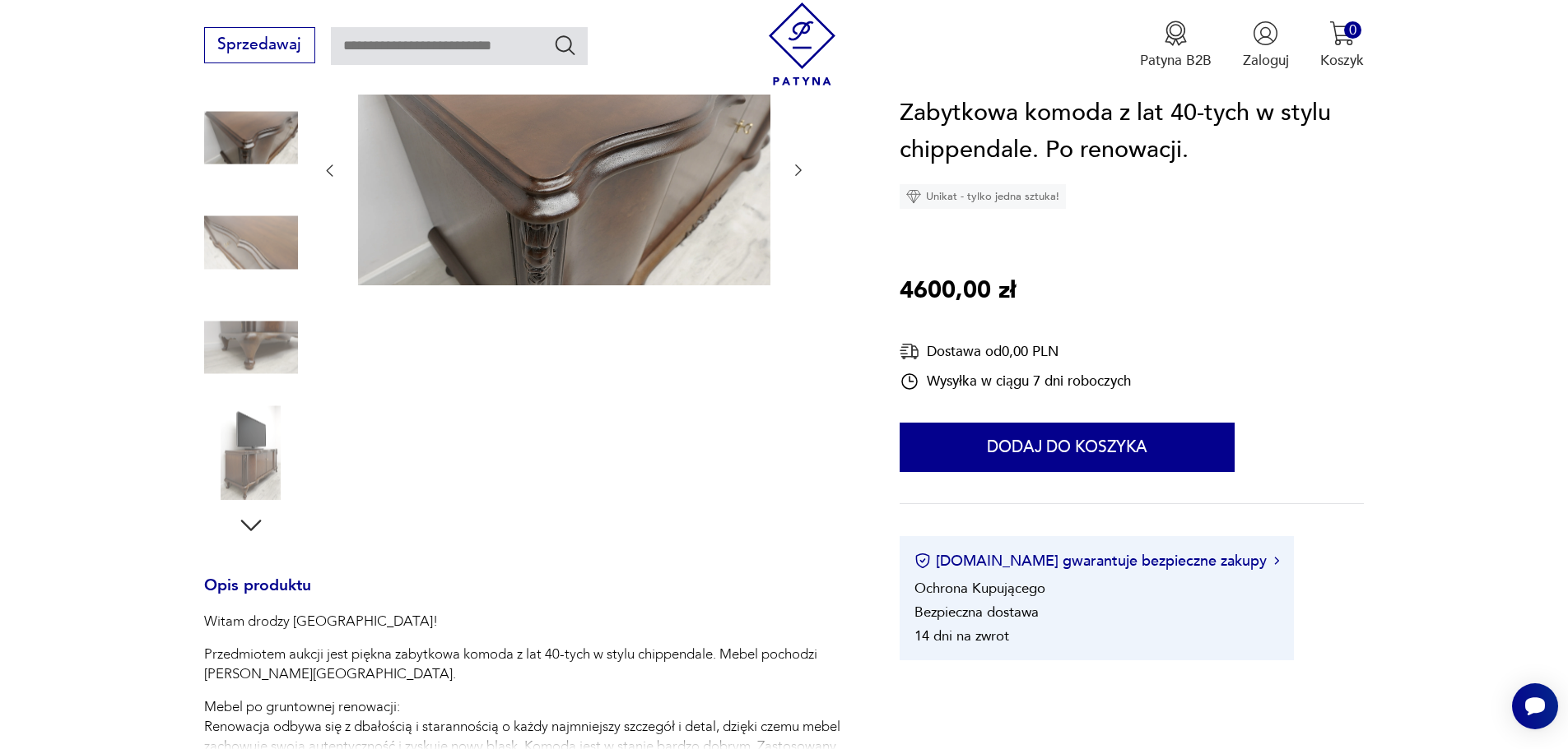
click at [263, 247] on img at bounding box center [251, 242] width 94 height 94
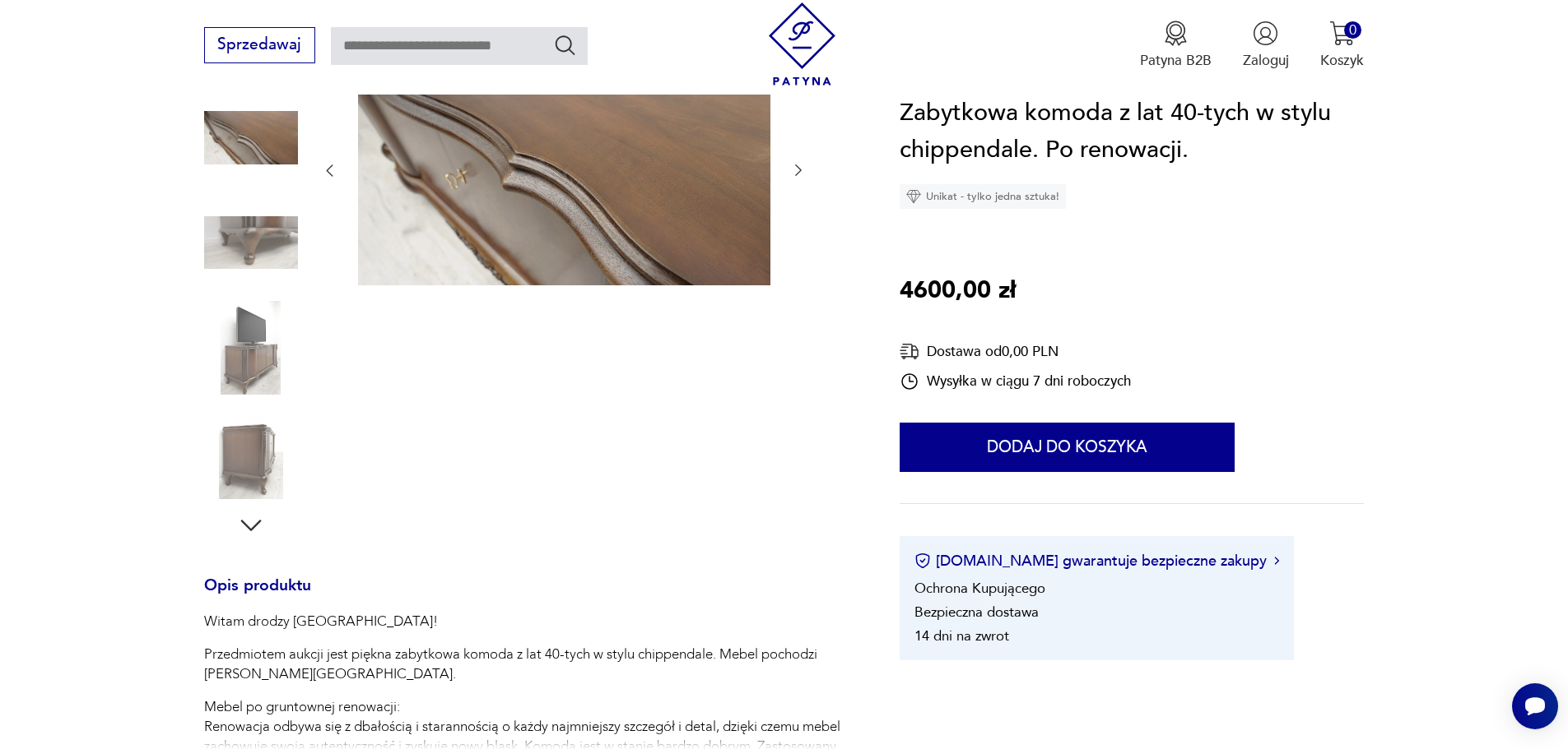
click at [260, 247] on img at bounding box center [251, 242] width 94 height 94
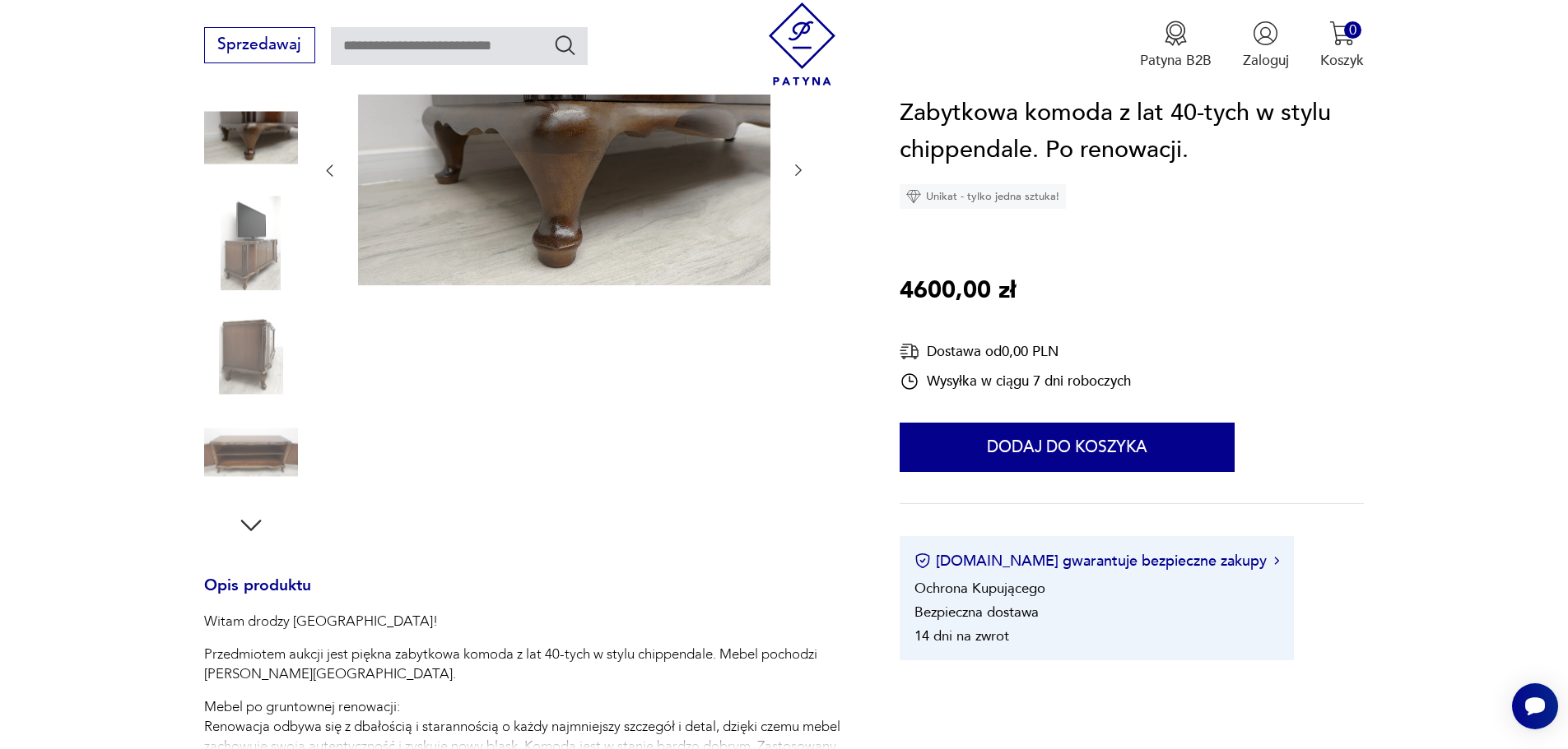
click at [258, 263] on img at bounding box center [251, 242] width 94 height 94
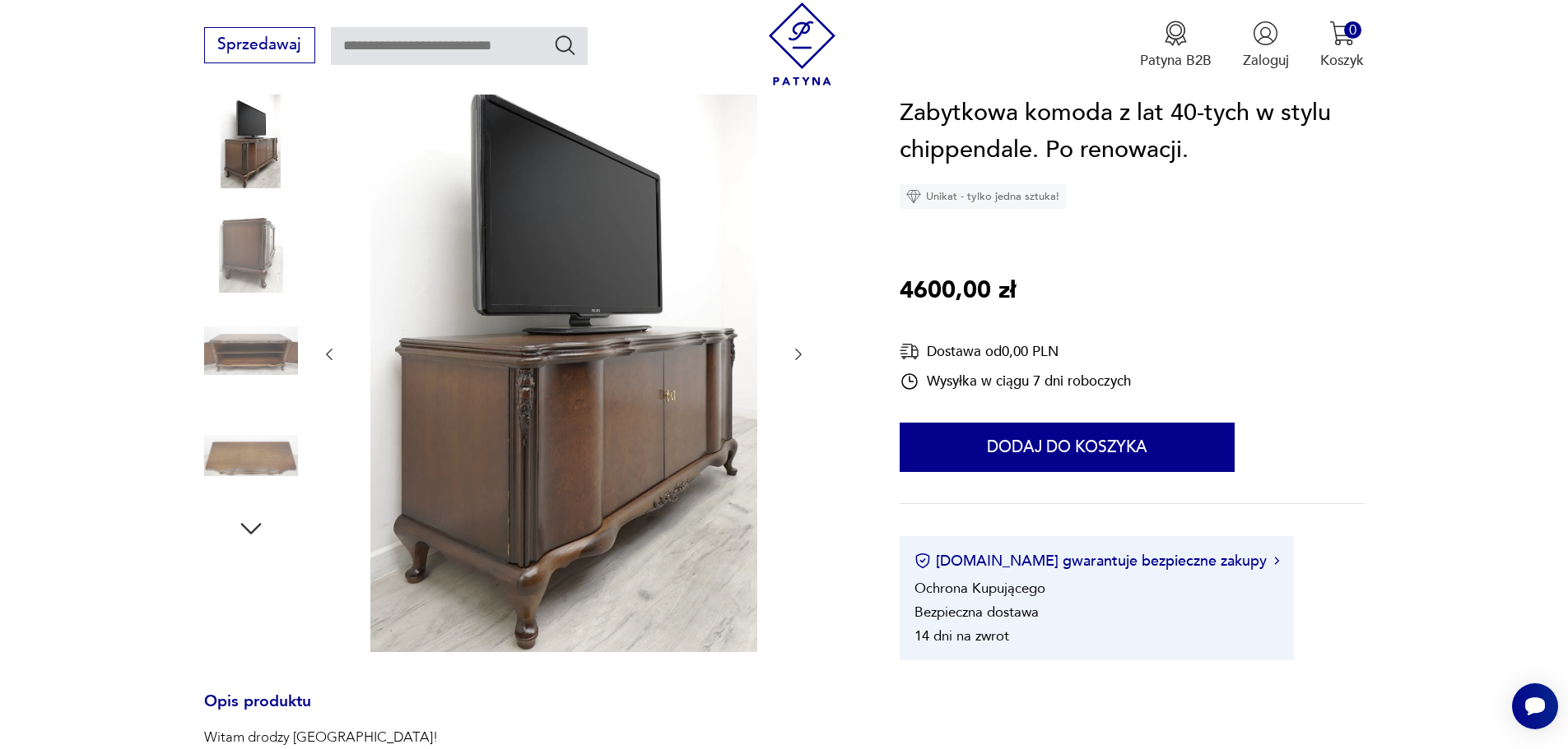
click at [256, 261] on img at bounding box center [251, 245] width 94 height 94
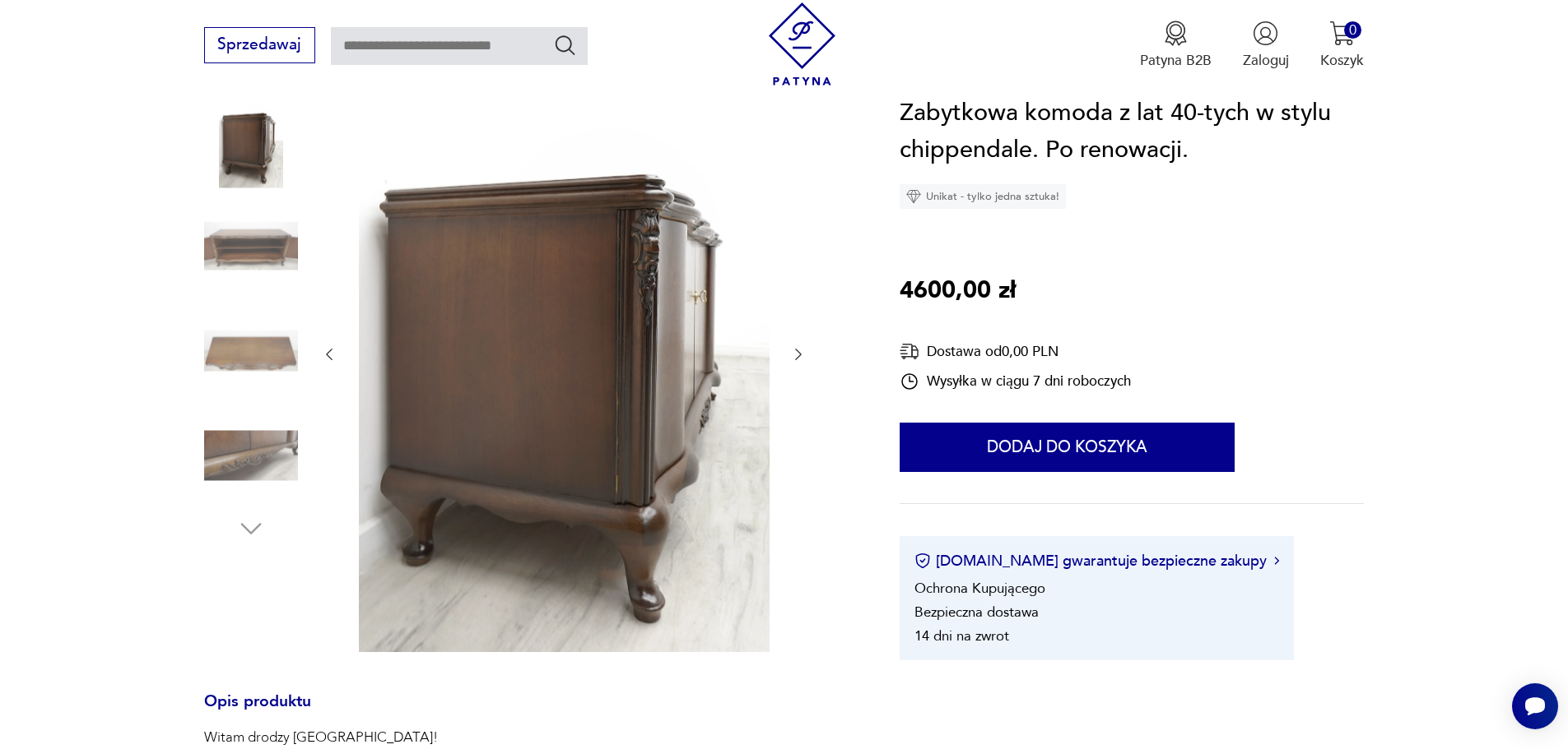
click at [256, 340] on img at bounding box center [251, 350] width 94 height 94
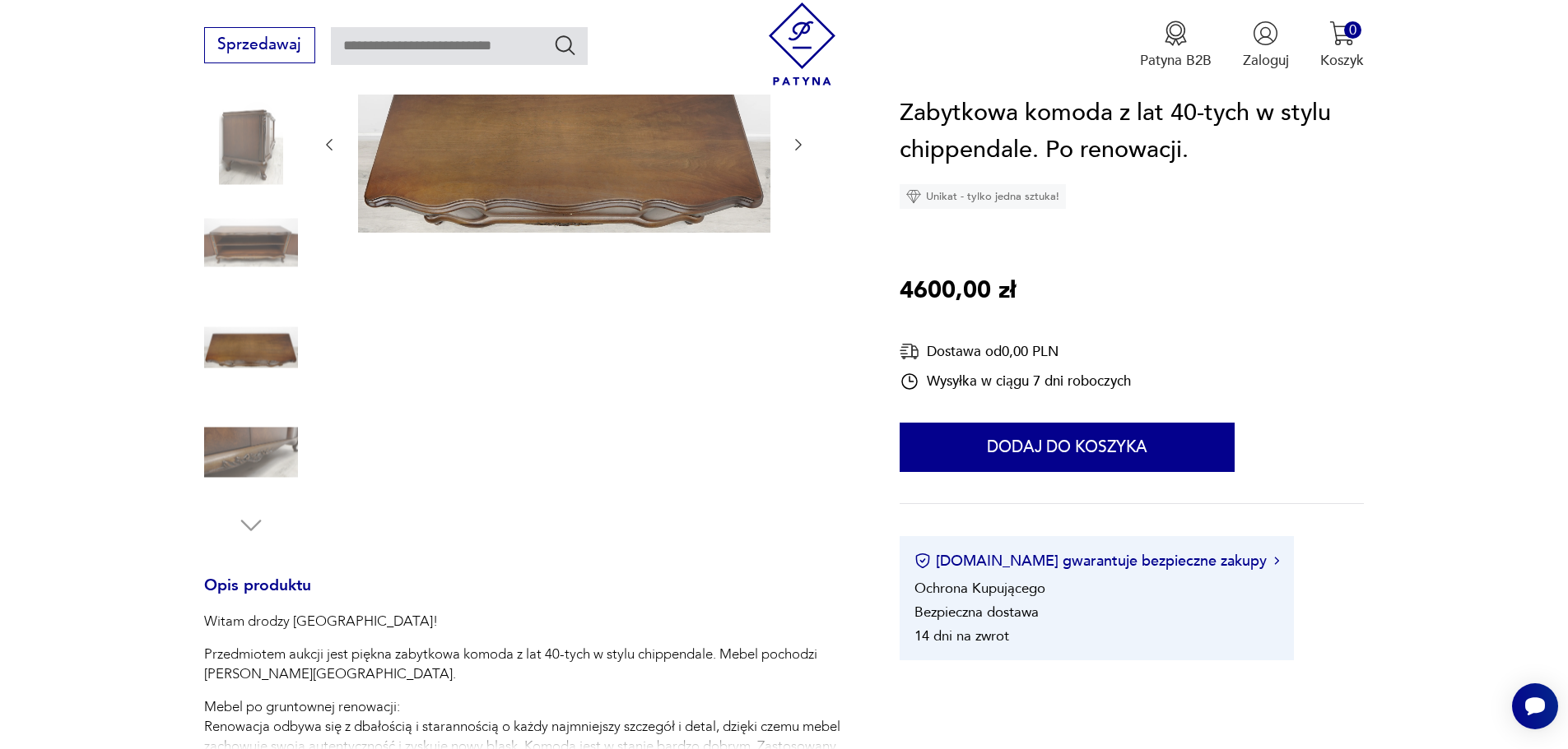
click at [253, 445] on img at bounding box center [251, 452] width 94 height 94
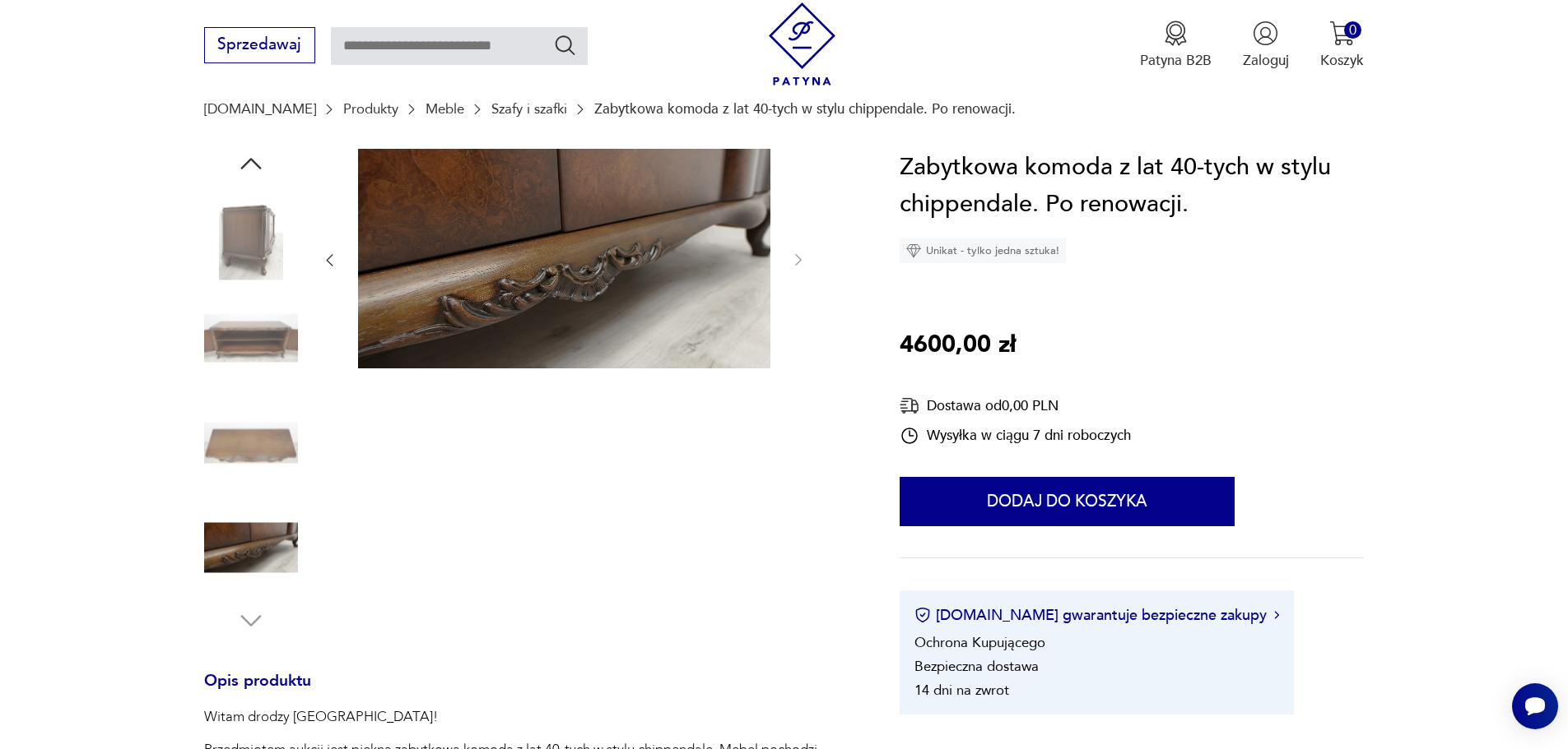
scroll to position [0, 0]
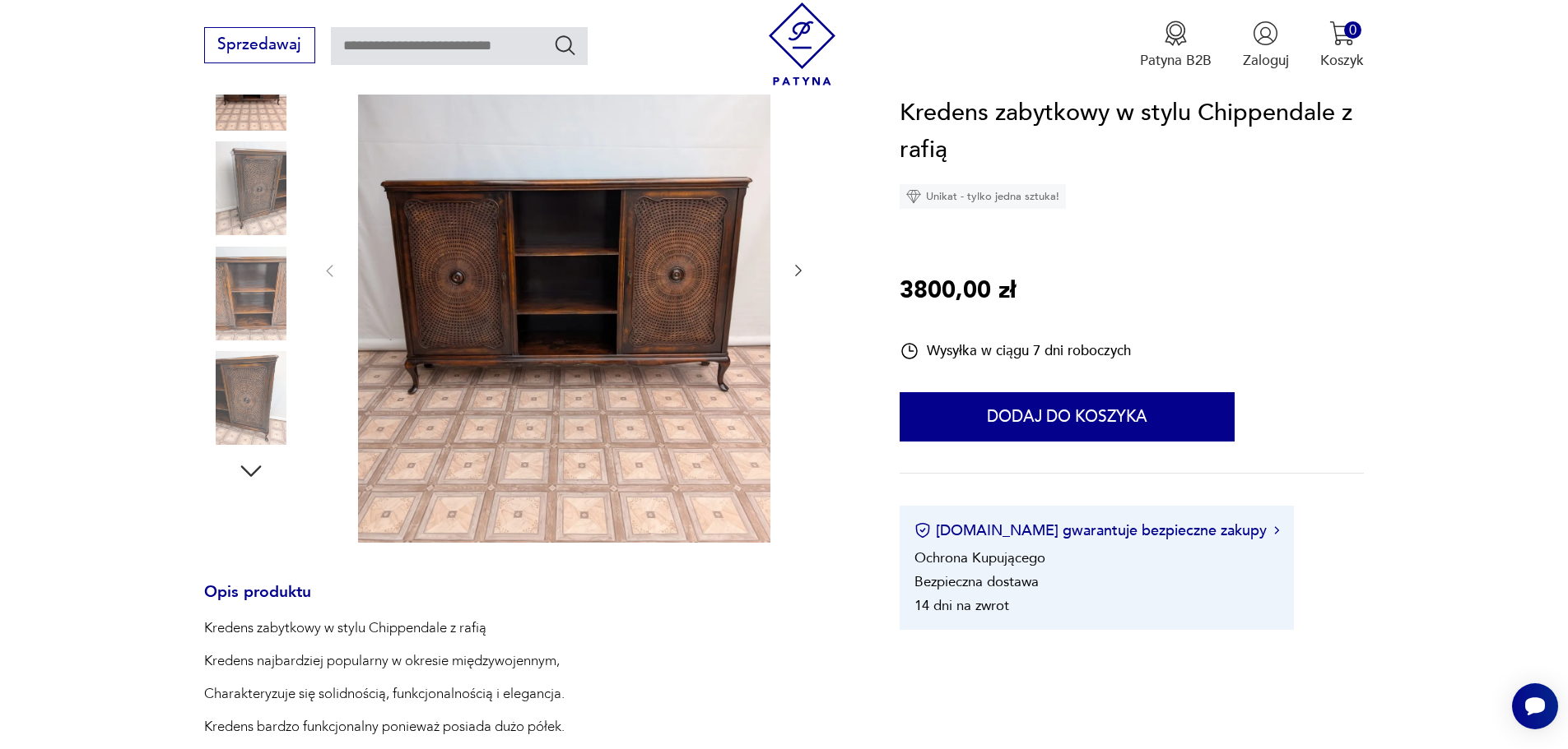
scroll to position [83, 0]
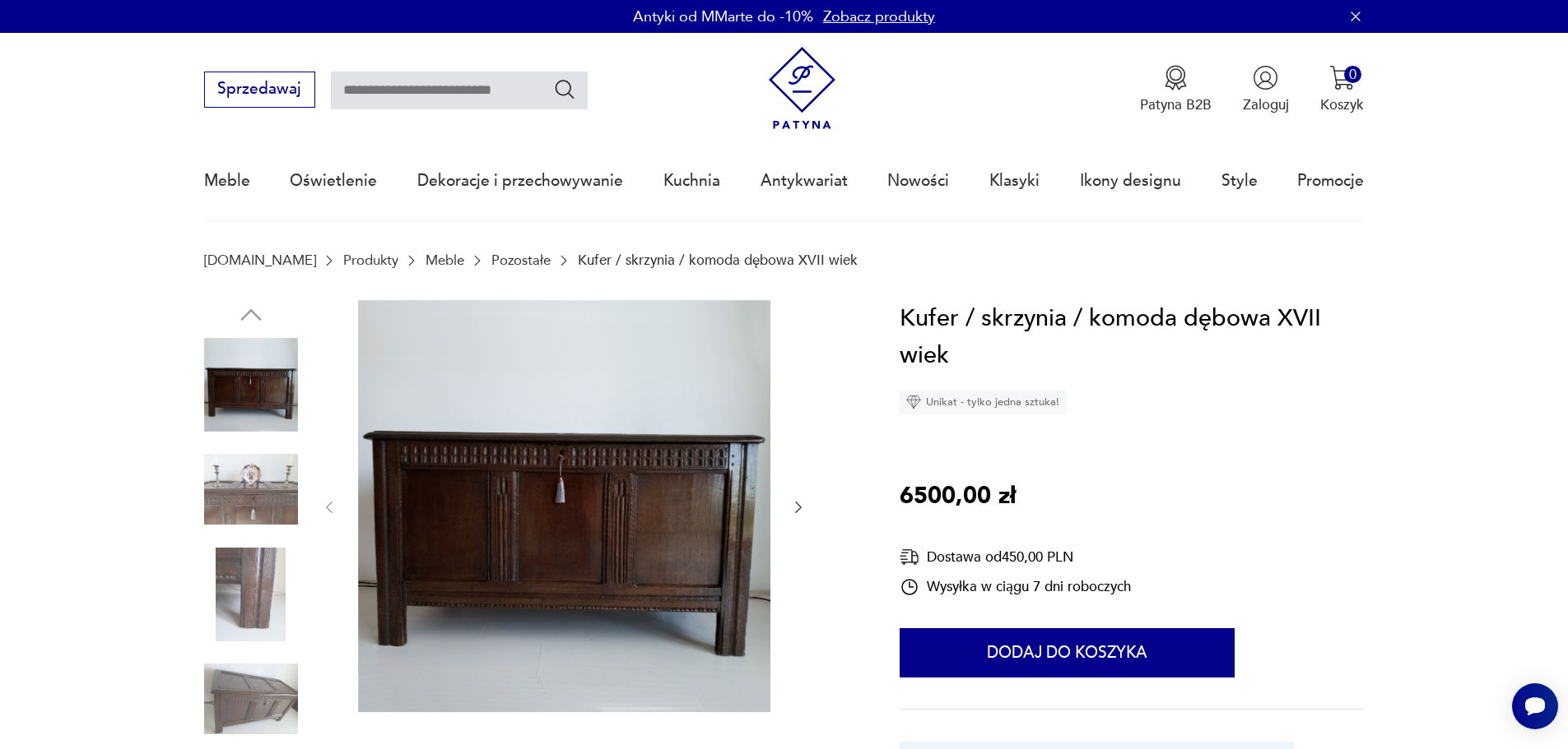
click at [234, 504] on img at bounding box center [251, 488] width 94 height 94
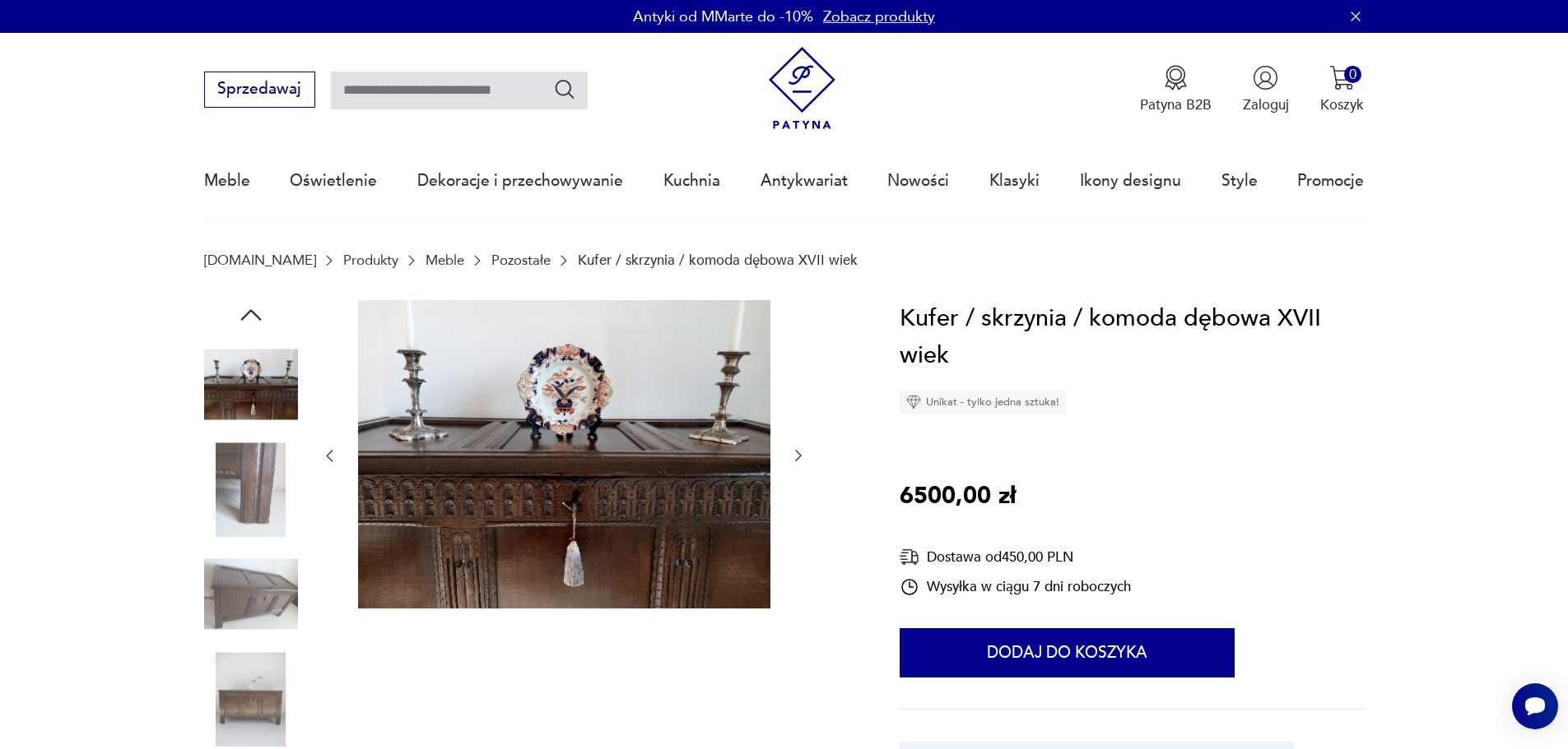
click at [241, 486] on img at bounding box center [251, 488] width 94 height 94
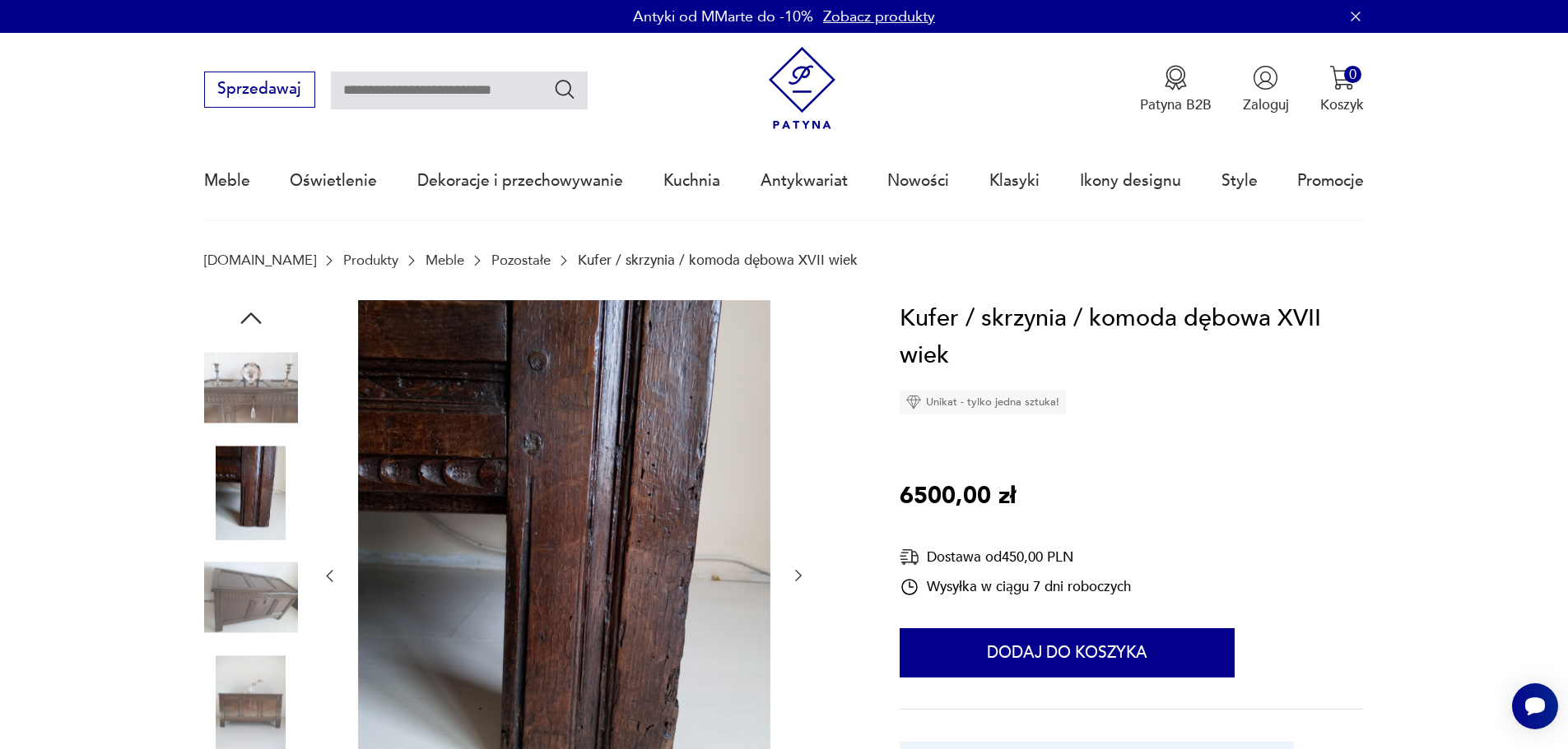
click at [251, 349] on img at bounding box center [251, 388] width 94 height 94
